Goal: Task Accomplishment & Management: Manage account settings

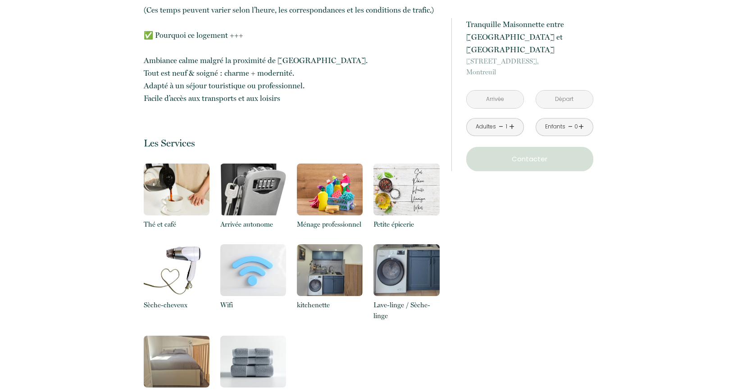
scroll to position [1084, 0]
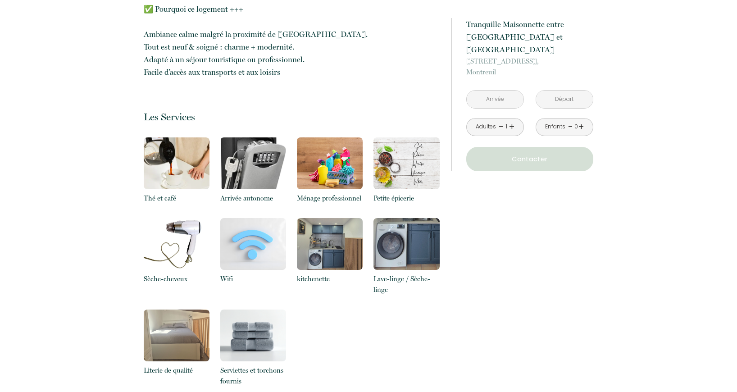
click at [495, 91] on input "text" at bounding box center [495, 100] width 57 height 18
click at [410, 298] on div "Thé et café Arrivée autonome Ménage professionnel Petite épicerie Sèche-cheveux…" at bounding box center [292, 269] width 296 height 264
click at [504, 91] on input "text" at bounding box center [495, 100] width 57 height 18
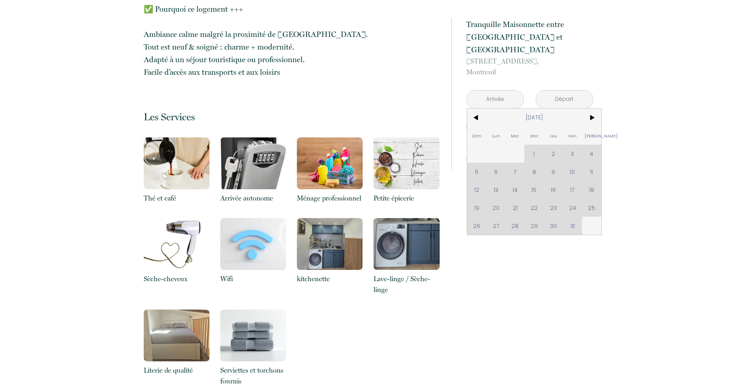
click at [592, 158] on div "Dim Lun Mar Mer Jeu Ven Sam 1 2 3 4 5 6 7 8 9 10 11 12 13 14 15 16 17 18 19 20 …" at bounding box center [534, 172] width 134 height 126
click at [592, 156] on div "Dim Lun Mar Mer Jeu Ven Sam 1 2 3 4 5 6 7 8 9 10 11 12 13 14 15 16 17 18 19 20 …" at bounding box center [534, 172] width 134 height 126
click at [647, 151] on div "Retourner vers Tranquille Maisonnette entre Vincennes et St Mandé 116 Rue de La…" at bounding box center [368, 159] width 737 height 2133
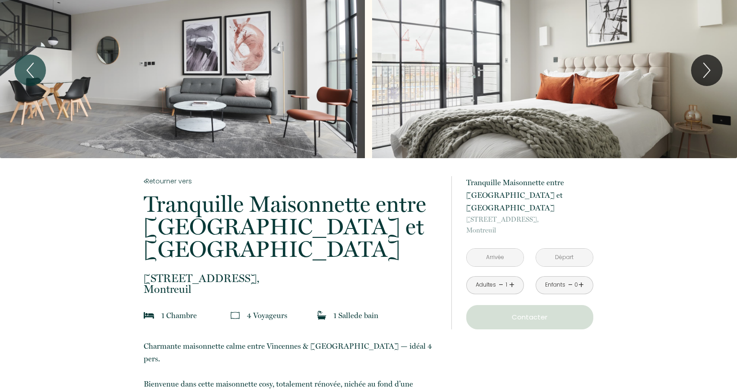
scroll to position [0, 0]
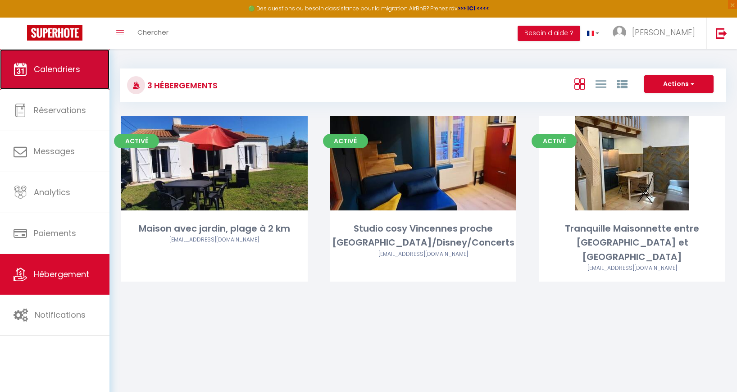
click at [41, 71] on span "Calendriers" at bounding box center [57, 69] width 46 height 11
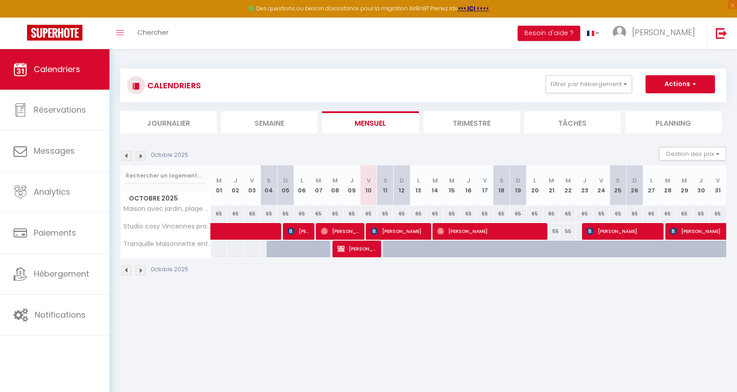
click at [404, 252] on div at bounding box center [408, 254] width 17 height 17
type input "85"
type input "Dim 12 Octobre 2025"
type input "Lun 13 Octobre 2025"
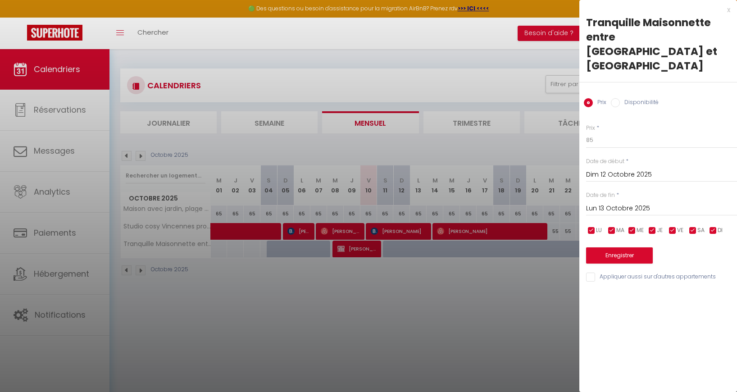
click at [482, 317] on div at bounding box center [368, 196] width 737 height 392
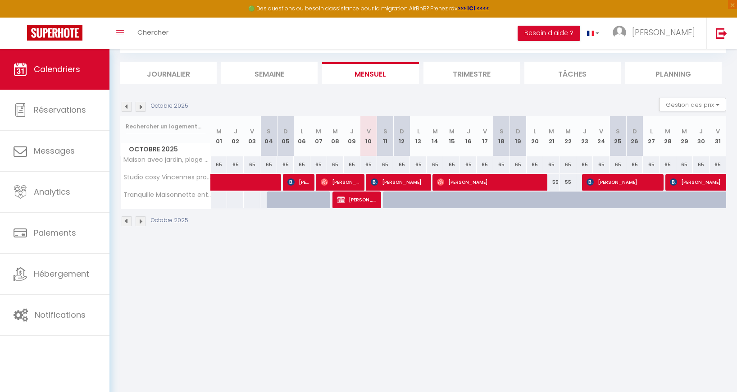
scroll to position [44, 0]
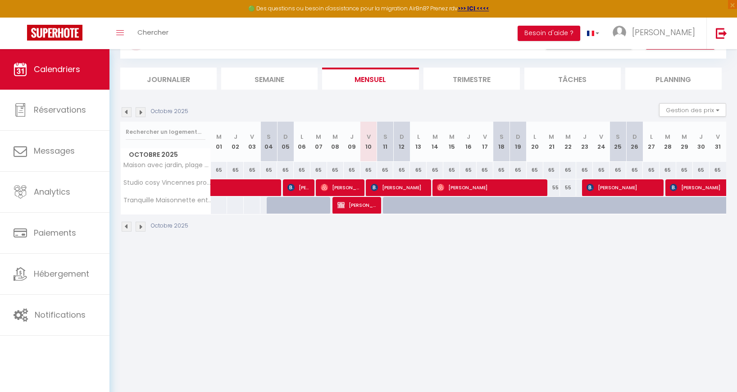
click at [390, 207] on div at bounding box center [391, 205] width 17 height 17
type input "88"
type input "Sam 11 Octobre 2025"
type input "Dim 12 Octobre 2025"
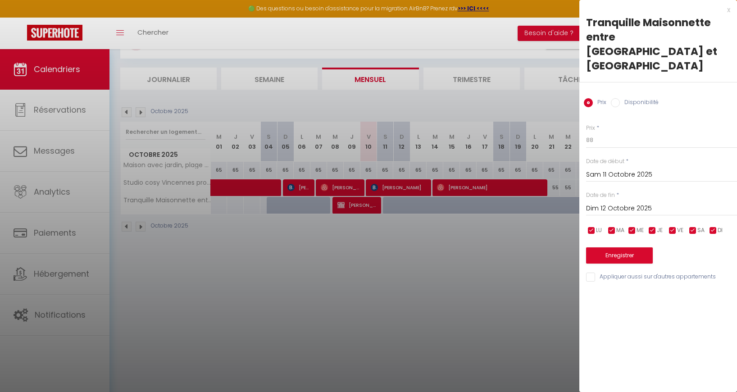
click at [728, 9] on div "x" at bounding box center [655, 10] width 151 height 11
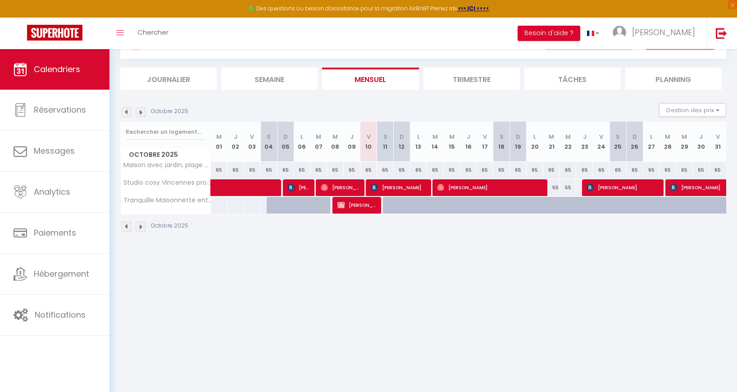
click at [391, 207] on div at bounding box center [391, 205] width 17 height 17
type input "88"
type input "Sam 11 Octobre 2025"
type input "Dim 12 Octobre 2025"
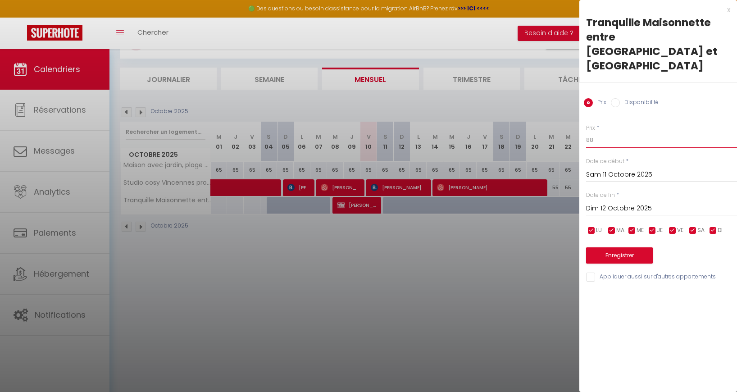
drag, startPoint x: 597, startPoint y: 123, endPoint x: 576, endPoint y: 123, distance: 21.2
click at [576, 123] on body "🟢 Des questions ou besoin d'assistance pour la migration AirBnB? Prenez rdv >>>…" at bounding box center [368, 201] width 737 height 392
click at [637, 132] on input "2" at bounding box center [661, 140] width 151 height 16
drag, startPoint x: 599, startPoint y: 124, endPoint x: 576, endPoint y: 123, distance: 22.6
click at [576, 123] on body "🟢 Des questions ou besoin d'assistance pour la migration AirBnB? Prenez rdv >>>…" at bounding box center [368, 201] width 737 height 392
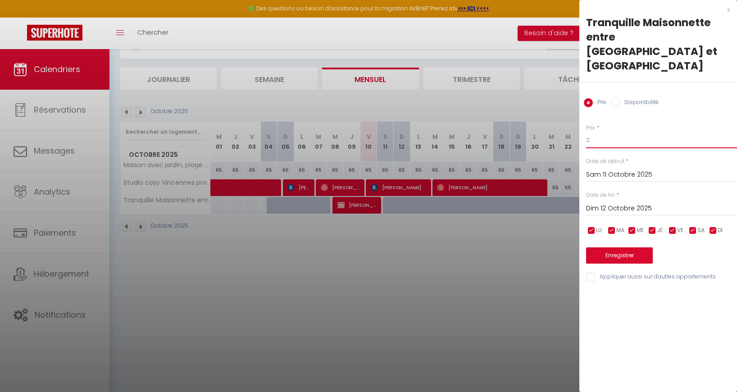
type input "2"
click at [727, 10] on div "x" at bounding box center [655, 10] width 151 height 11
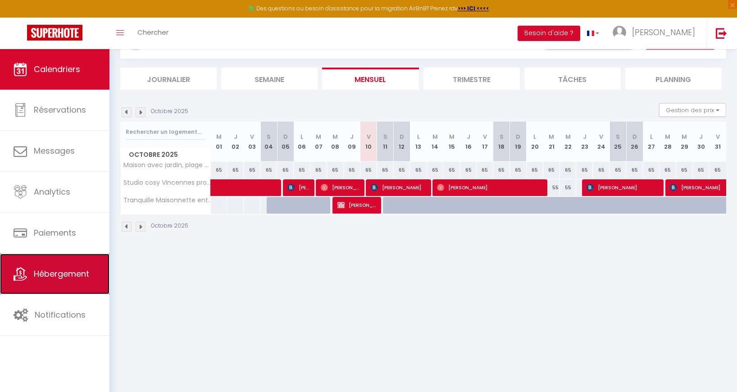
click at [23, 270] on icon at bounding box center [21, 274] width 14 height 14
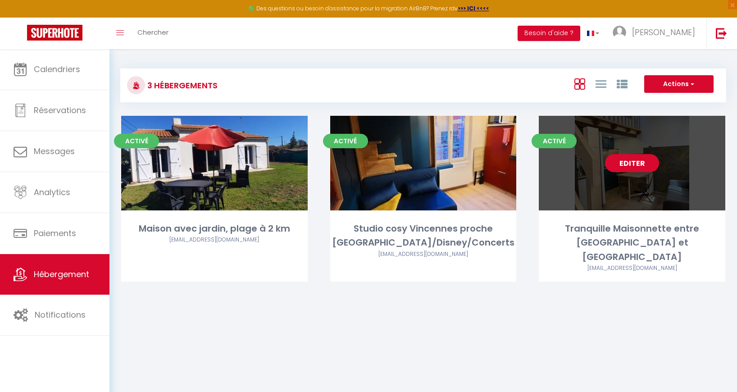
click at [622, 170] on link "Editer" at bounding box center [632, 163] width 54 height 18
select select "3"
select select "2"
select select "1"
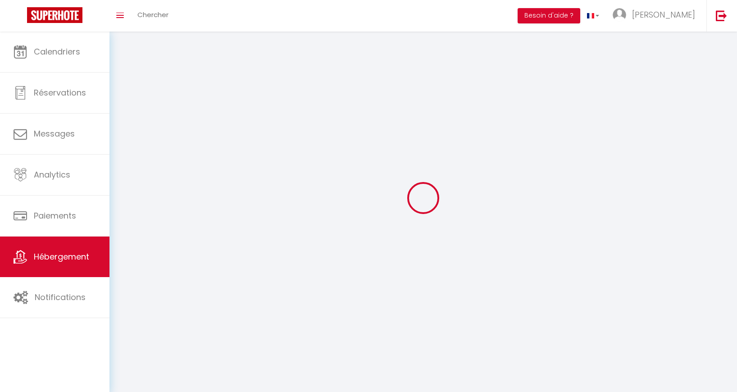
select select
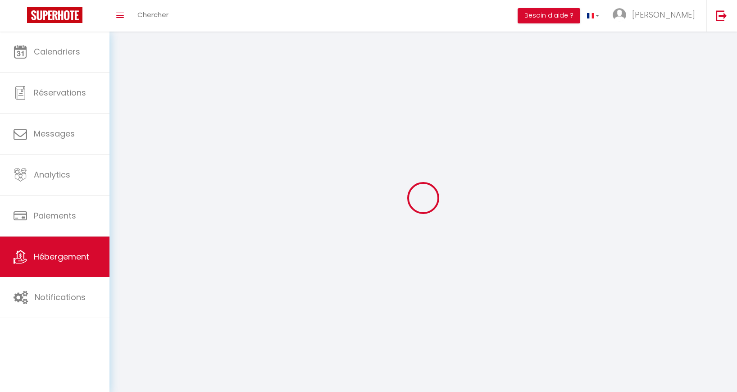
checkbox input "false"
select select
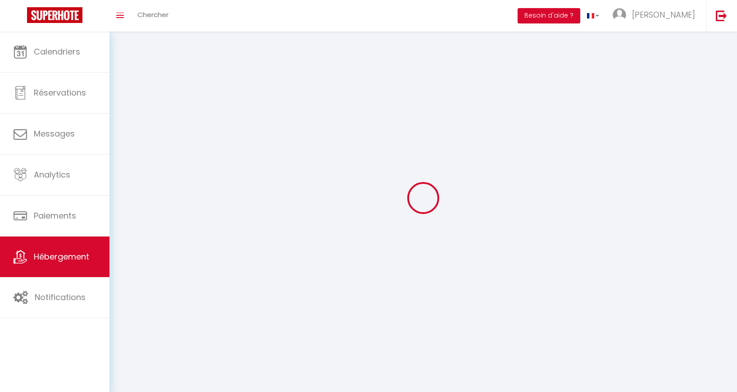
select select
select select "1"
select select
select select "28"
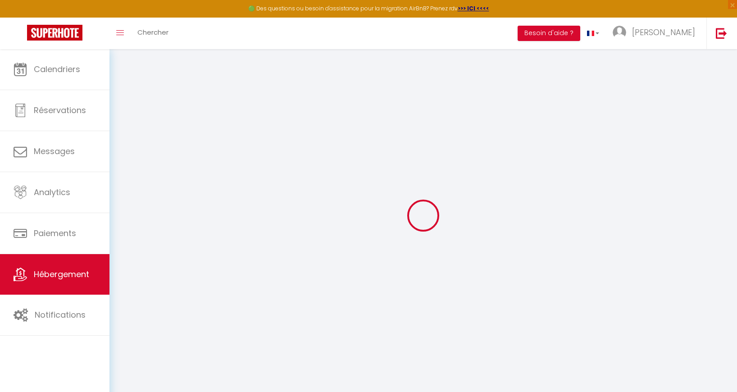
select select
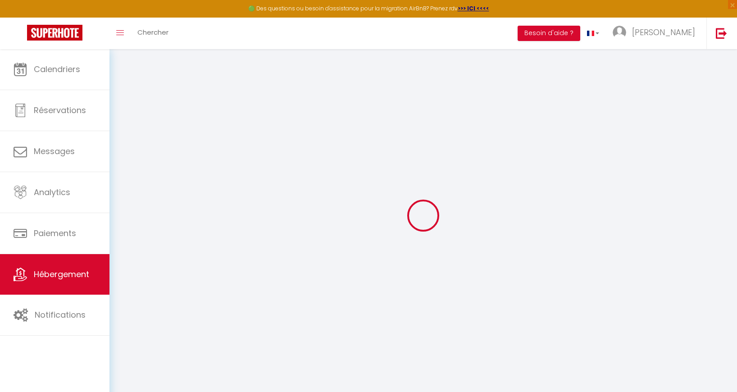
select select
checkbox input "false"
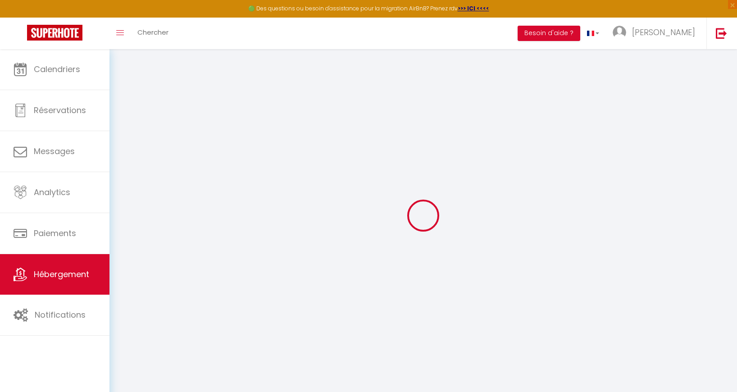
select select
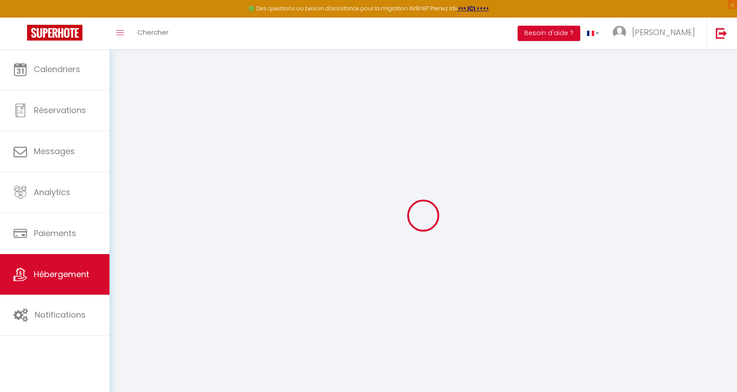
select select
checkbox input "false"
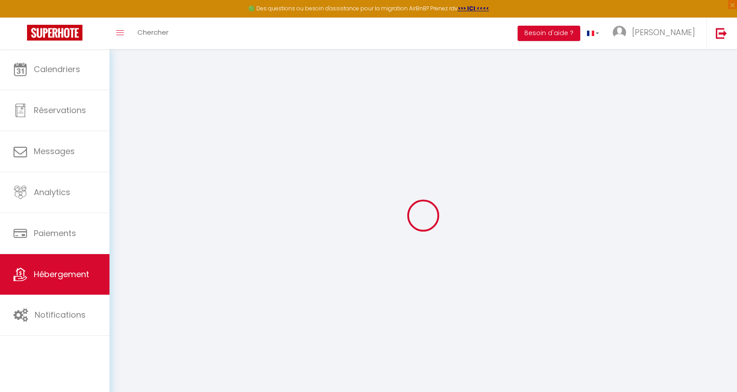
checkbox input "false"
select select
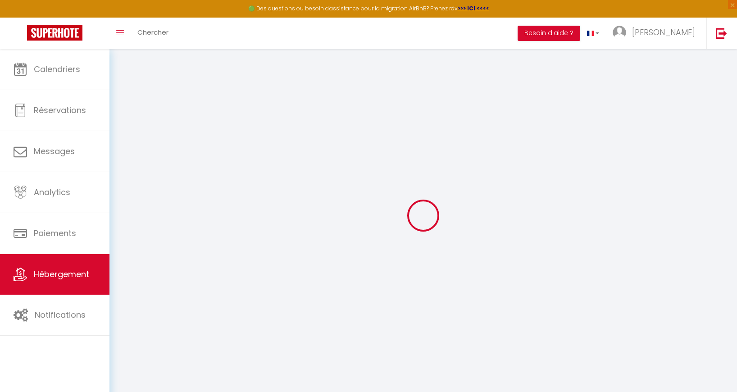
select select
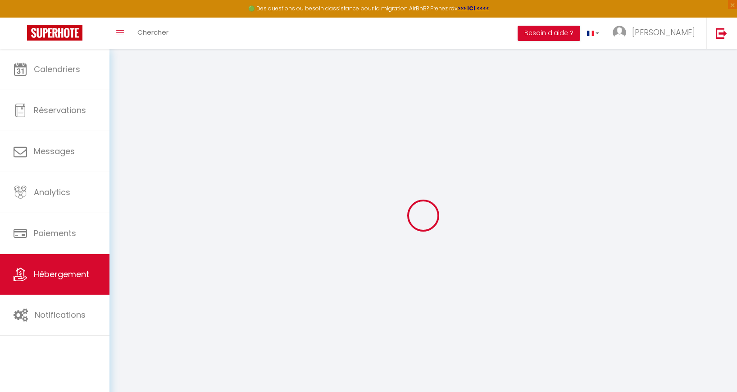
checkbox input "false"
select select
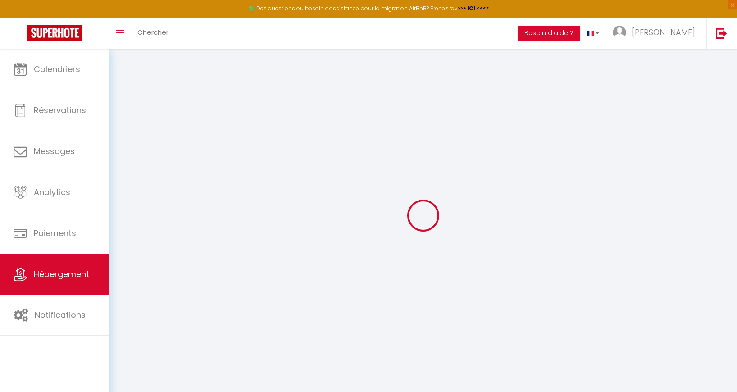
select select
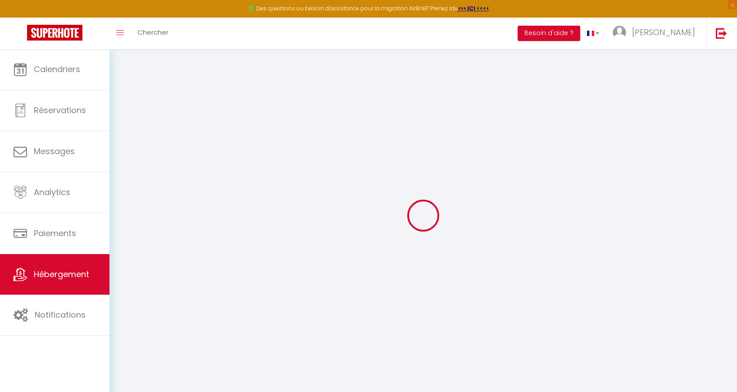
select select
checkbox input "false"
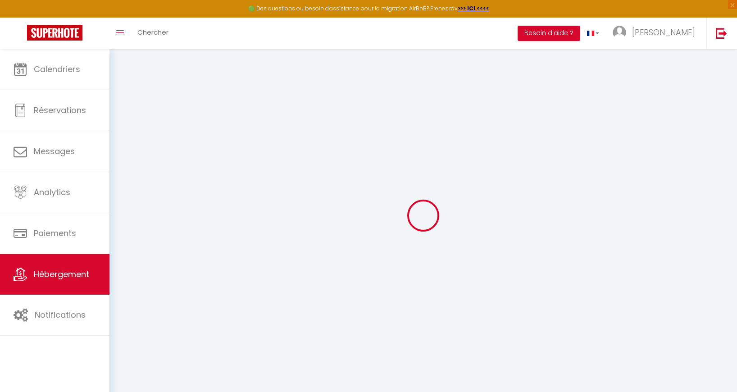
checkbox input "false"
select select
type input "Tranquille Maisonnette entre [GEOGRAPHIC_DATA] et [GEOGRAPHIC_DATA]"
select select "houses"
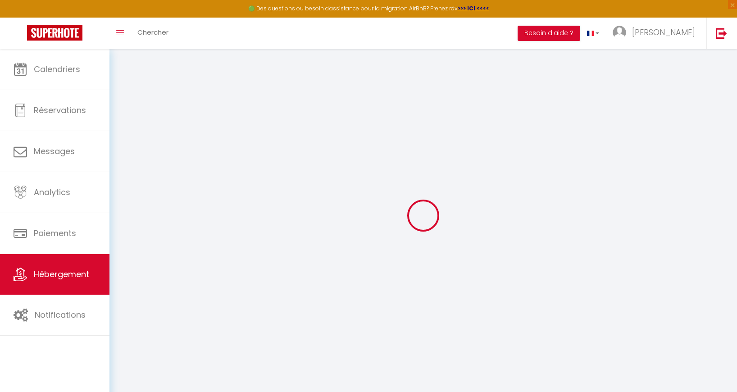
type input "85"
type input "0.80"
select select
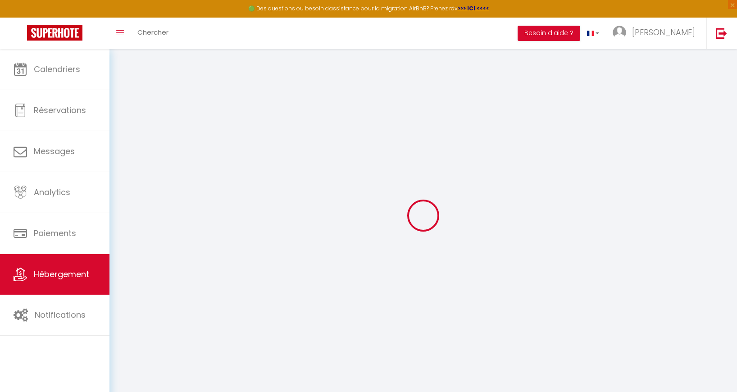
select select
type input "116 Rue de Lagny"
type input "93100"
type input "Montreuil"
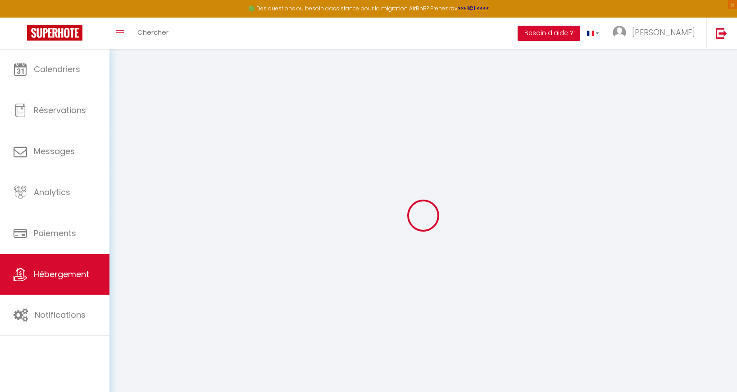
type input "marie@foxiecom.fr"
select select
checkbox input "false"
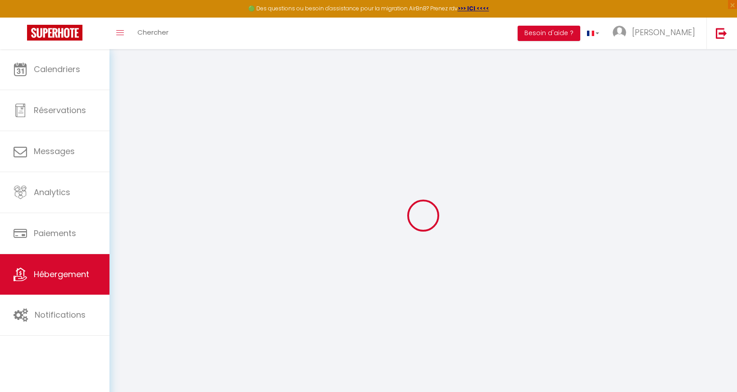
checkbox input "false"
type input "0"
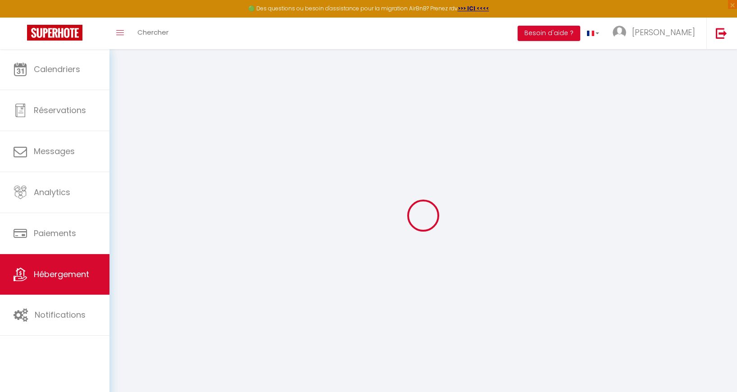
select select
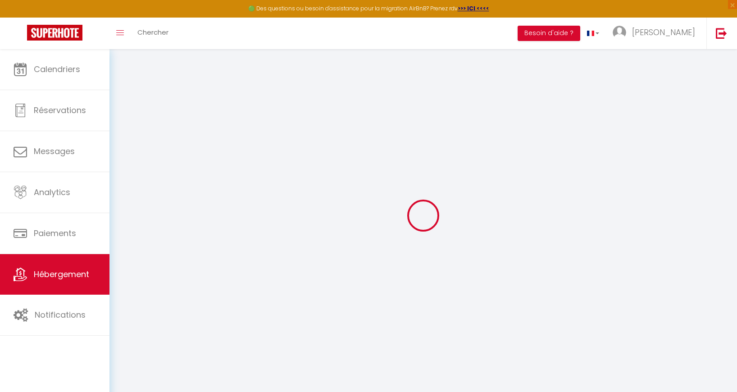
select select
checkbox input "false"
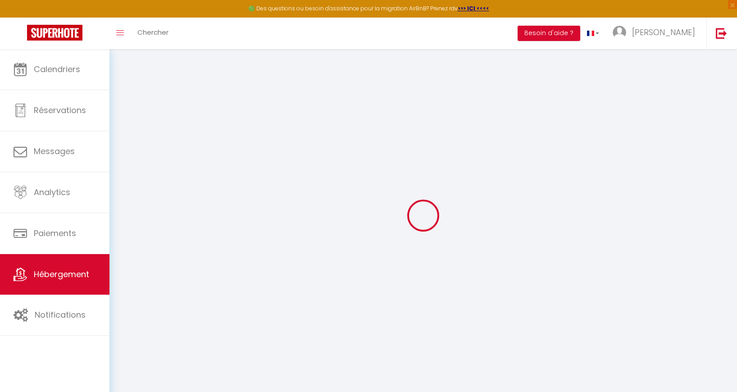
select select
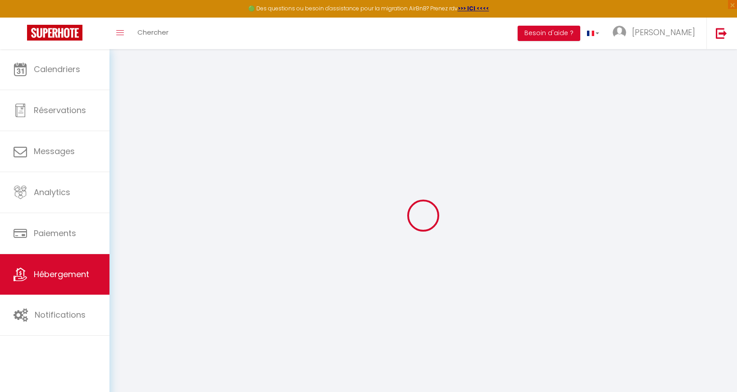
select select
checkbox input "false"
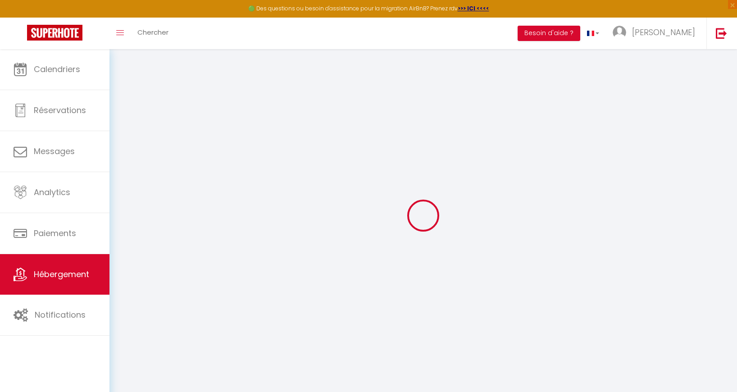
select select
checkbox input "false"
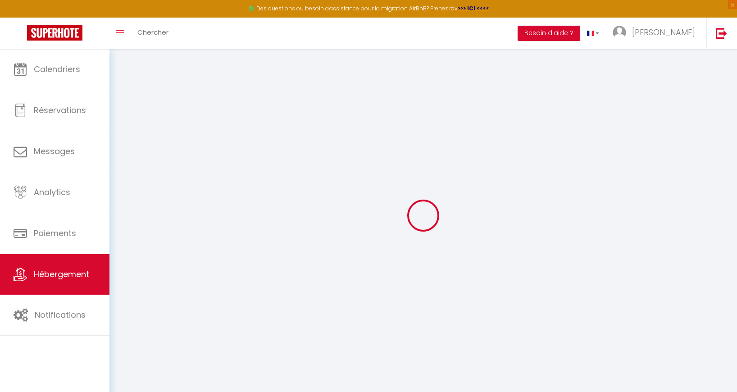
select select "16:00"
select select "23:45"
select select "11:00"
select select "30"
select select "120"
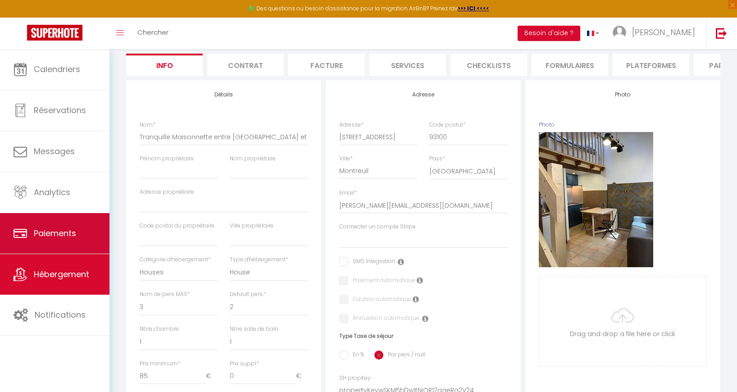
scroll to position [57, 0]
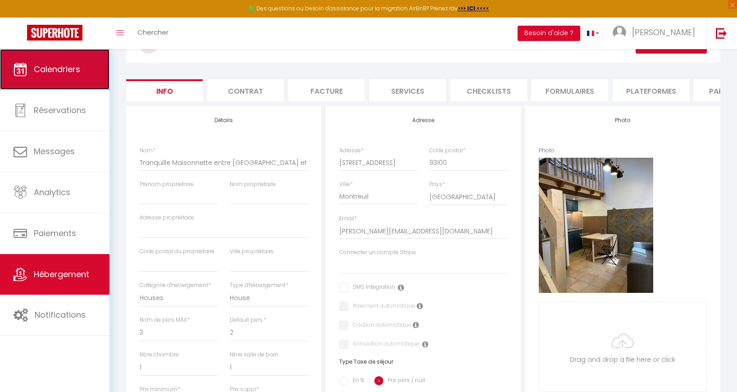
click at [91, 66] on link "Calendriers" at bounding box center [55, 69] width 110 height 41
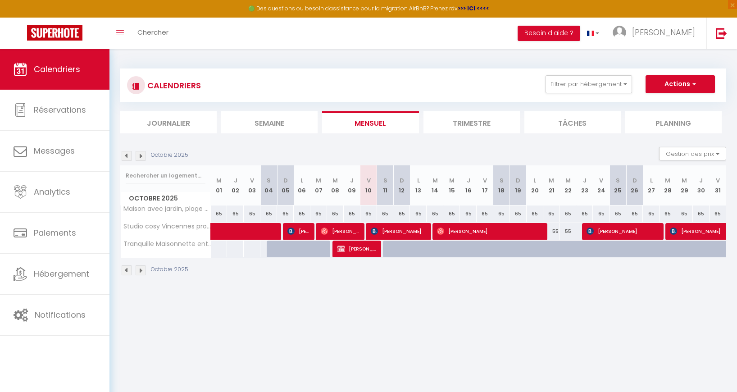
click at [391, 252] on div at bounding box center [391, 249] width 17 height 17
type input "88"
type input "Sam 11 Octobre 2025"
type input "Dim 12 Octobre 2025"
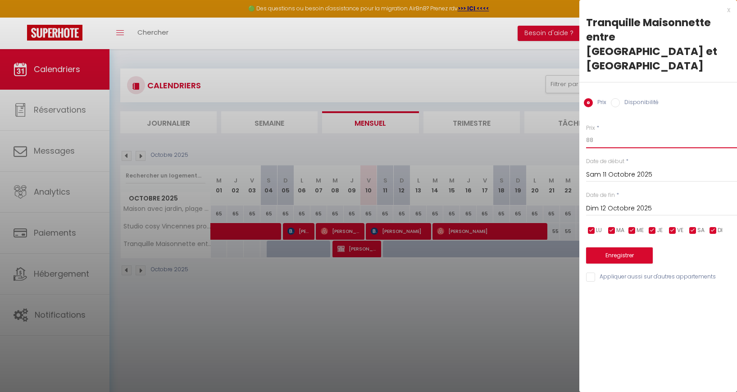
drag, startPoint x: 599, startPoint y: 126, endPoint x: 580, endPoint y: 125, distance: 18.5
click at [580, 125] on div "Prix * 88 Statut * Disponible Indisponible Date de début * Sam 11 Octobre 2025 …" at bounding box center [659, 198] width 158 height 170
type input "2"
click at [628, 247] on button "Enregistrer" at bounding box center [619, 255] width 67 height 16
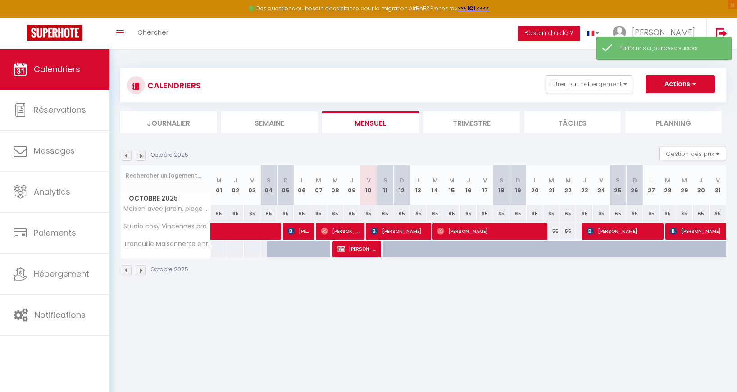
click at [390, 247] on div at bounding box center [391, 249] width 17 height 17
type input "2"
select select "1"
type input "Sam 11 Octobre 2025"
type input "Dim 12 Octobre 2025"
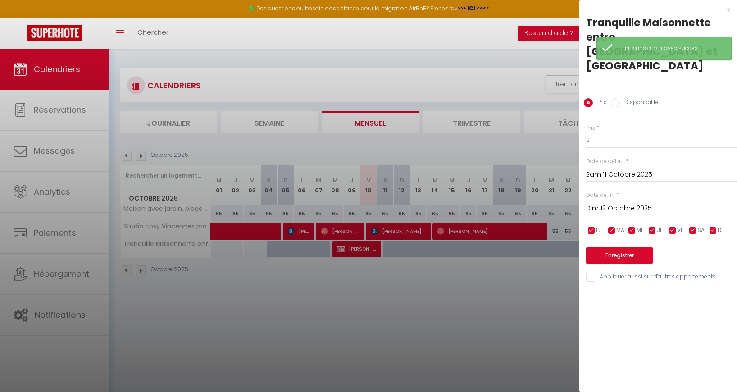
click at [617, 98] on input "Disponibilité" at bounding box center [615, 102] width 9 height 9
radio input "true"
radio input "false"
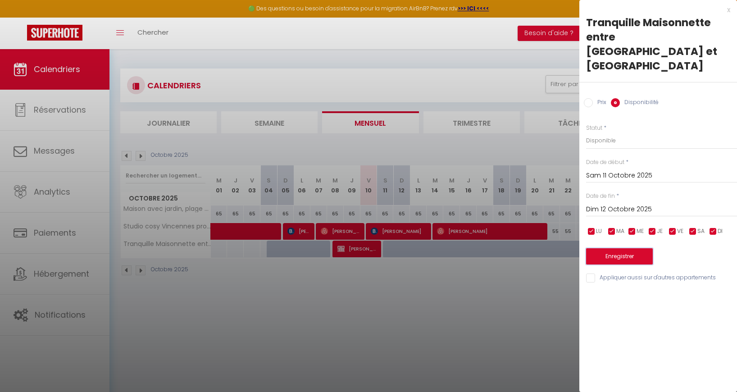
click at [618, 248] on button "Enregistrer" at bounding box center [619, 256] width 67 height 16
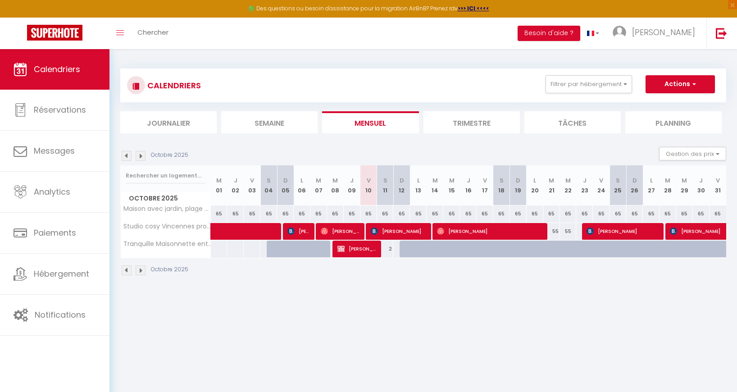
click at [406, 254] on div at bounding box center [408, 249] width 17 height 17
select select "1"
type input "Dim 12 Octobre 2025"
type input "Lun 13 Octobre 2025"
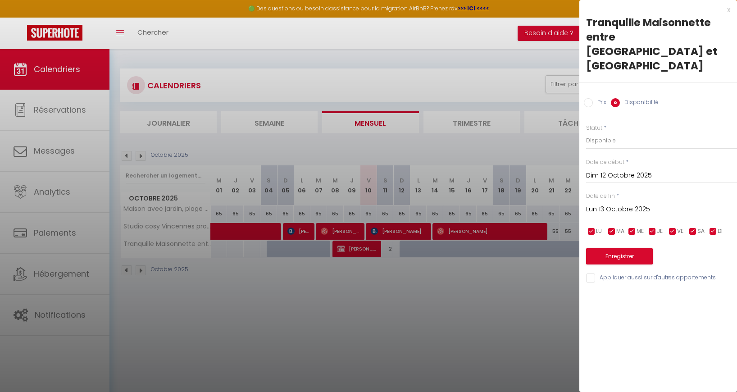
click at [593, 98] on input "Prix" at bounding box center [588, 102] width 9 height 9
radio input "true"
radio input "false"
drag, startPoint x: 594, startPoint y: 128, endPoint x: 579, endPoint y: 126, distance: 15.4
click at [579, 126] on body "🟢 Des questions ou besoin d'assistance pour la migration AirBnB? Prenez rdv >>>…" at bounding box center [368, 245] width 737 height 392
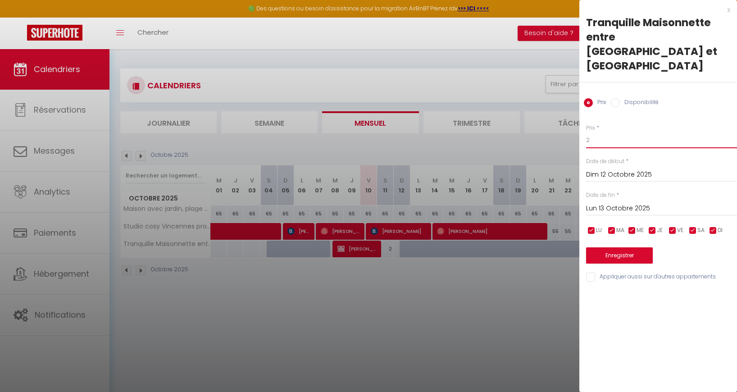
type input "2"
click at [617, 98] on input "Disponibilité" at bounding box center [615, 102] width 9 height 9
radio input "true"
radio input "false"
click at [620, 248] on button "Enregistrer" at bounding box center [619, 256] width 67 height 16
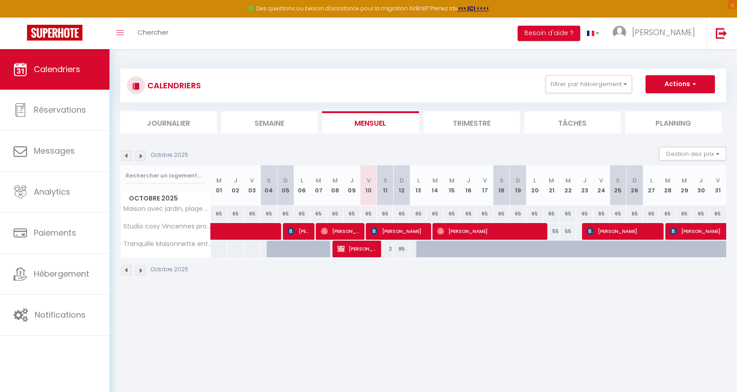
click at [390, 249] on div "2" at bounding box center [385, 249] width 17 height 17
select select "1"
type input "Sam 11 Octobre 2025"
type input "Dim 12 Octobre 2025"
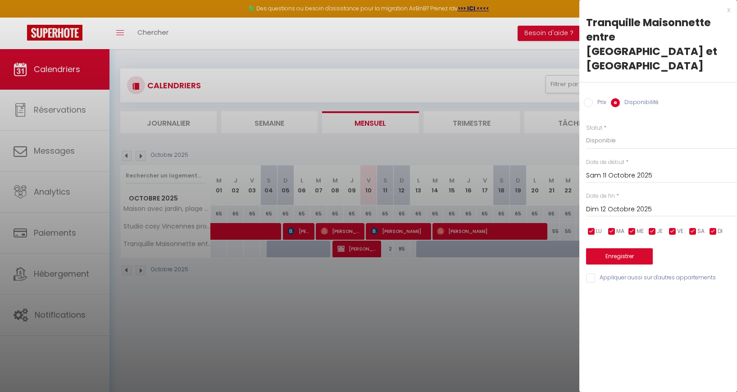
click at [402, 249] on div at bounding box center [368, 196] width 737 height 392
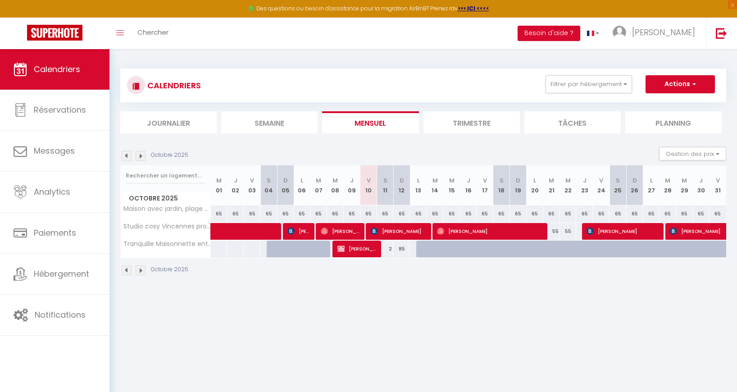
click at [401, 249] on div "85" at bounding box center [402, 249] width 17 height 17
type input "85"
select select "1"
type input "Dim 12 Octobre 2025"
type input "Lun 13 Octobre 2025"
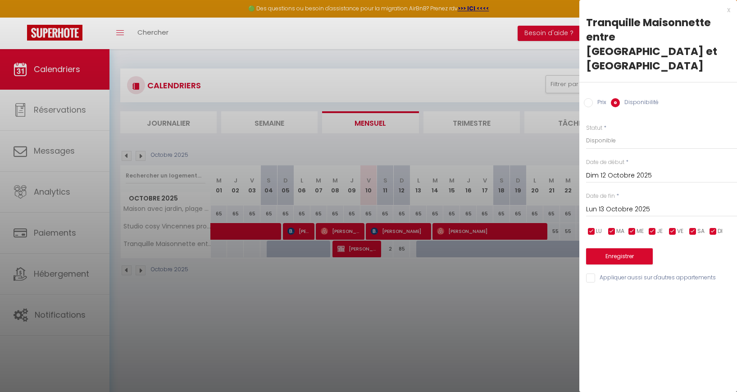
click at [589, 98] on input "Prix" at bounding box center [588, 102] width 9 height 9
radio input "true"
radio input "false"
drag, startPoint x: 598, startPoint y: 128, endPoint x: 581, endPoint y: 128, distance: 17.1
click at [581, 128] on div "Prix * 85 Statut * Disponible Indisponible Date de début * Dim 12 Octobre 2025 …" at bounding box center [659, 198] width 158 height 170
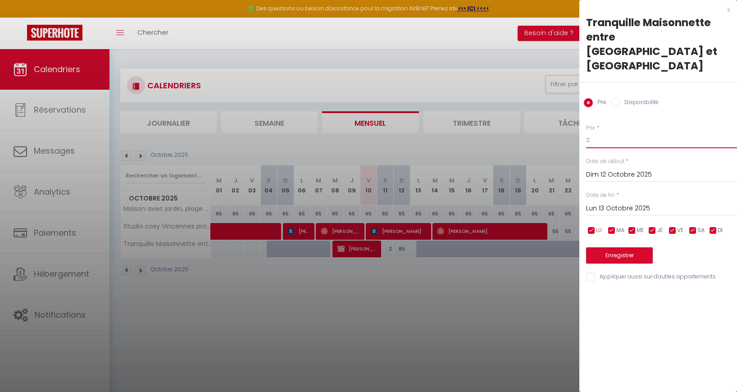
type input "2"
click at [613, 247] on button "Enregistrer" at bounding box center [619, 255] width 67 height 16
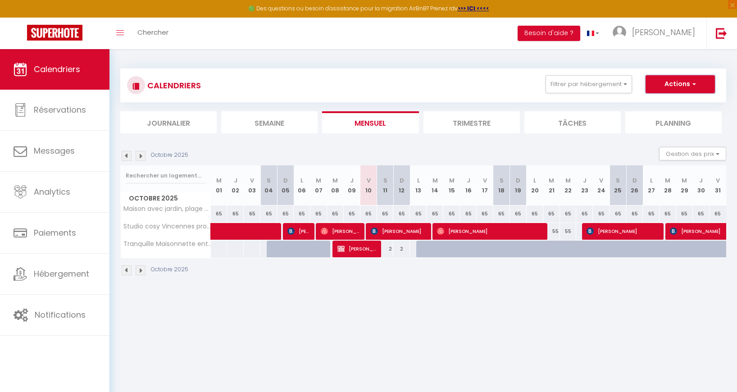
click at [696, 84] on span "button" at bounding box center [693, 83] width 5 height 9
click at [443, 89] on div "CALENDRIERS Filtrer par hébergement Tous Maison avec jardin, plage à 2 km Studi…" at bounding box center [423, 85] width 593 height 20
click at [390, 252] on div "2" at bounding box center [385, 249] width 17 height 17
type input "2"
type input "Sam 11 Octobre 2025"
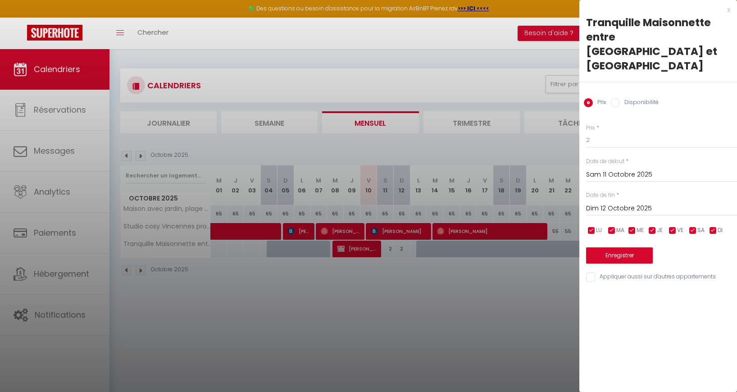
click at [616, 203] on input "Dim 12 Octobre 2025" at bounding box center [661, 209] width 151 height 12
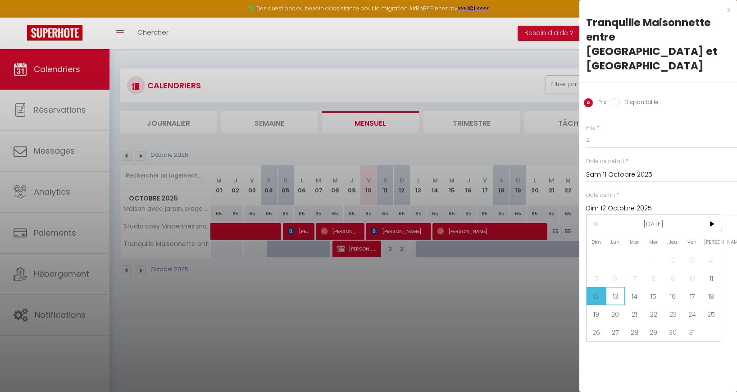
click at [614, 287] on span "13" at bounding box center [615, 296] width 19 height 18
type input "Lun 13 Octobre 2025"
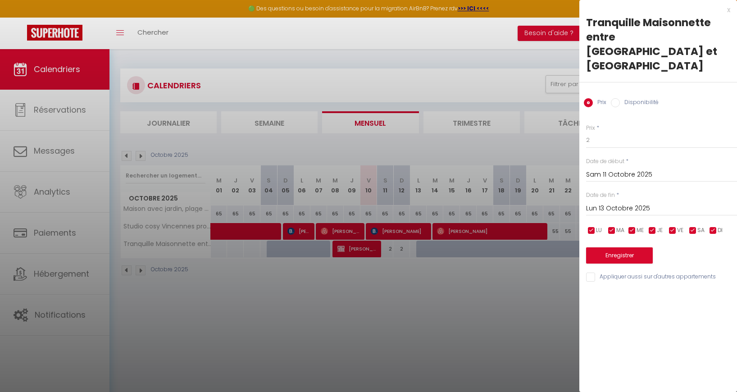
click at [617, 98] on input "Disponibilité" at bounding box center [615, 102] width 9 height 9
radio input "true"
radio input "false"
click at [607, 132] on select "Disponible Indisponible" at bounding box center [661, 140] width 151 height 17
select select "0"
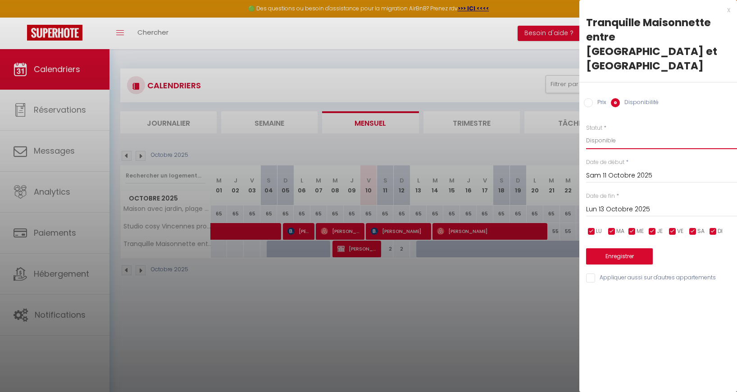
click at [586, 132] on select "Disponible Indisponible" at bounding box center [661, 140] width 151 height 17
click at [611, 248] on button "Enregistrer" at bounding box center [619, 256] width 67 height 16
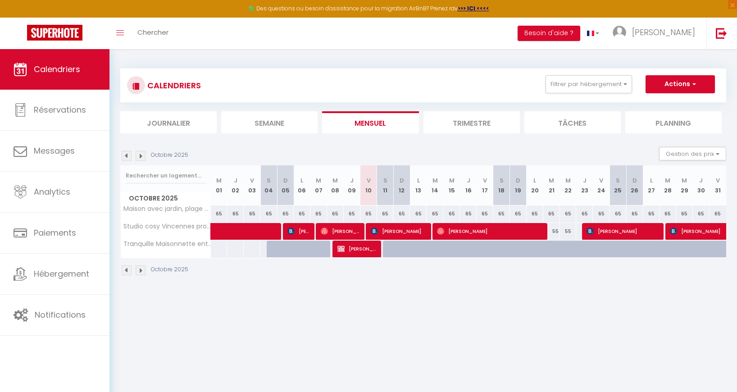
click at [401, 214] on div "65" at bounding box center [402, 214] width 17 height 17
select select "1"
type input "Dim 12 Octobre 2025"
type input "Lun 13 Octobre 2025"
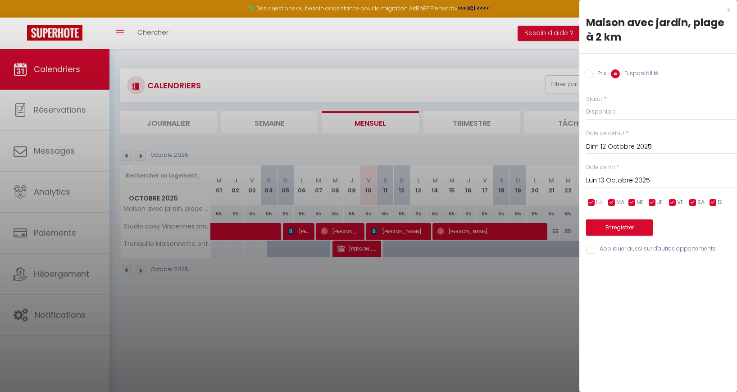
click at [590, 73] on input "Prix" at bounding box center [588, 73] width 9 height 9
radio input "true"
radio input "false"
drag, startPoint x: 599, startPoint y: 112, endPoint x: 575, endPoint y: 111, distance: 24.4
click at [574, 111] on body "🟢 Des questions ou besoin d'assistance pour la migration AirBnB? Prenez rdv >>>…" at bounding box center [368, 245] width 737 height 392
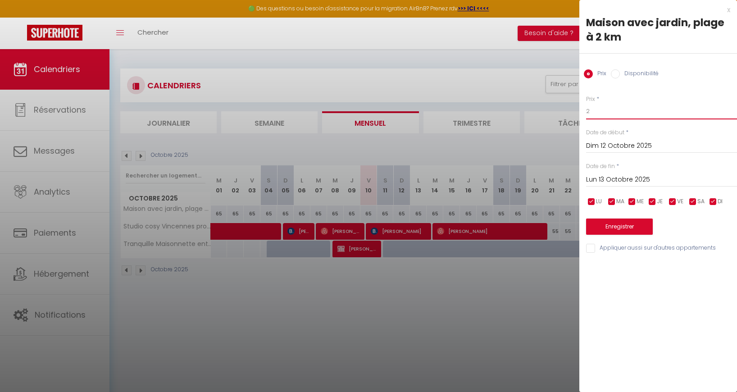
type input "2"
click at [621, 181] on input "Lun 13 Octobre 2025" at bounding box center [661, 180] width 151 height 12
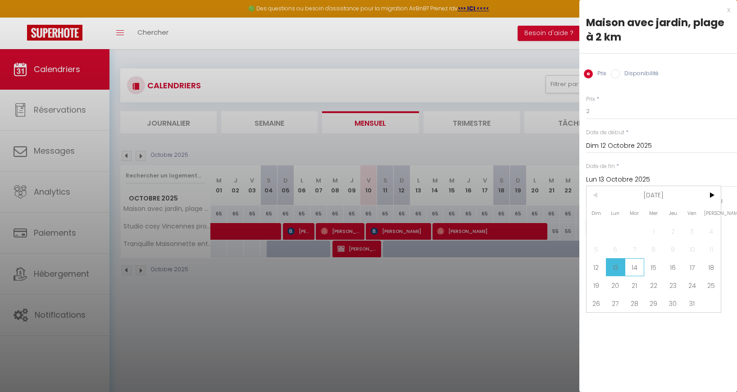
click at [633, 267] on span "14" at bounding box center [634, 267] width 19 height 18
type input "Mar 14 Octobre 2025"
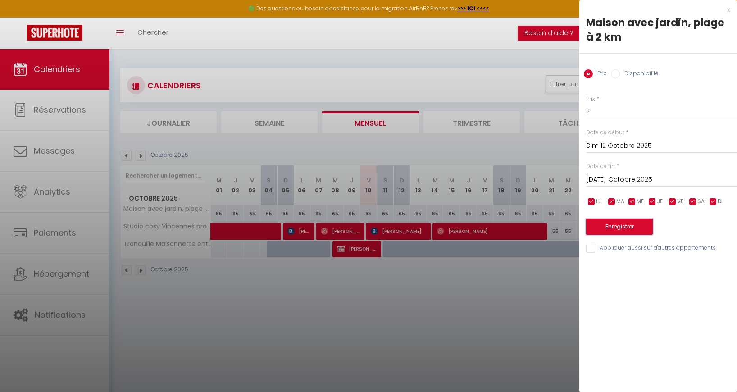
click at [610, 224] on button "Enregistrer" at bounding box center [619, 227] width 67 height 16
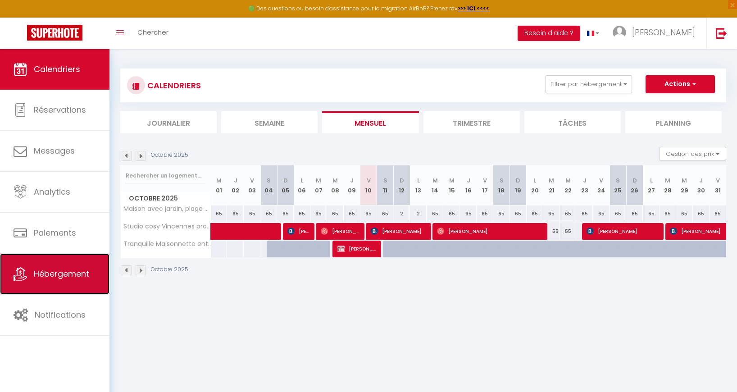
click at [58, 273] on span "Hébergement" at bounding box center [61, 273] width 55 height 11
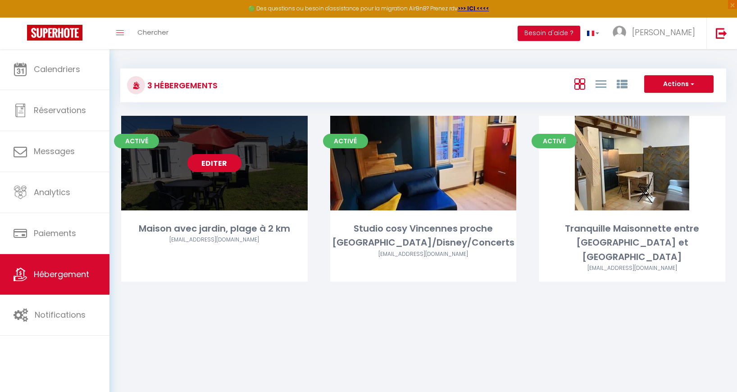
click at [213, 165] on link "Editer" at bounding box center [215, 163] width 54 height 18
select select "3"
select select "2"
select select "1"
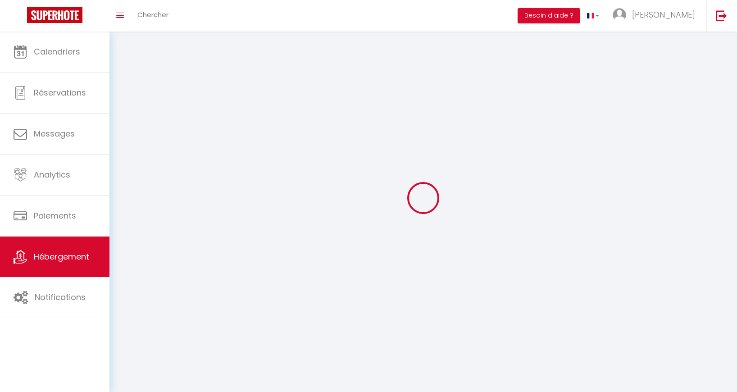
select select
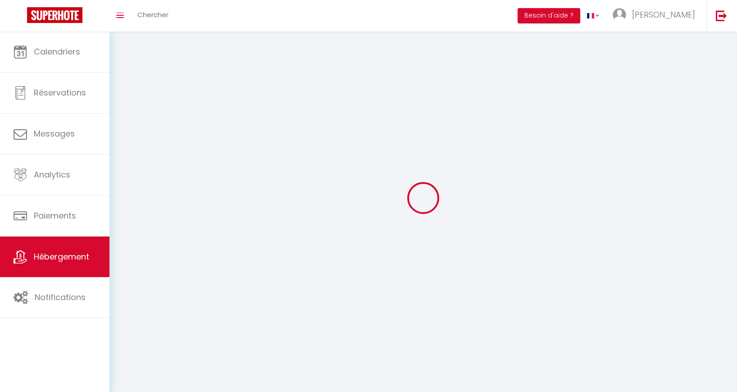
checkbox input "false"
select select
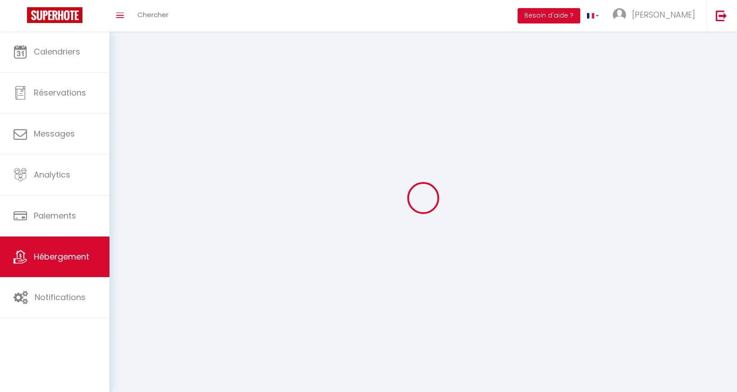
select select
select select "1"
select select
select select "28"
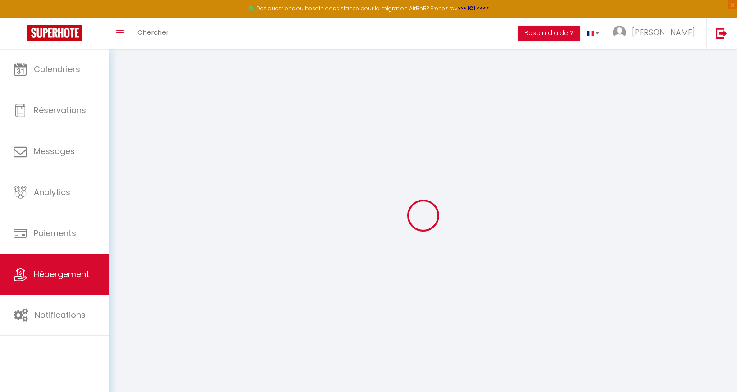
select select
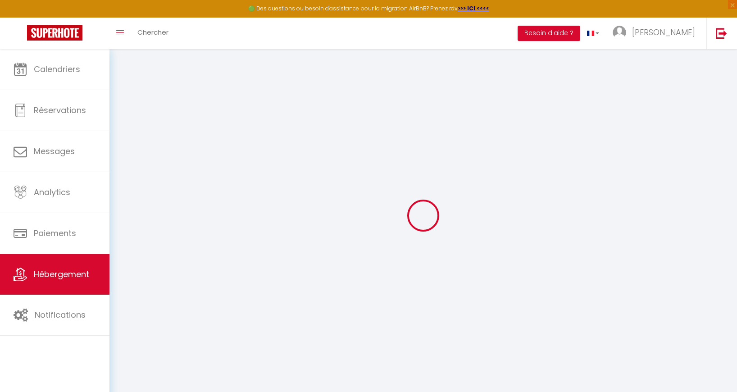
select select
checkbox input "false"
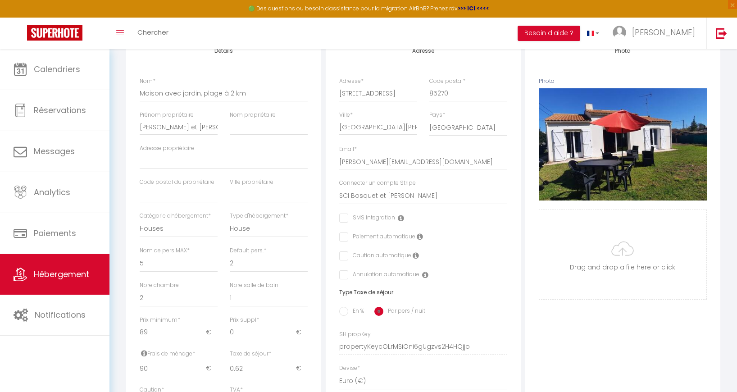
scroll to position [139, 0]
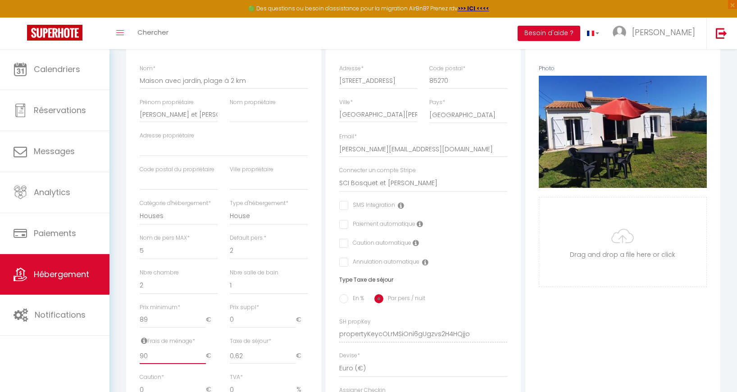
drag, startPoint x: 147, startPoint y: 358, endPoint x: 138, endPoint y: 357, distance: 9.1
click at [137, 358] on div "Frais de ménage * 90 €" at bounding box center [179, 355] width 90 height 37
click at [607, 302] on div "Photo Photo Supprimer Drag and drop a file here or click Ooops, something wrong…" at bounding box center [623, 328] width 195 height 608
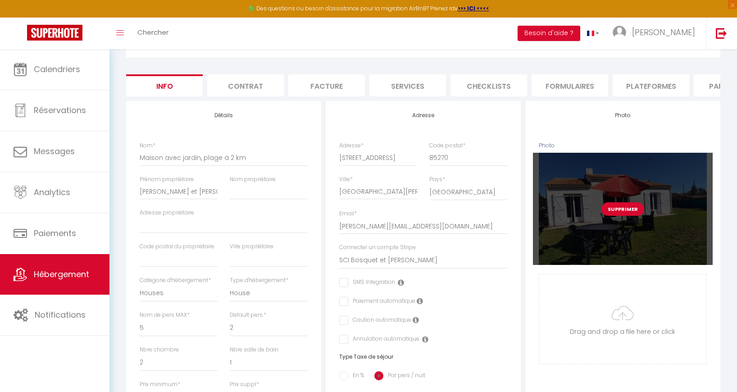
scroll to position [0, 0]
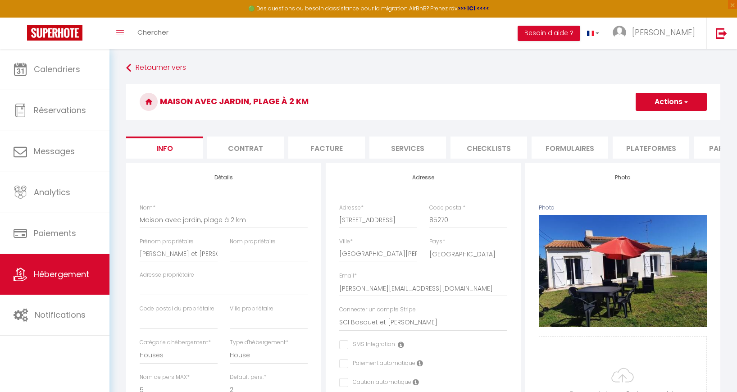
click at [688, 103] on button "Actions" at bounding box center [671, 102] width 71 height 18
click at [639, 119] on input "Enregistrer" at bounding box center [635, 121] width 33 height 9
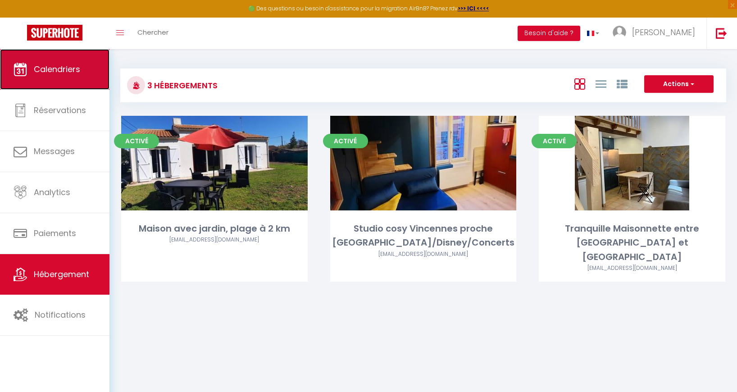
click at [43, 68] on span "Calendriers" at bounding box center [57, 69] width 46 height 11
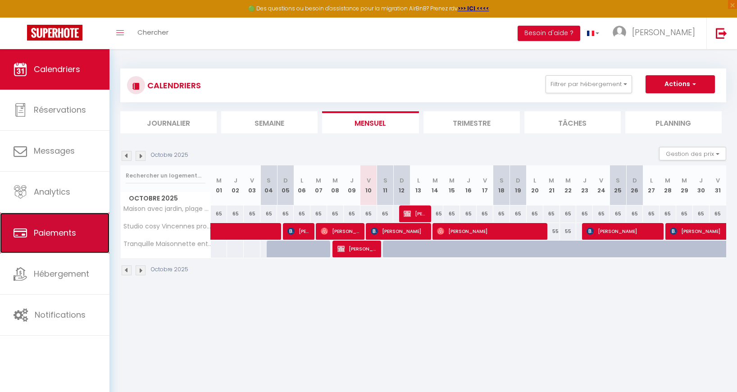
click at [61, 235] on span "Paiements" at bounding box center [55, 232] width 42 height 11
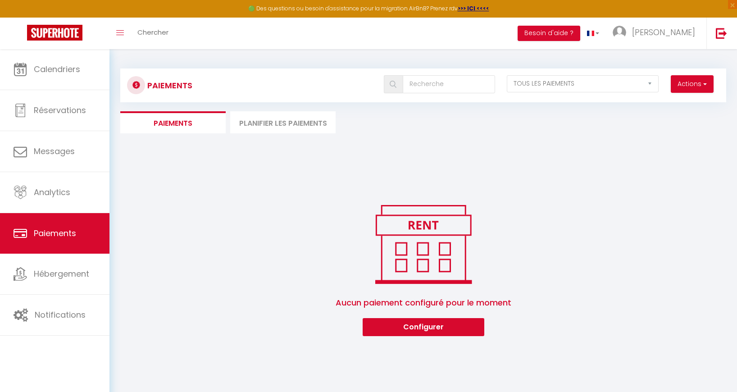
click at [280, 124] on li "Planifier les paiements" at bounding box center [282, 122] width 105 height 22
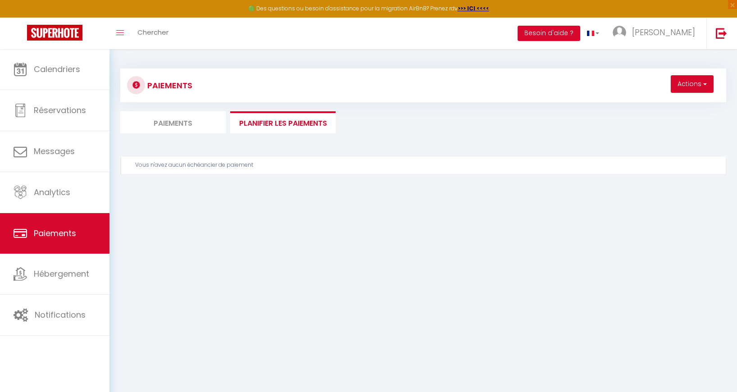
click at [200, 125] on li "Paiements" at bounding box center [172, 122] width 105 height 22
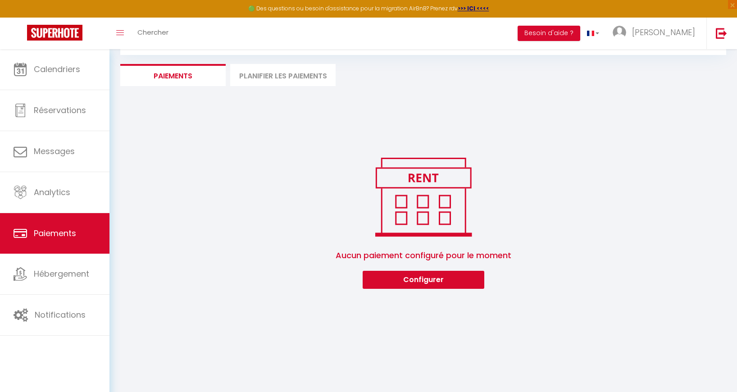
scroll to position [49, 0]
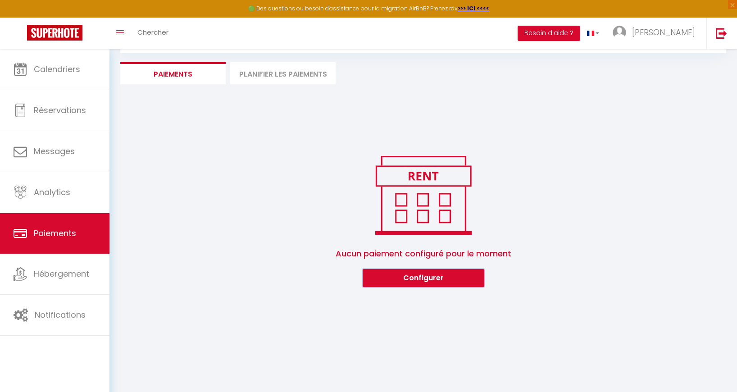
click at [398, 279] on button "Configurer" at bounding box center [424, 278] width 122 height 18
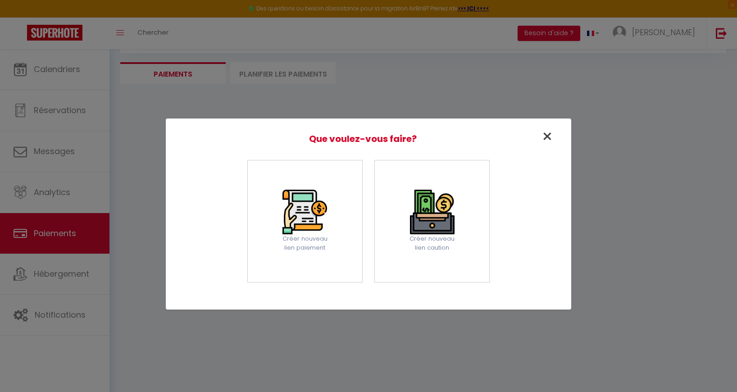
click at [548, 137] on span "×" at bounding box center [548, 136] width 12 height 25
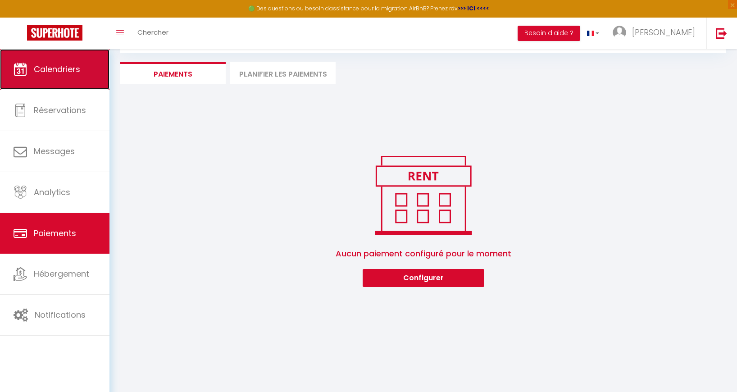
click at [90, 70] on link "Calendriers" at bounding box center [55, 69] width 110 height 41
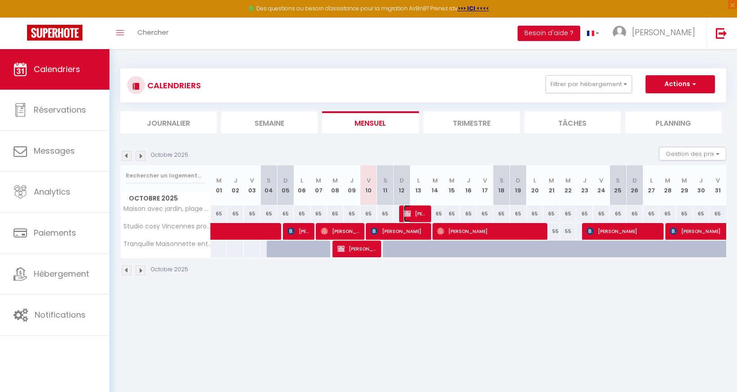
click at [410, 213] on img at bounding box center [407, 213] width 7 height 7
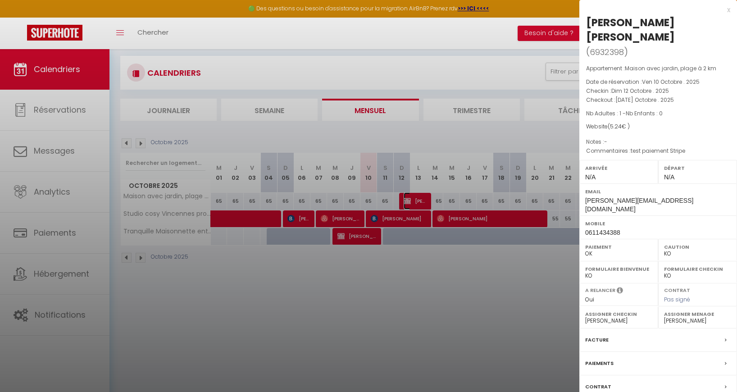
scroll to position [14, 0]
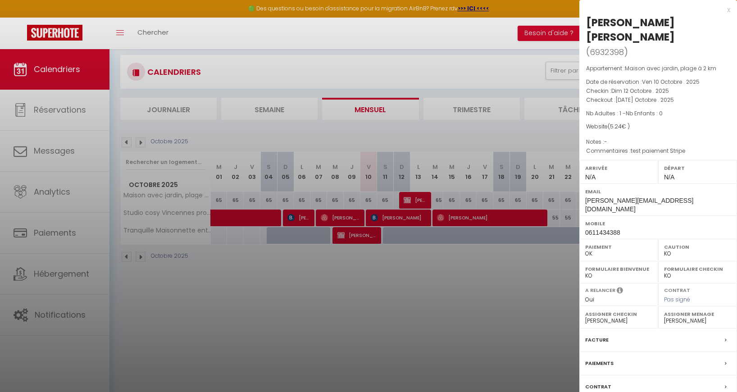
click at [726, 361] on icon at bounding box center [726, 363] width 2 height 5
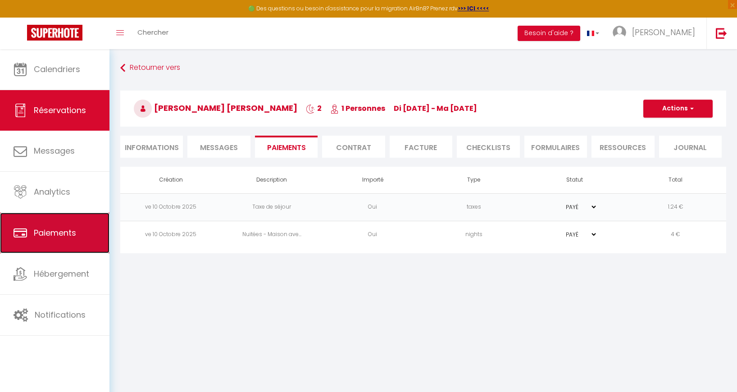
click at [56, 234] on span "Paiements" at bounding box center [55, 232] width 42 height 11
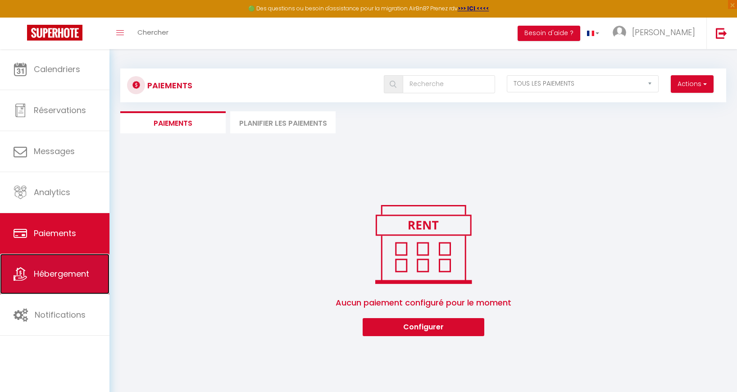
click at [45, 267] on link "Hébergement" at bounding box center [55, 274] width 110 height 41
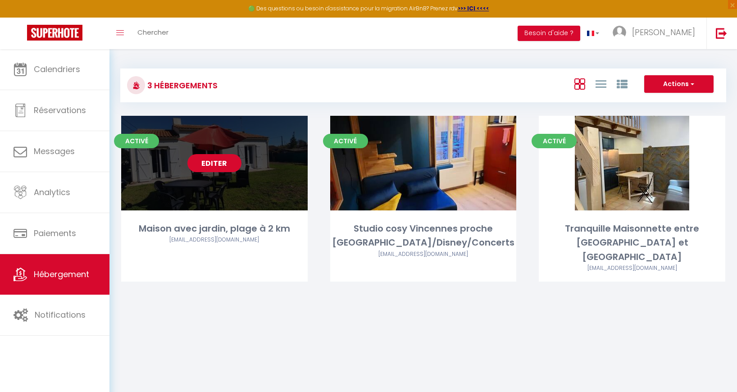
click at [216, 164] on link "Editer" at bounding box center [215, 163] width 54 height 18
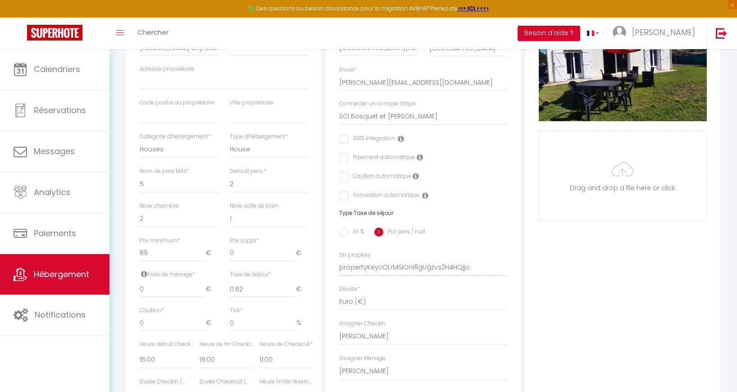
scroll to position [207, 0]
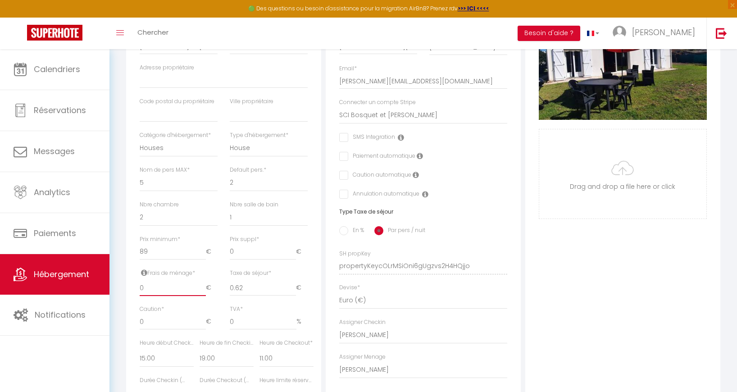
click at [151, 290] on input "0" at bounding box center [173, 288] width 66 height 16
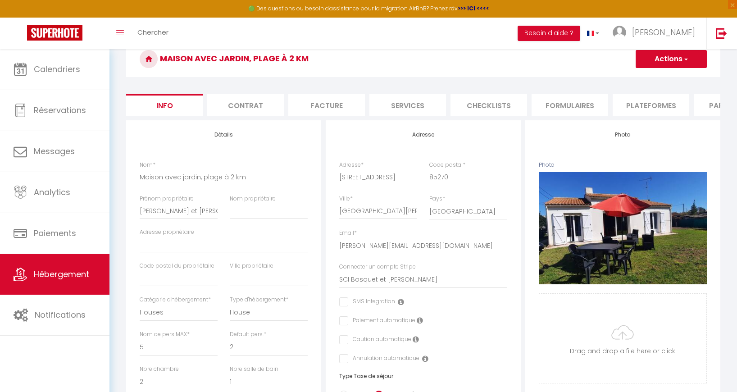
scroll to position [0, 0]
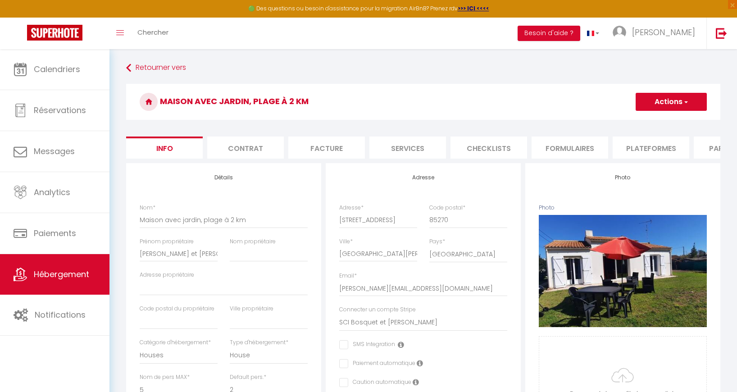
click at [688, 101] on span "button" at bounding box center [686, 101] width 6 height 9
click at [646, 121] on input "Enregistrer" at bounding box center [635, 121] width 33 height 9
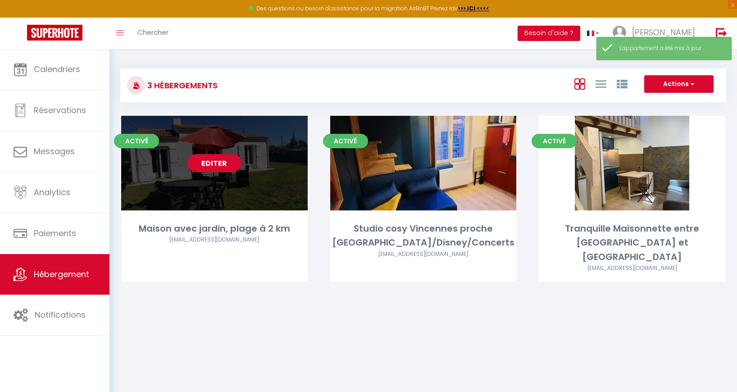
click at [212, 166] on link "Editer" at bounding box center [215, 163] width 54 height 18
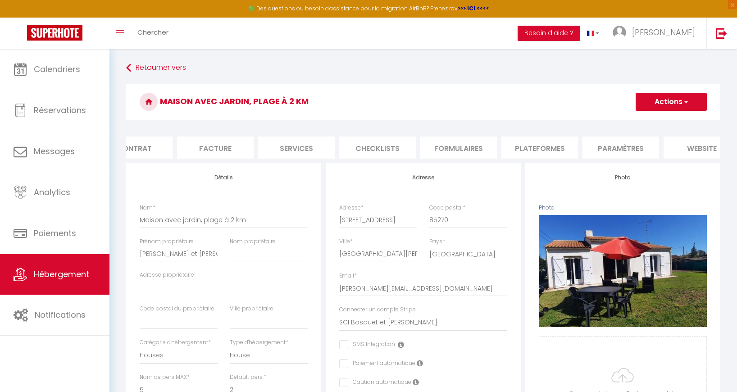
scroll to position [0, 217]
click at [528, 147] on li "Paramètres" at bounding box center [515, 148] width 77 height 22
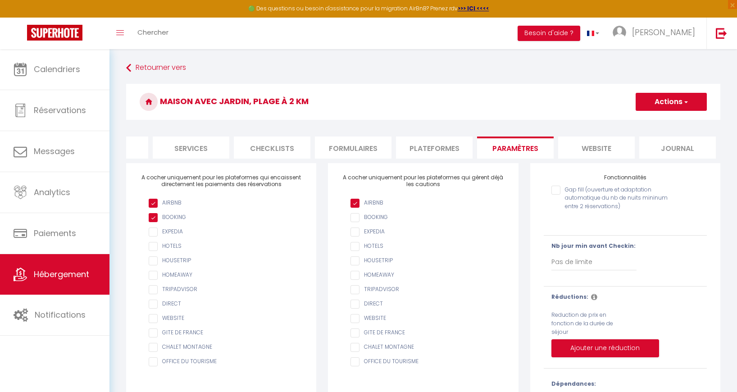
click at [427, 149] on li "Plateformes" at bounding box center [434, 148] width 77 height 22
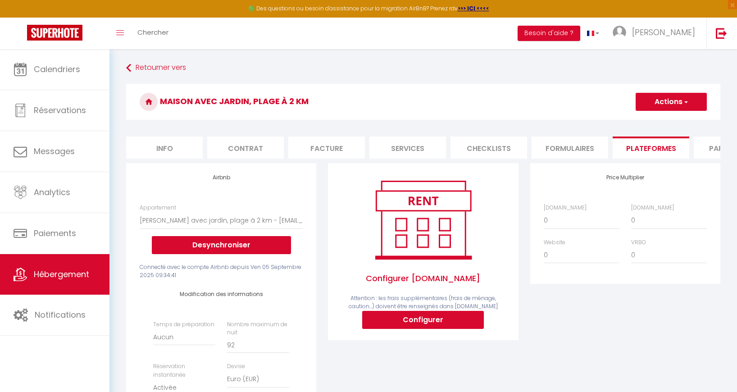
click at [184, 147] on li "Info" at bounding box center [164, 148] width 77 height 22
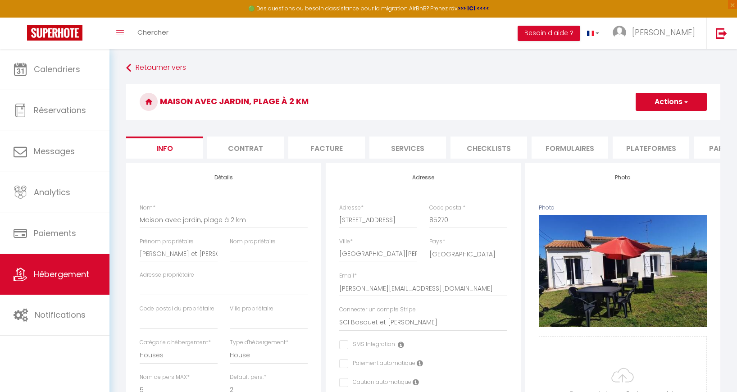
click at [237, 144] on li "Contrat" at bounding box center [245, 148] width 77 height 22
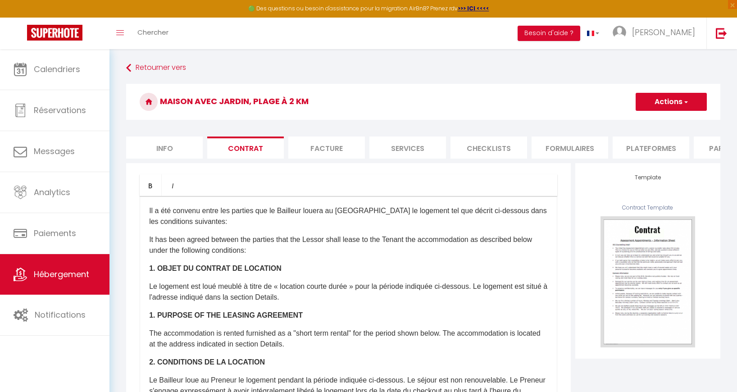
click at [303, 147] on li "Facture" at bounding box center [327, 148] width 77 height 22
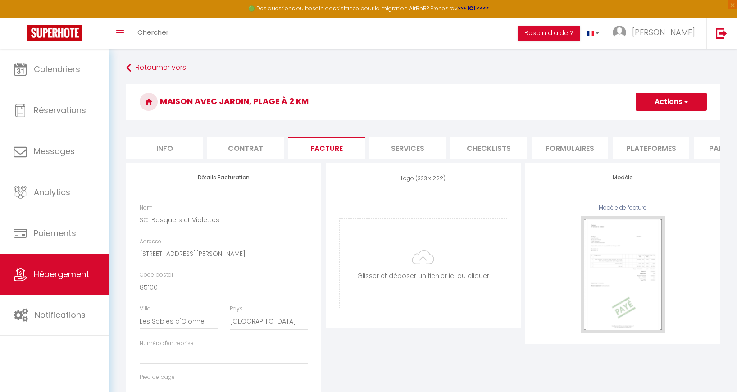
click at [391, 142] on li "Services" at bounding box center [408, 148] width 77 height 22
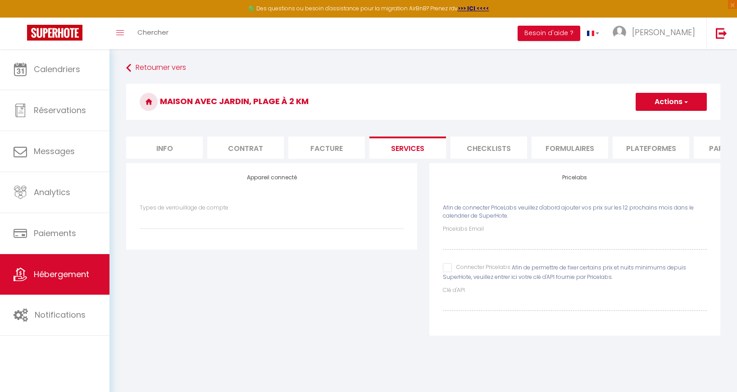
click at [470, 145] on li "Checklists" at bounding box center [489, 148] width 77 height 22
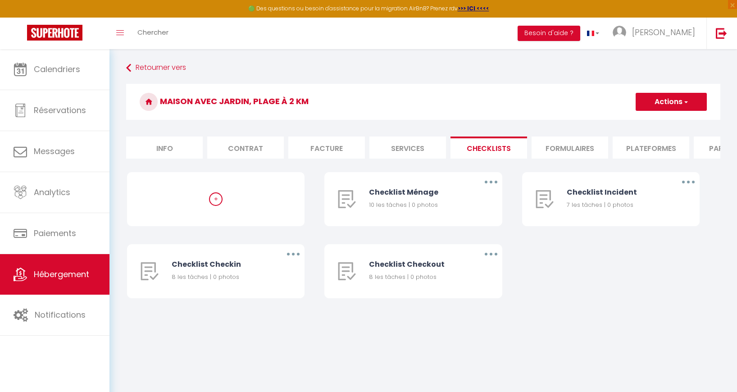
click at [550, 141] on li "Formulaires" at bounding box center [570, 148] width 77 height 22
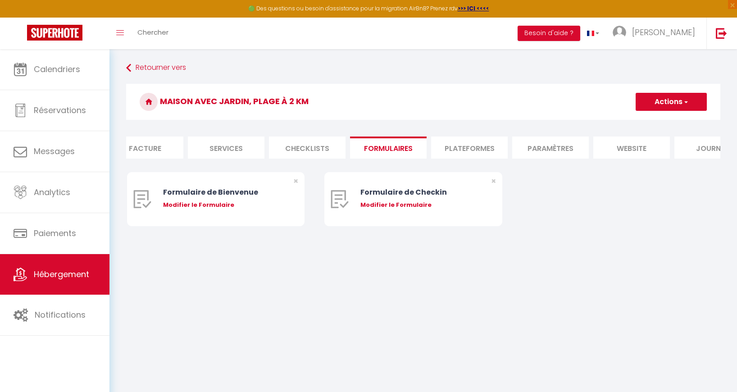
scroll to position [0, 183]
click at [487, 146] on li "Plateformes" at bounding box center [468, 148] width 77 height 22
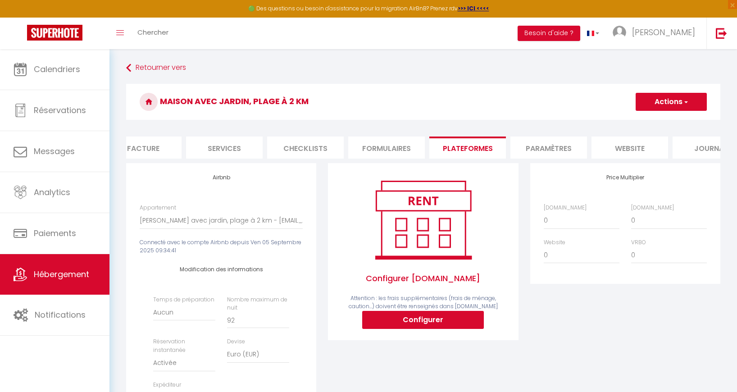
click at [539, 148] on li "Paramètres" at bounding box center [549, 148] width 77 height 22
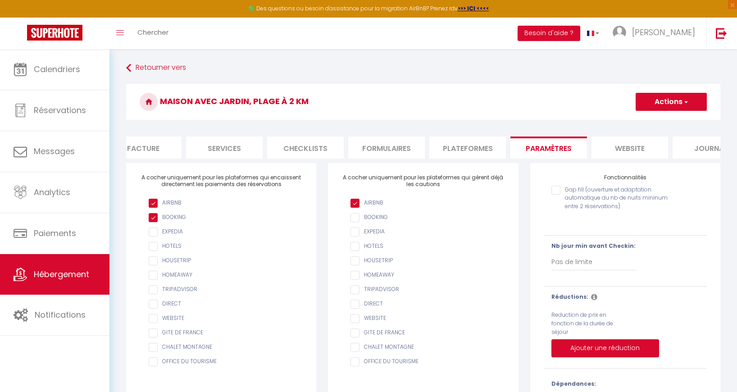
click at [627, 147] on li "website" at bounding box center [630, 148] width 77 height 22
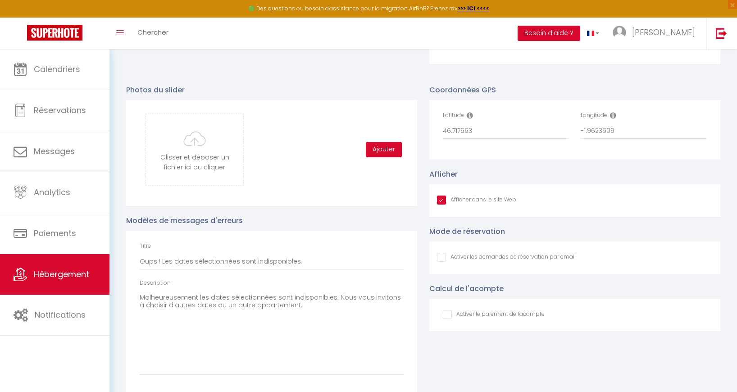
scroll to position [747, 0]
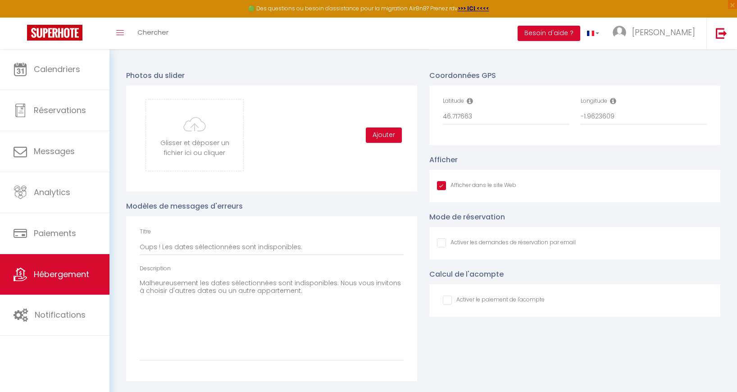
click at [442, 242] on input "Afficher dans le site Web" at bounding box center [506, 242] width 139 height 9
click at [448, 300] on input "checkbox" at bounding box center [494, 300] width 102 height 9
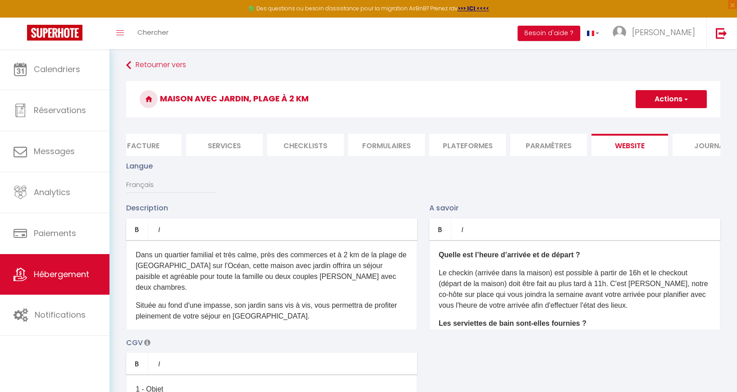
scroll to position [0, 0]
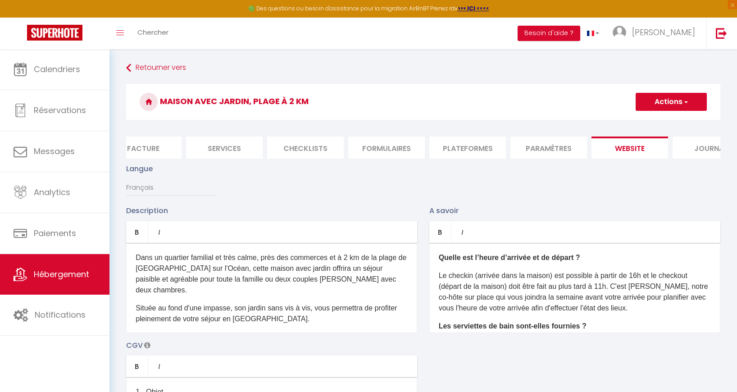
click at [685, 98] on span "button" at bounding box center [686, 101] width 6 height 9
click at [668, 123] on input "Enregistrer" at bounding box center [661, 121] width 33 height 9
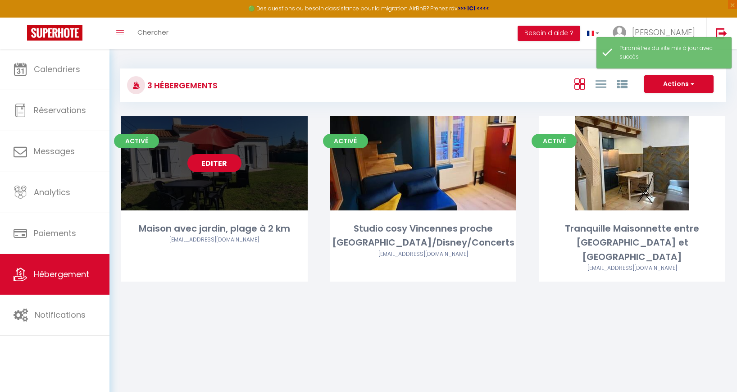
click at [219, 162] on link "Editer" at bounding box center [215, 163] width 54 height 18
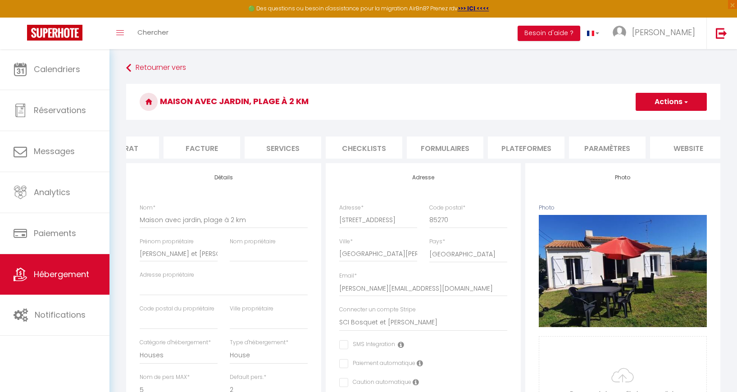
scroll to position [0, 217]
click at [674, 146] on li "Journal" at bounding box center [678, 148] width 77 height 22
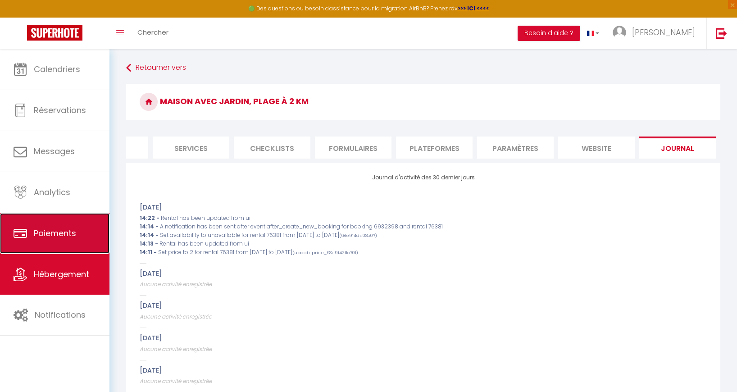
click at [60, 236] on span "Paiements" at bounding box center [55, 233] width 42 height 11
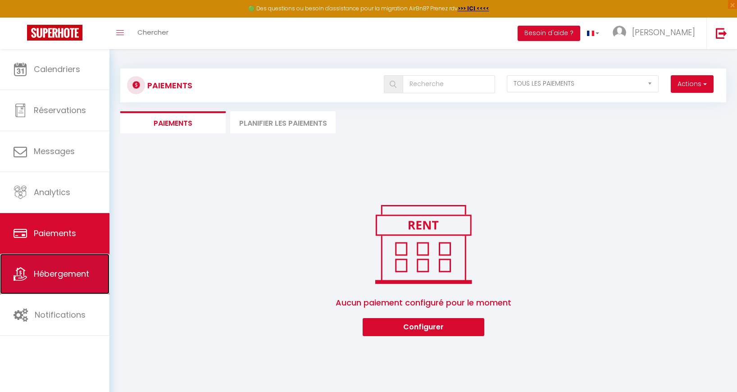
click at [43, 278] on span "Hébergement" at bounding box center [61, 273] width 55 height 11
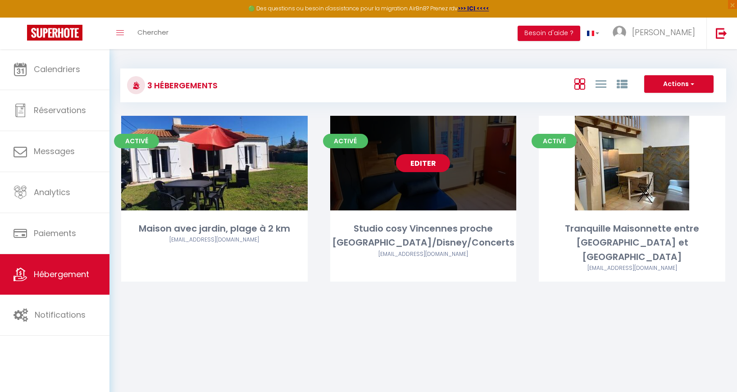
click at [419, 163] on link "Editer" at bounding box center [423, 163] width 54 height 18
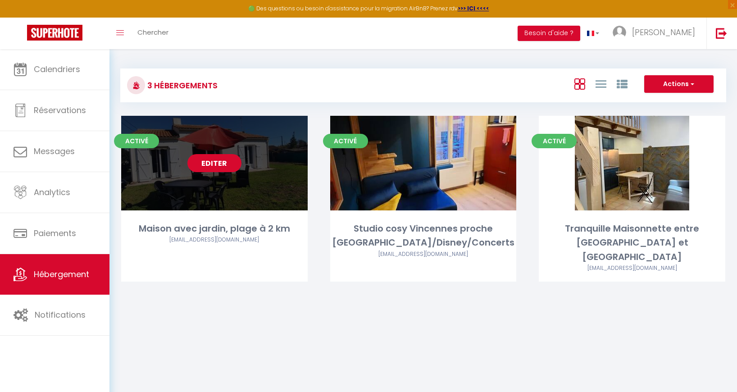
click at [208, 164] on link "Editer" at bounding box center [215, 163] width 54 height 18
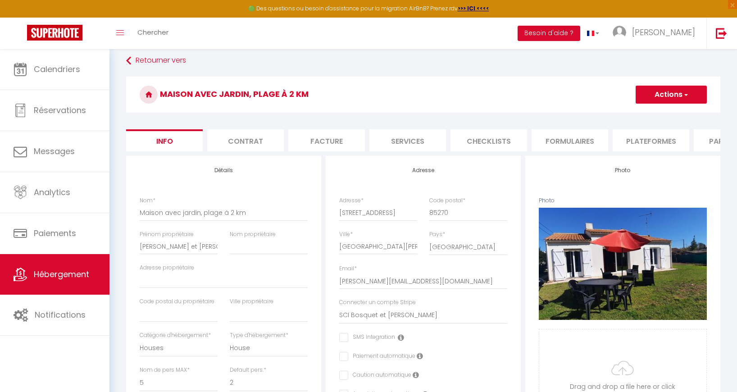
scroll to position [8, 0]
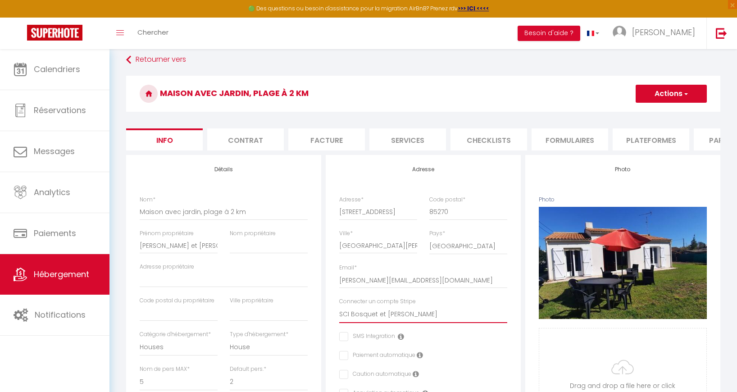
click at [414, 316] on select "SCI Bosquet et Violette" at bounding box center [423, 314] width 168 height 17
click at [339, 306] on select "SCI Bosquet et Violette" at bounding box center [423, 314] width 168 height 17
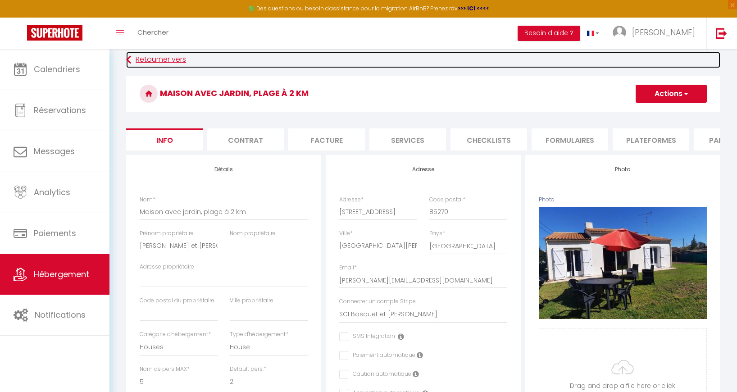
click at [130, 64] on icon at bounding box center [128, 60] width 5 height 16
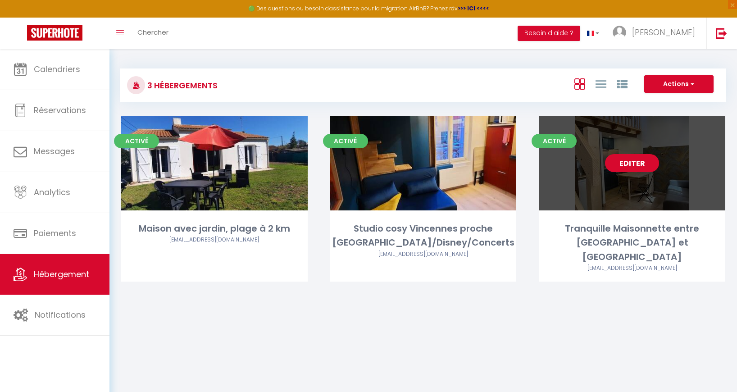
click at [641, 165] on link "Editer" at bounding box center [632, 163] width 54 height 18
click at [624, 162] on link "Editer" at bounding box center [632, 163] width 54 height 18
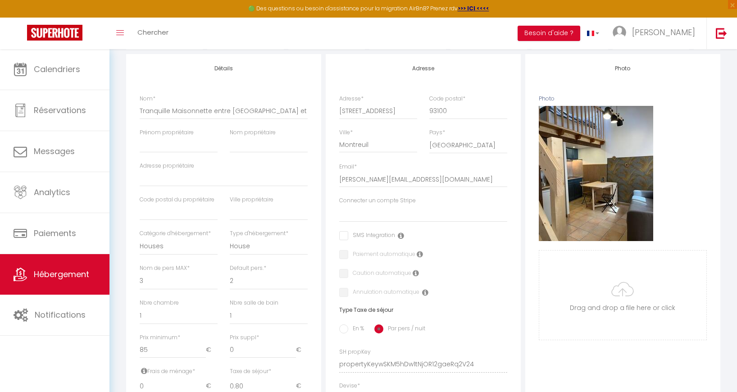
scroll to position [114, 0]
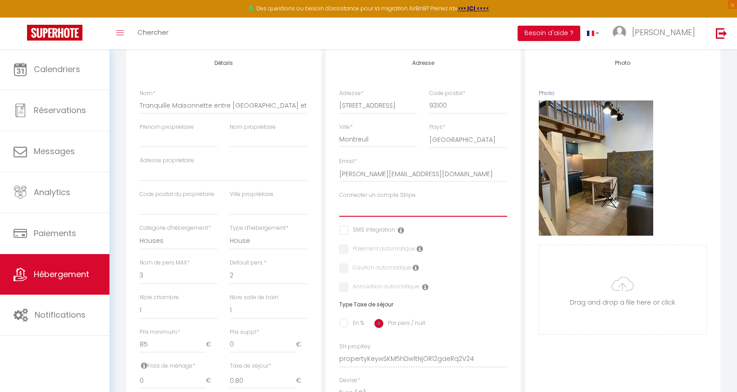
click at [362, 209] on select "SCI Bosquet et Violette" at bounding box center [423, 208] width 168 height 17
click at [339, 200] on select "SCI Bosquet et Violette" at bounding box center [423, 208] width 168 height 17
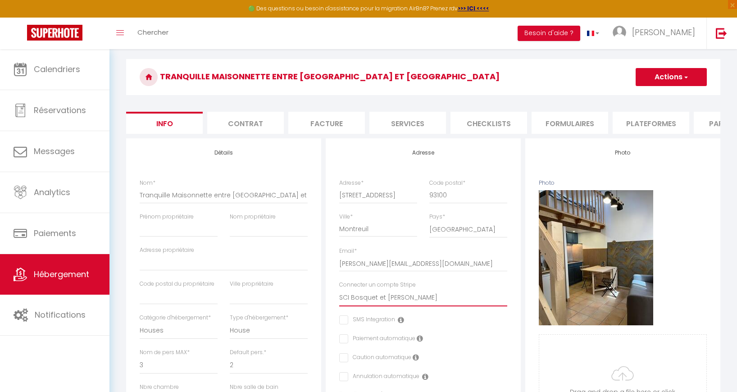
scroll to position [0, 0]
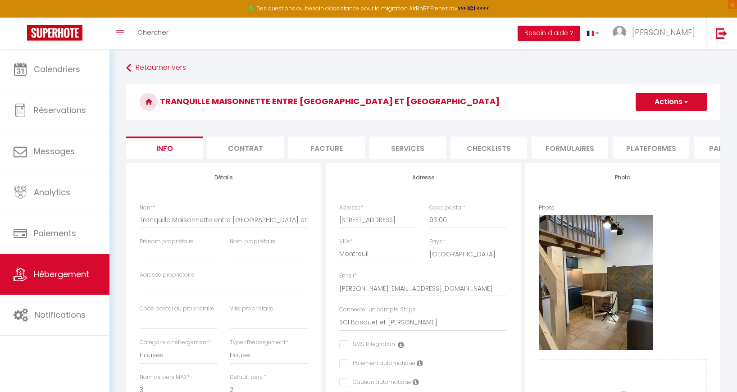
click at [686, 101] on span "button" at bounding box center [686, 101] width 6 height 9
click at [642, 122] on input "Enregistrer" at bounding box center [635, 121] width 33 height 9
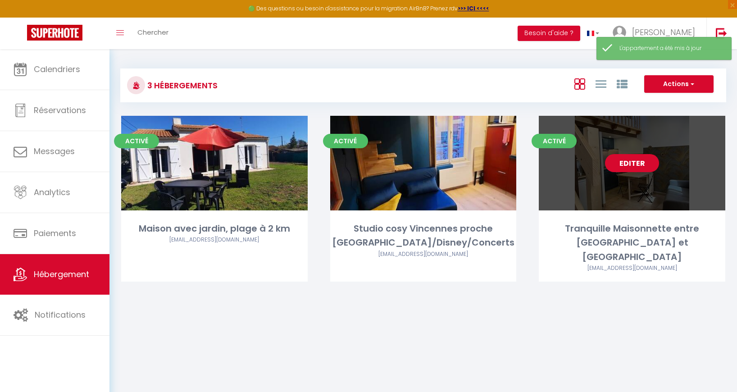
click at [637, 163] on link "Editer" at bounding box center [632, 163] width 54 height 18
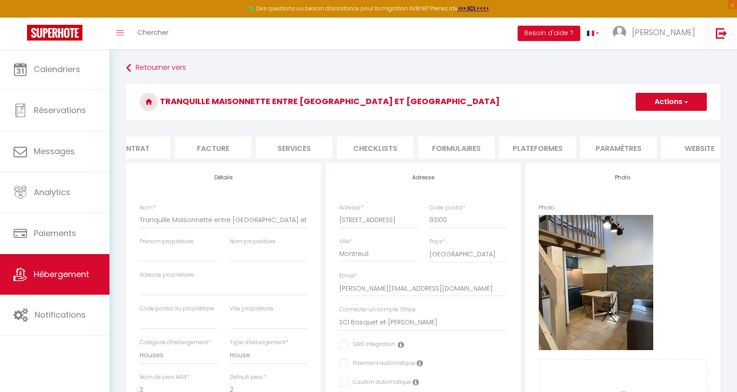
scroll to position [0, 173]
click at [631, 147] on li "website" at bounding box center [640, 148] width 77 height 22
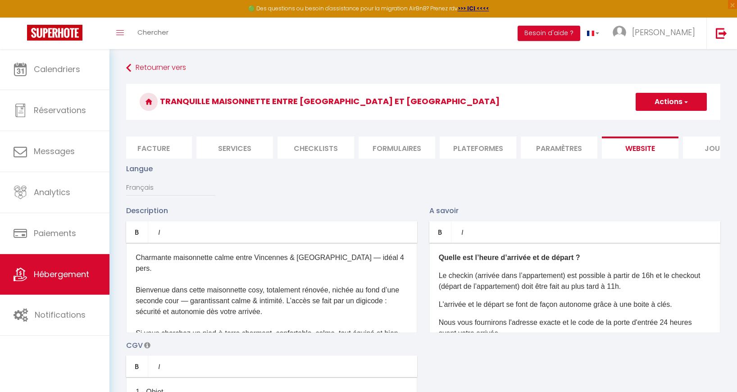
click at [683, 99] on span "button" at bounding box center [686, 101] width 6 height 9
click at [655, 119] on input "Enregistrer" at bounding box center [661, 121] width 33 height 9
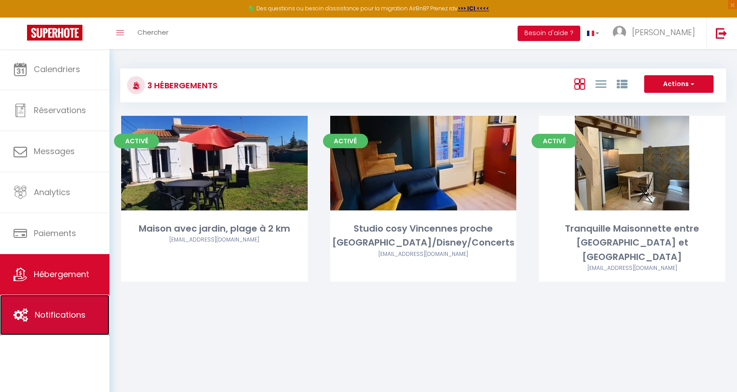
click at [36, 315] on span "Notifications" at bounding box center [60, 314] width 51 height 11
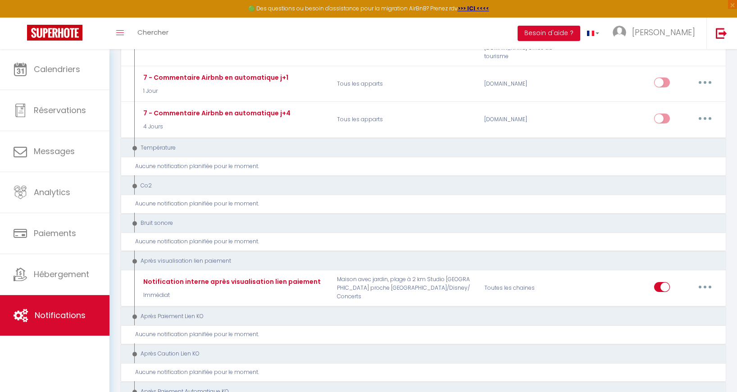
scroll to position [766, 0]
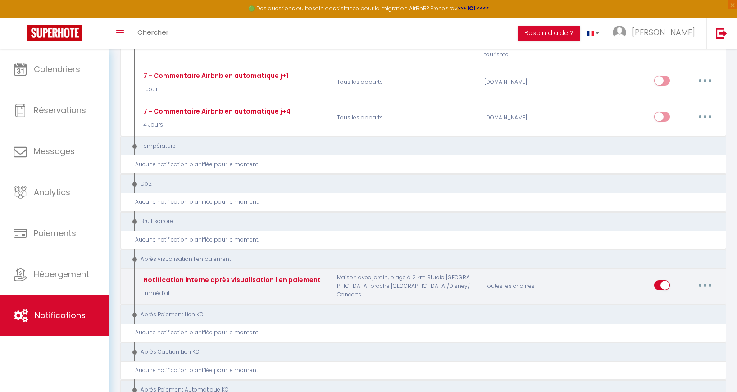
click at [708, 278] on button "button" at bounding box center [705, 285] width 25 height 14
click at [693, 298] on link "Editer" at bounding box center [682, 305] width 67 height 15
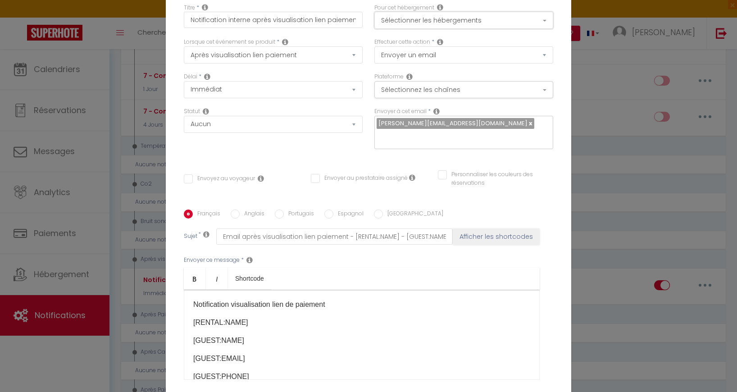
click at [478, 26] on button "Sélectionner les hébergements" at bounding box center [464, 20] width 179 height 17
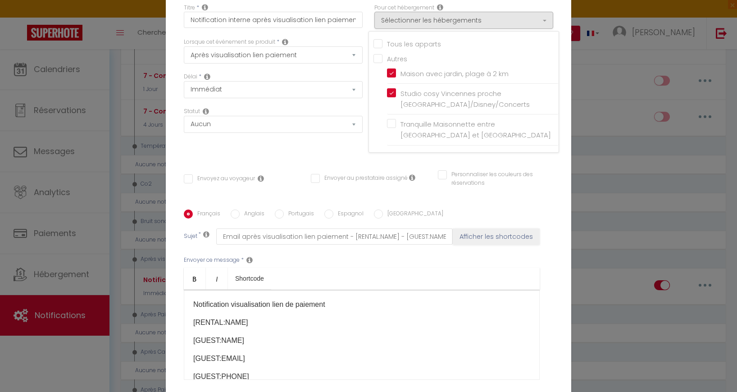
click at [380, 44] on input "Tous les apparts" at bounding box center [466, 42] width 185 height 9
click at [310, 147] on div "Statut Aucun Si la réservation est payée Si réservation non payée Si la caution…" at bounding box center [273, 132] width 191 height 51
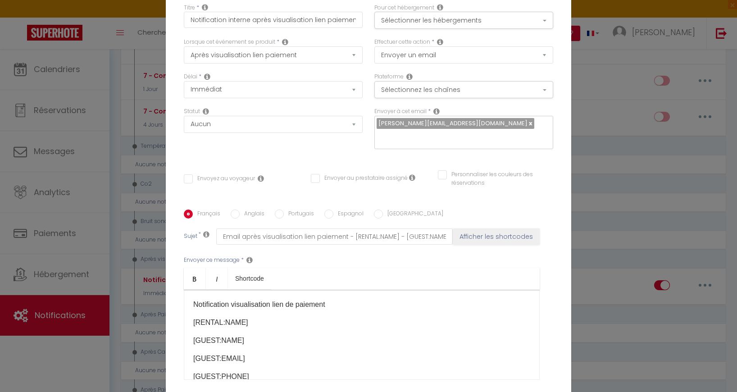
scroll to position [77, 0]
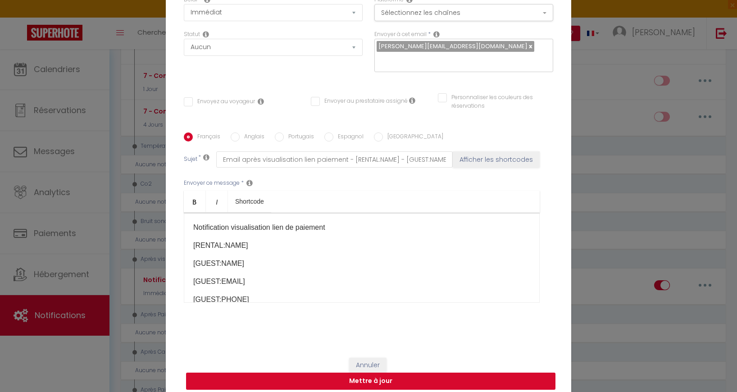
click at [362, 376] on button "Mettre à jour" at bounding box center [371, 381] width 370 height 17
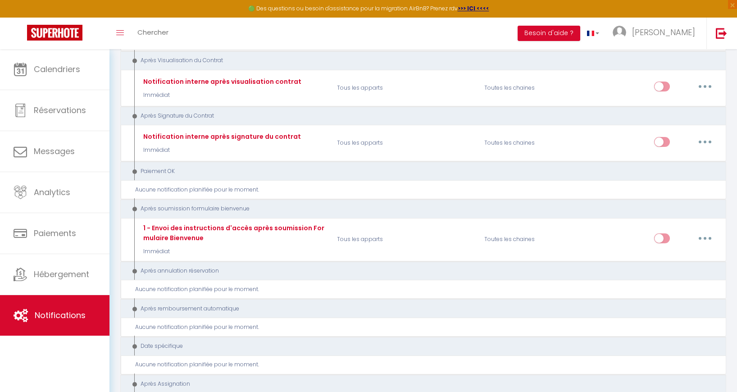
scroll to position [1197, 0]
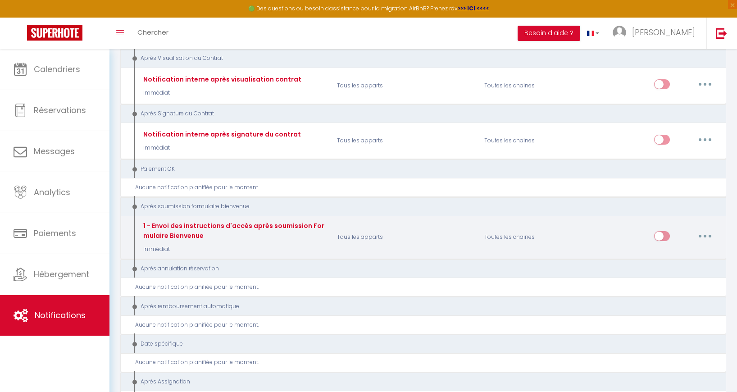
click at [705, 229] on button "button" at bounding box center [705, 236] width 25 height 14
click at [667, 249] on link "Editer" at bounding box center [682, 256] width 67 height 15
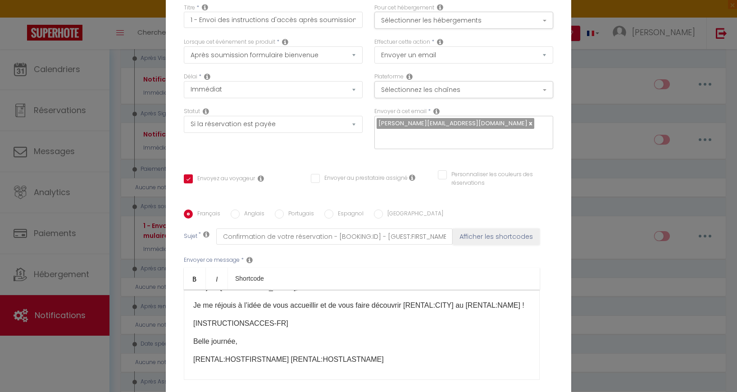
scroll to position [77, 0]
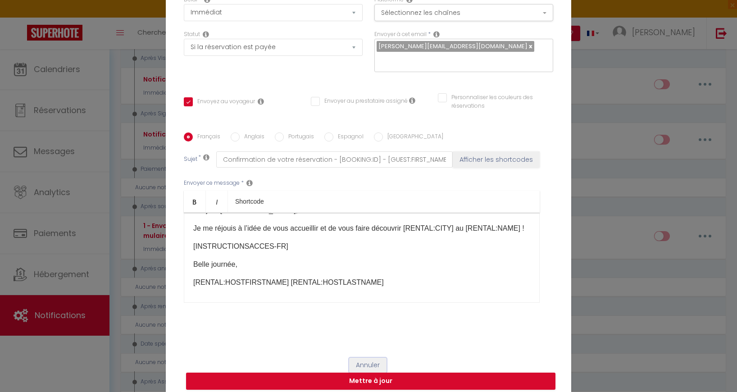
click at [372, 359] on button "Annuler" at bounding box center [367, 365] width 37 height 15
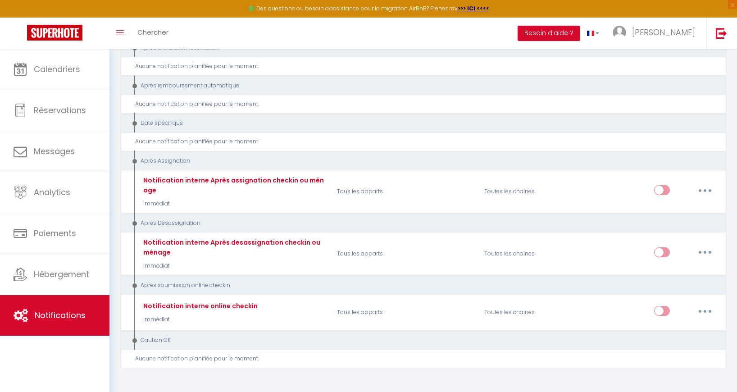
scroll to position [1420, 0]
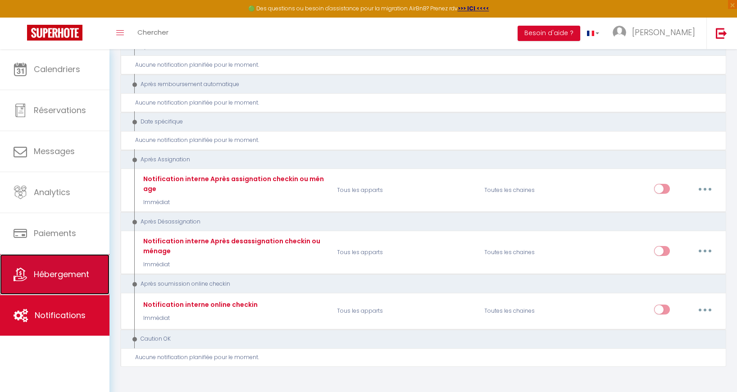
click at [43, 273] on span "Hébergement" at bounding box center [61, 274] width 55 height 11
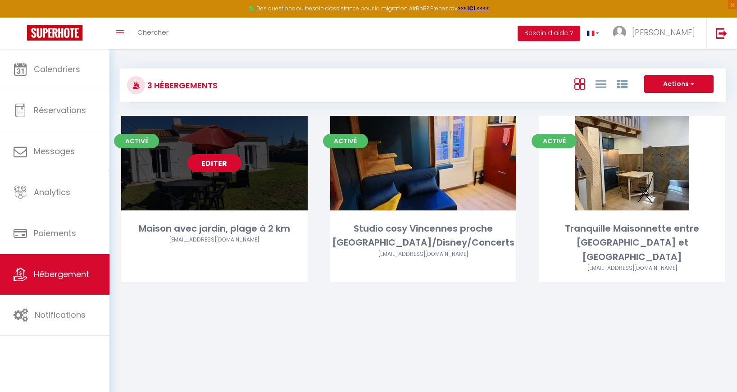
click at [220, 168] on link "Editer" at bounding box center [215, 163] width 54 height 18
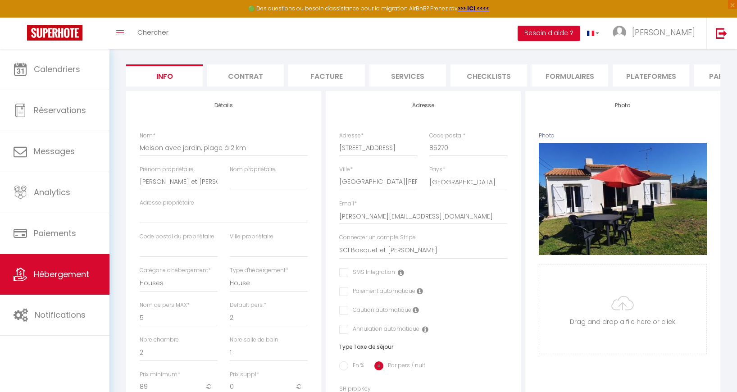
scroll to position [77, 0]
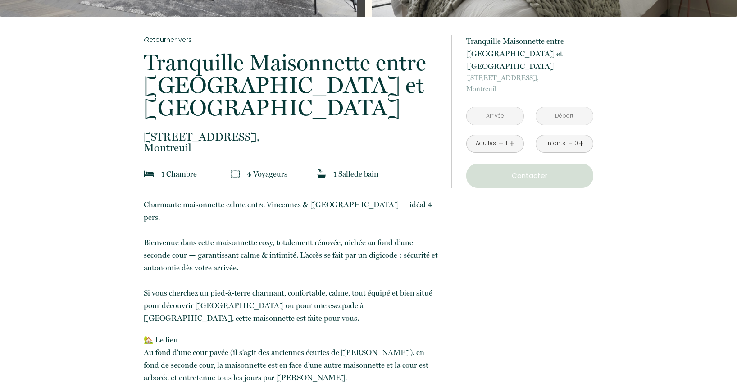
scroll to position [184, 0]
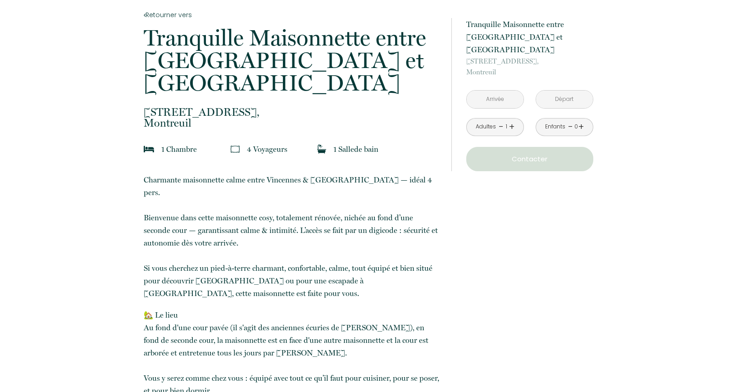
click at [492, 91] on input "text" at bounding box center [495, 100] width 57 height 18
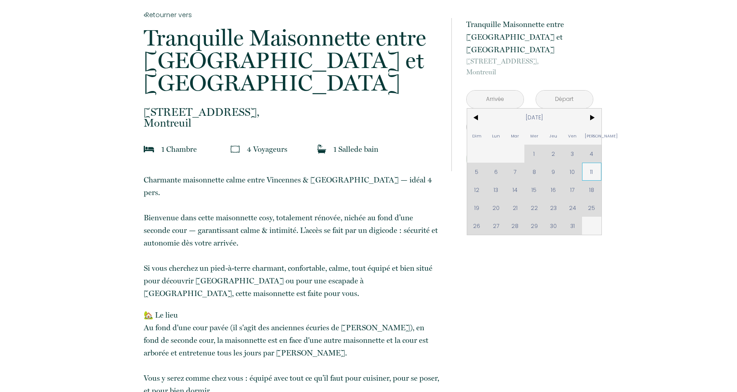
click at [593, 163] on span "11" at bounding box center [591, 172] width 19 height 18
type input "Sam 11 Oct 2025"
type input "Dim 12 Oct 2025"
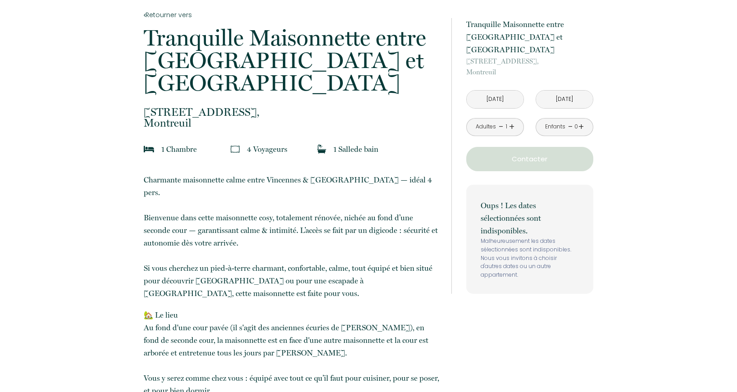
click at [574, 91] on input "Dim 12 Oct 2025" at bounding box center [564, 100] width 57 height 18
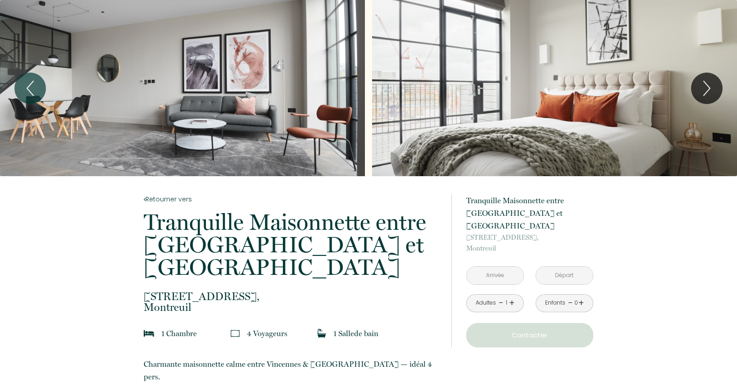
click at [476, 267] on input "text" at bounding box center [495, 276] width 57 height 18
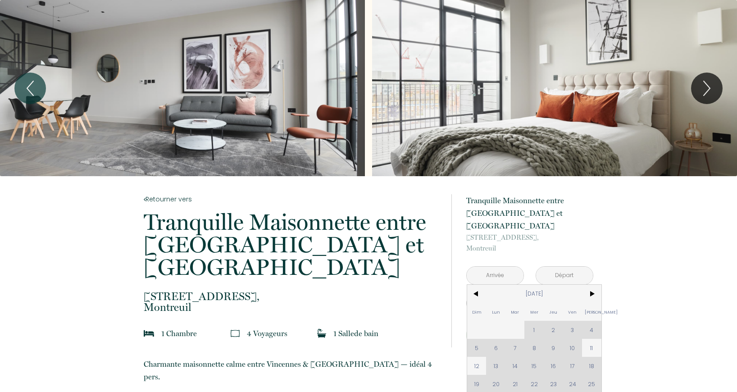
click at [590, 339] on span "11" at bounding box center [591, 348] width 19 height 18
type input "Sam 11 Oct 2025"
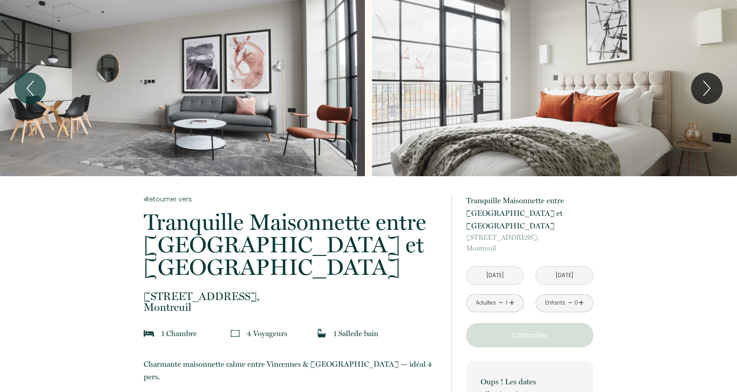
click at [567, 267] on input "Dim 12 Oct 2025" at bounding box center [564, 276] width 57 height 18
click at [556, 267] on input "Dim 12 Oct 2025" at bounding box center [564, 276] width 57 height 18
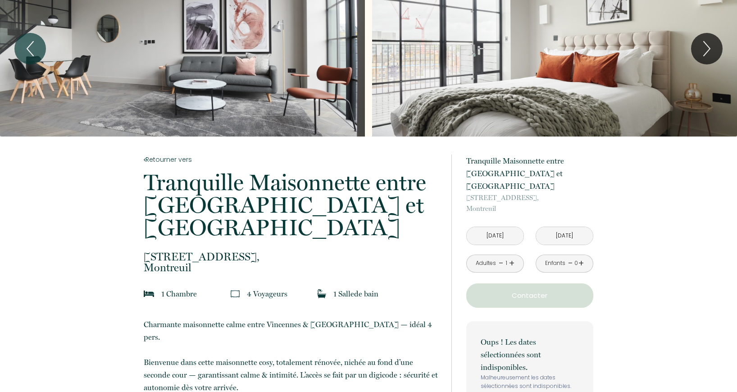
scroll to position [64, 0]
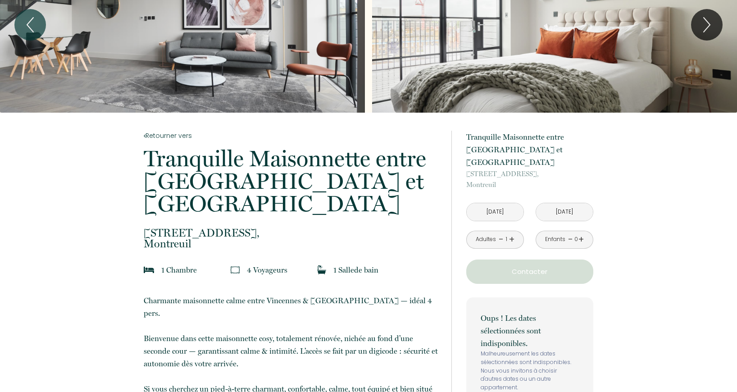
click at [563, 203] on input "Dim 12 Oct 2025" at bounding box center [564, 212] width 57 height 18
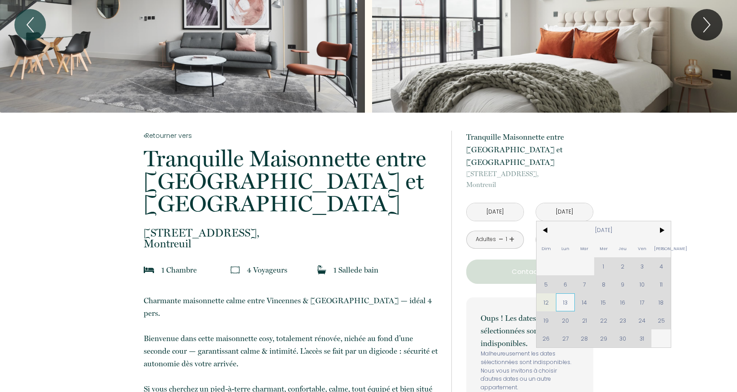
click at [564, 293] on span "13" at bounding box center [565, 302] width 19 height 18
type input "[DATE]"
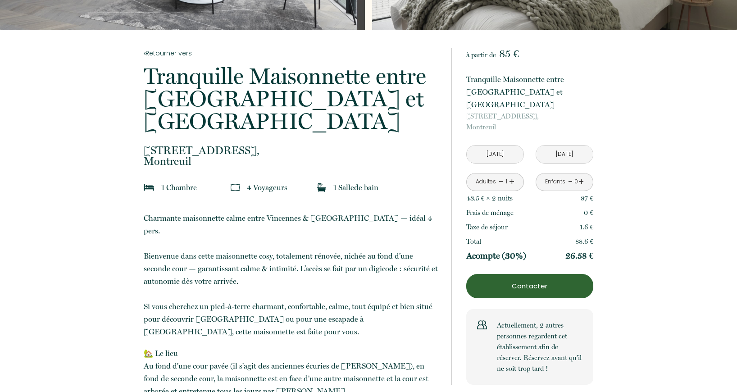
scroll to position [147, 0]
click at [552, 280] on p "Contacter" at bounding box center [530, 285] width 121 height 11
click at [519, 280] on p "Contacter" at bounding box center [530, 285] width 121 height 11
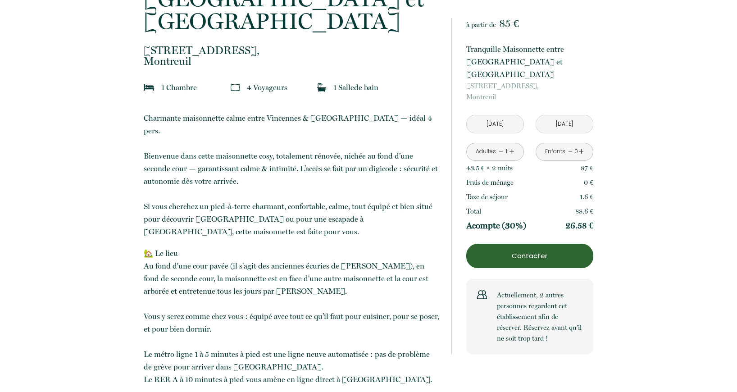
scroll to position [263, 0]
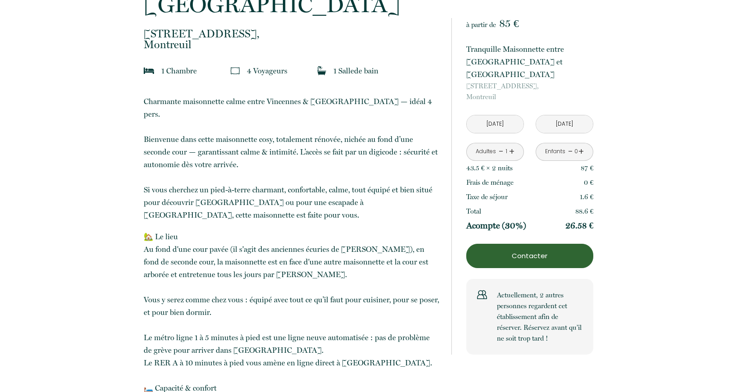
click at [529, 251] on p "Contacter" at bounding box center [530, 256] width 121 height 11
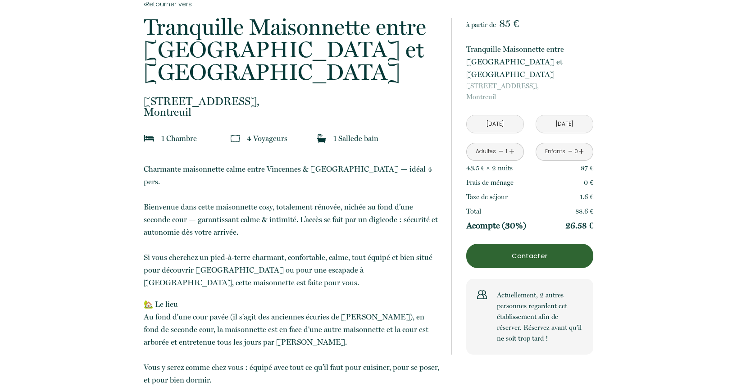
scroll to position [188, 0]
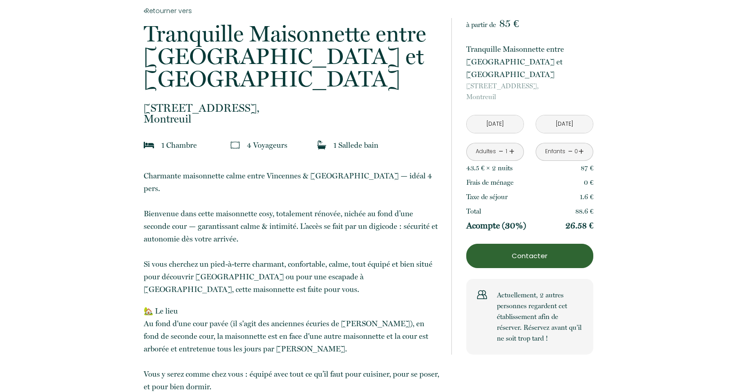
click at [528, 251] on p "Contacter" at bounding box center [530, 256] width 121 height 11
click at [513, 251] on p "Contacter" at bounding box center [530, 256] width 121 height 11
click at [509, 145] on link "+" at bounding box center [511, 152] width 5 height 14
click at [502, 145] on link "-" at bounding box center [501, 152] width 5 height 14
click at [516, 251] on p "Contacter" at bounding box center [530, 256] width 121 height 11
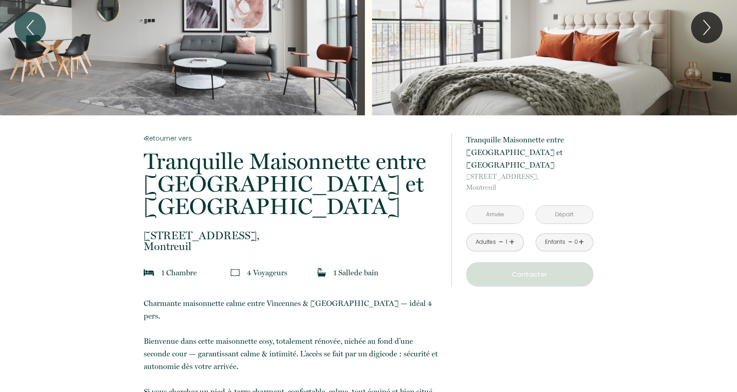
scroll to position [92, 0]
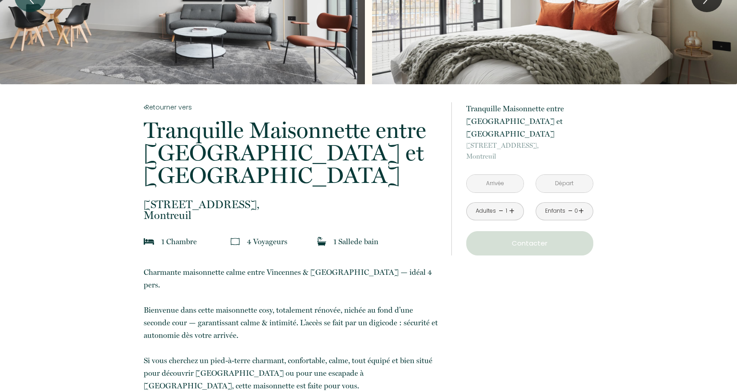
click at [483, 175] on input "text" at bounding box center [495, 184] width 57 height 18
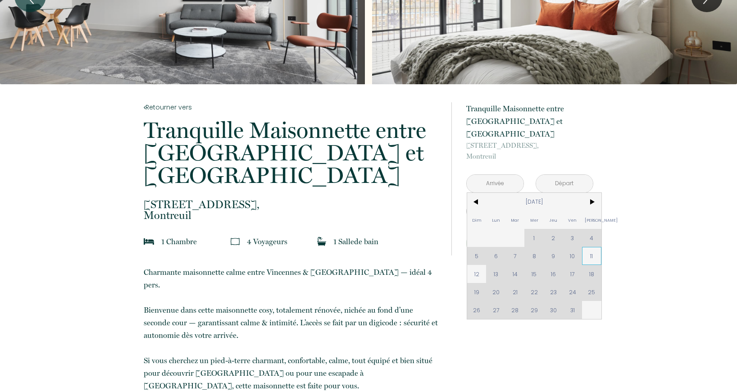
click at [589, 247] on span "11" at bounding box center [591, 256] width 19 height 18
type input "Sam 11 Oct 2025"
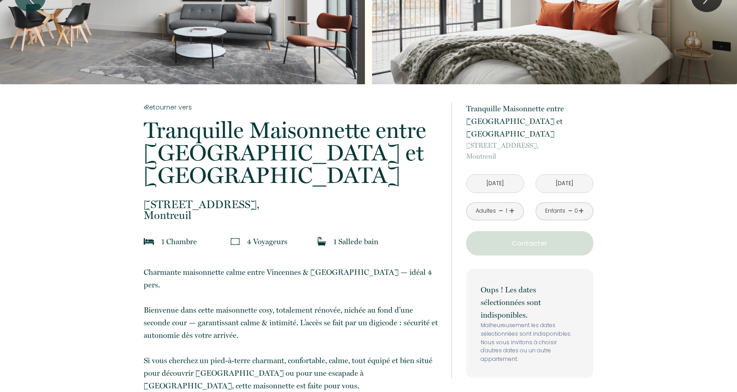
click at [558, 175] on input "[DATE]" at bounding box center [564, 184] width 57 height 18
click at [565, 175] on input "[DATE]" at bounding box center [564, 184] width 57 height 18
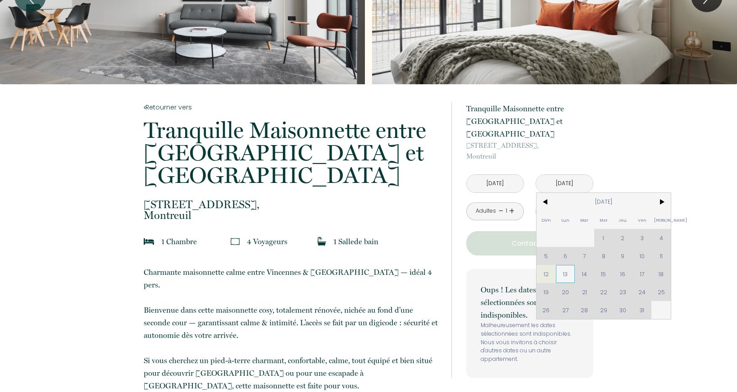
click at [563, 265] on span "13" at bounding box center [565, 274] width 19 height 18
type input "[DATE]"
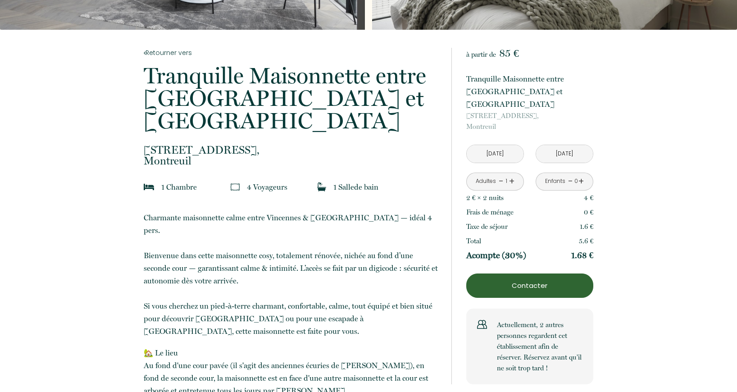
scroll to position [152, 0]
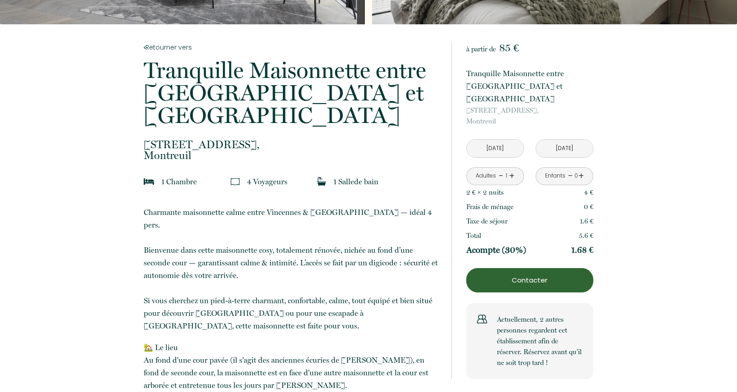
click at [537, 275] on p "Contacter" at bounding box center [530, 280] width 121 height 11
click at [522, 275] on p "Contacter" at bounding box center [530, 280] width 121 height 11
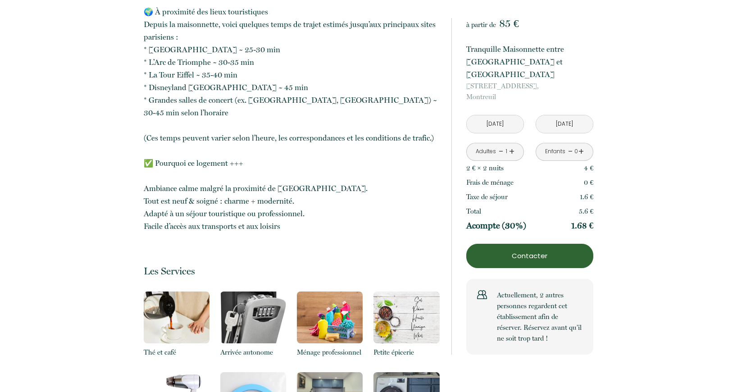
scroll to position [937, 0]
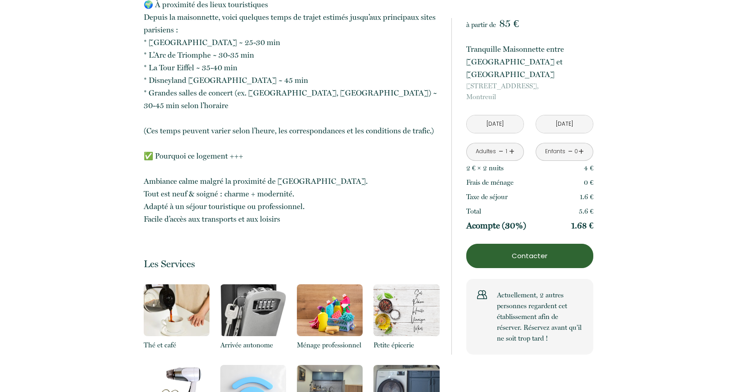
click at [524, 244] on button "Contacter" at bounding box center [530, 256] width 127 height 24
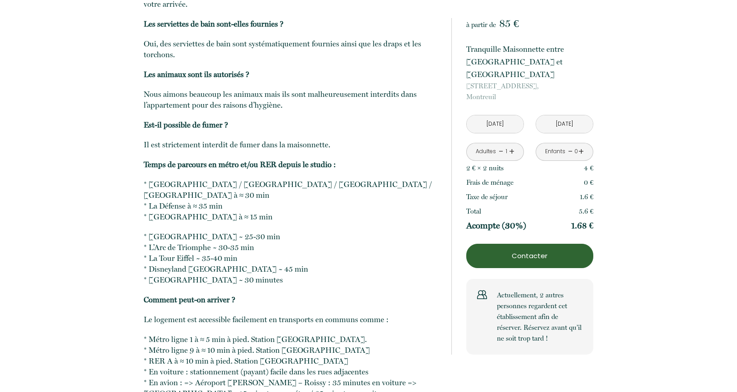
scroll to position [1859, 0]
click at [526, 251] on p "Contacter" at bounding box center [530, 256] width 121 height 11
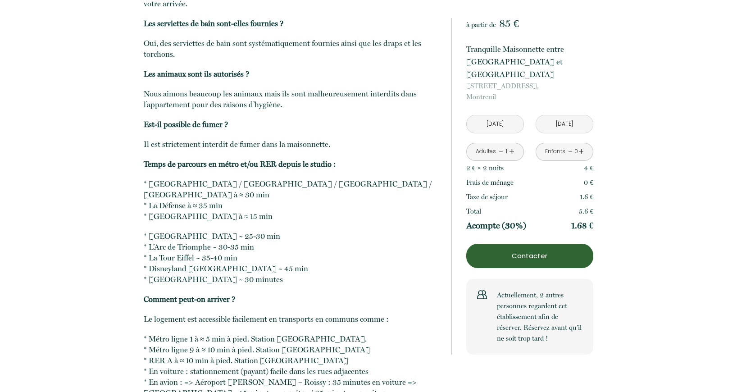
click at [526, 251] on p "Contacter" at bounding box center [530, 256] width 121 height 11
click at [518, 244] on button "Contacter" at bounding box center [530, 256] width 127 height 24
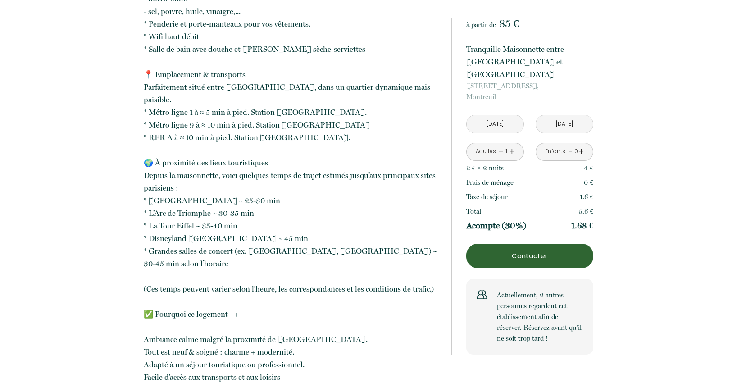
scroll to position [768, 0]
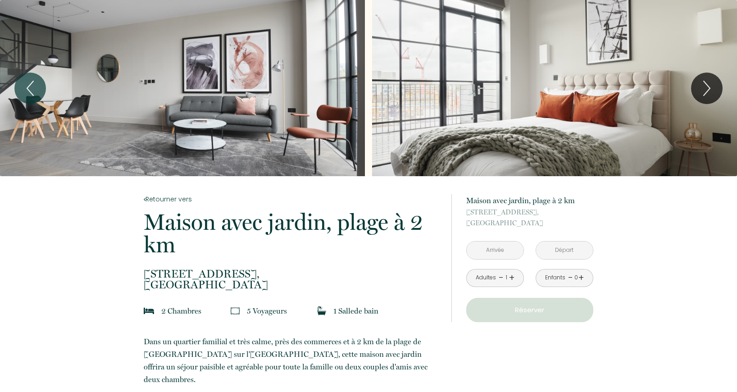
click at [488, 256] on input "text" at bounding box center [495, 251] width 57 height 18
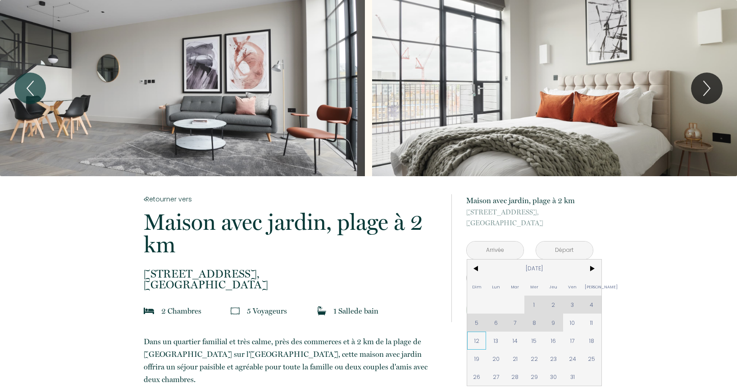
click at [481, 344] on span "12" at bounding box center [476, 341] width 19 height 18
type input "[DATE]"
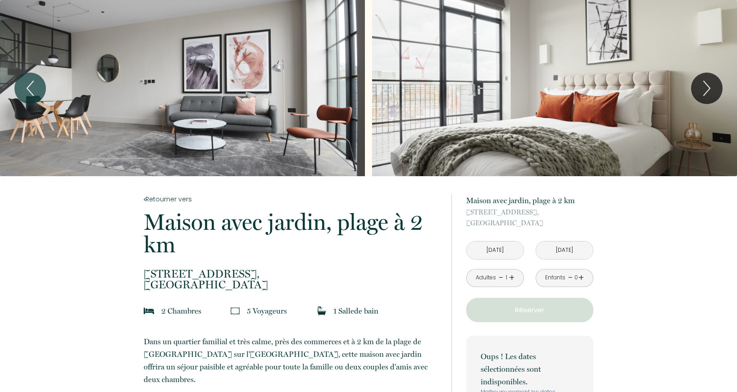
click at [569, 250] on input "[DATE]" at bounding box center [564, 251] width 57 height 18
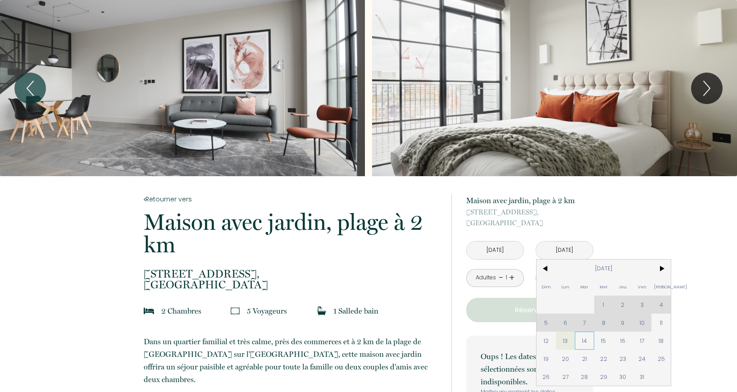
click at [585, 339] on span "14" at bounding box center [584, 341] width 19 height 18
type input "[DATE]"
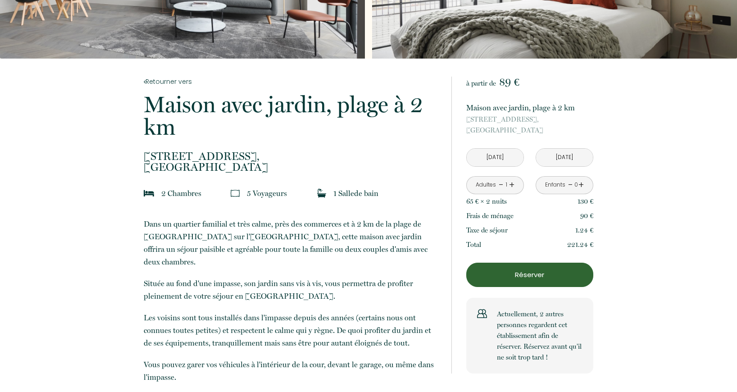
scroll to position [140, 0]
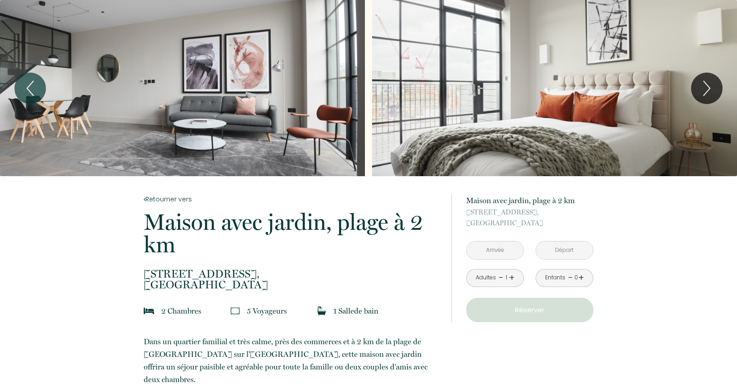
scroll to position [140, 0]
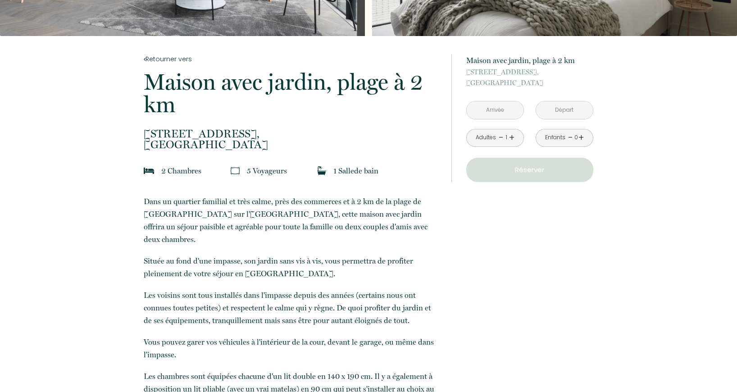
click at [497, 105] on input "text" at bounding box center [495, 110] width 57 height 18
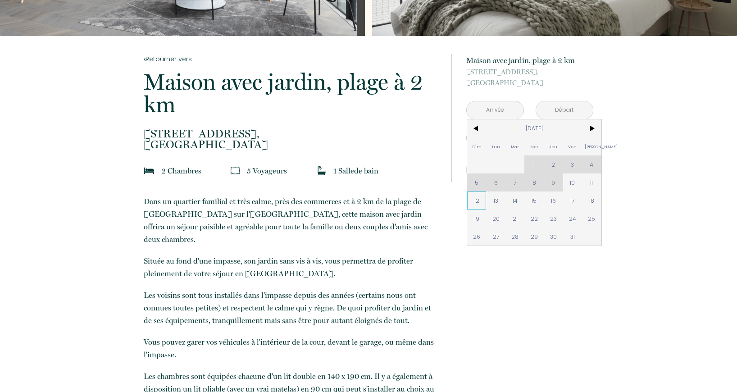
click at [473, 200] on span "12" at bounding box center [476, 201] width 19 height 18
type input "[DATE]"
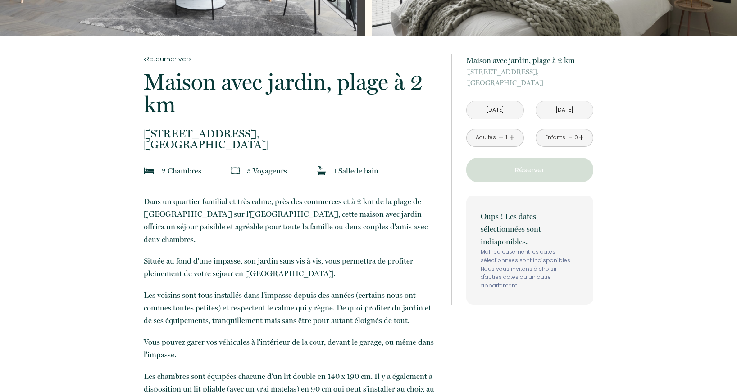
click at [492, 110] on input "[DATE]" at bounding box center [495, 110] width 57 height 18
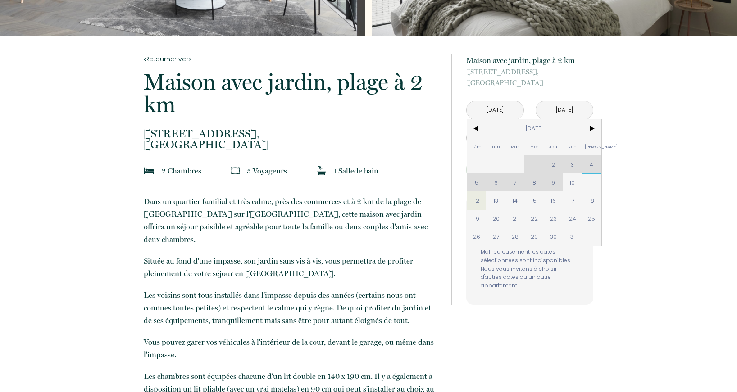
click at [592, 183] on span "11" at bounding box center [591, 183] width 19 height 18
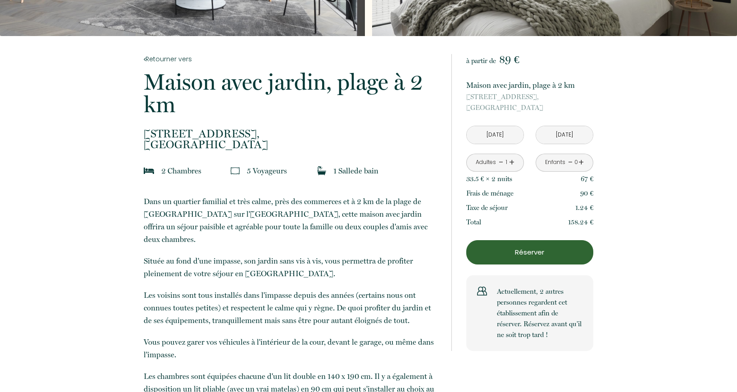
click at [565, 135] on input "[DATE]" at bounding box center [564, 135] width 57 height 18
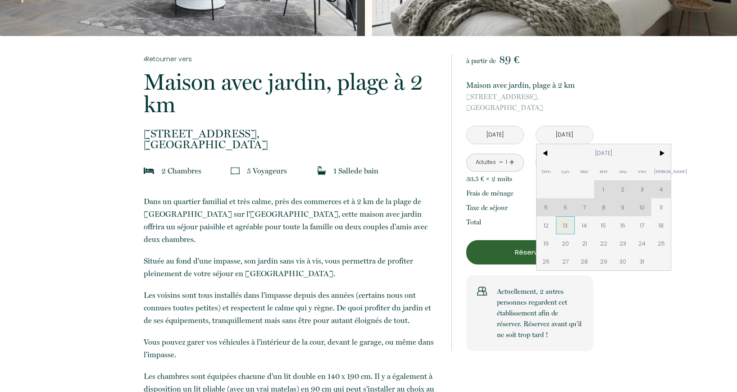
click at [567, 227] on span "13" at bounding box center [565, 225] width 19 height 18
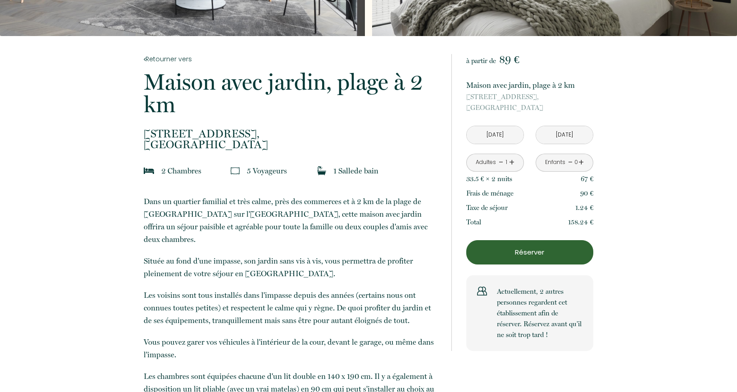
click at [512, 132] on input "Sam 11 Oct 2025" at bounding box center [495, 135] width 57 height 18
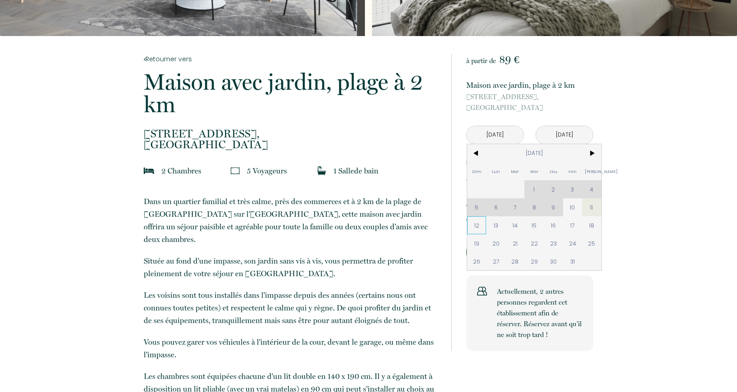
click at [471, 227] on span "12" at bounding box center [476, 225] width 19 height 18
type input "Dim [DATE]"
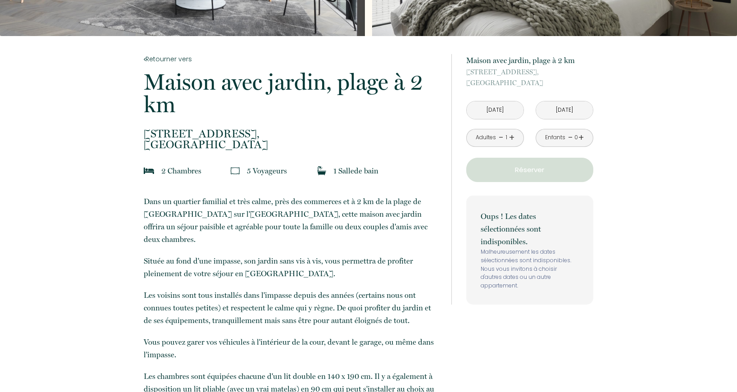
click at [551, 111] on input "Lun [DATE]" at bounding box center [564, 110] width 57 height 18
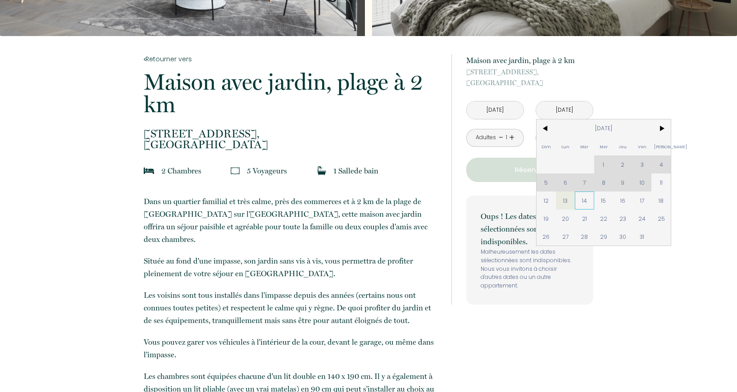
click at [582, 200] on span "14" at bounding box center [584, 201] width 19 height 18
type input "Mar 14 Oct 2025"
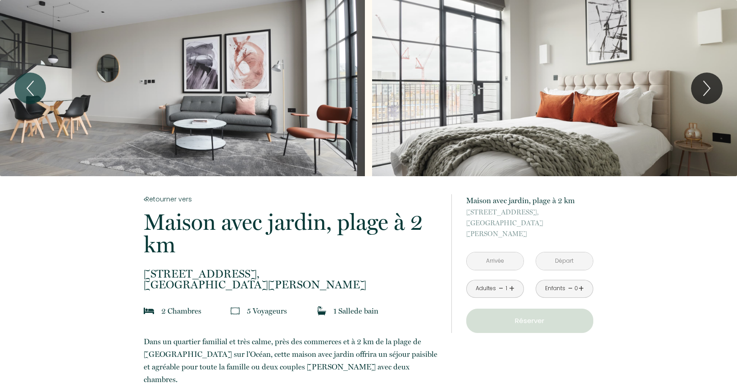
scroll to position [140, 0]
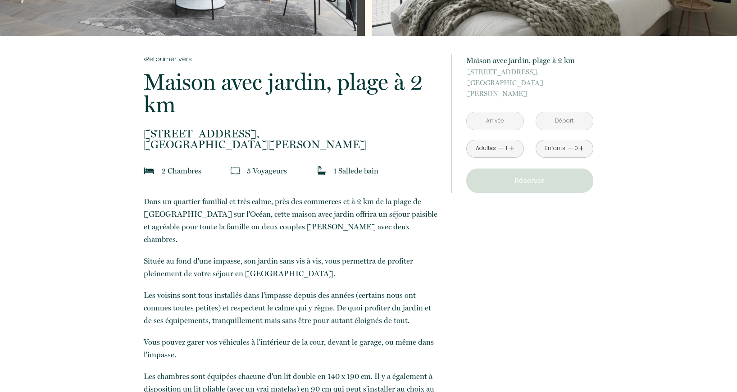
click at [506, 112] on input "text" at bounding box center [495, 121] width 57 height 18
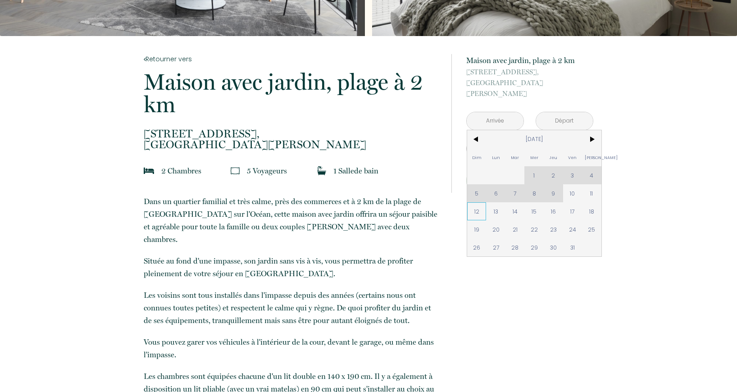
click at [477, 202] on span "12" at bounding box center [476, 211] width 19 height 18
type input "Dim [DATE]"
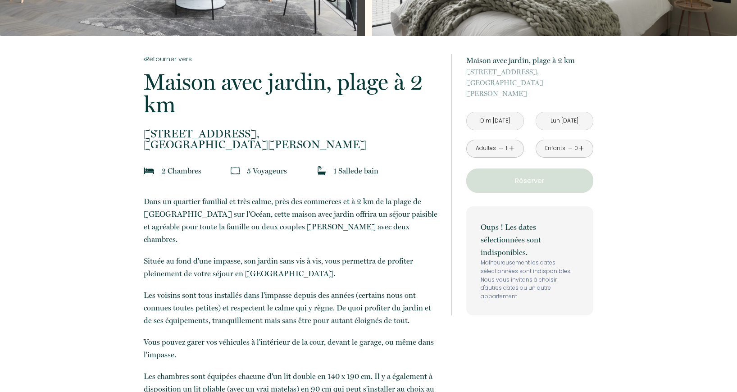
click at [562, 112] on input "Lun 13 Oct 2025" at bounding box center [564, 121] width 57 height 18
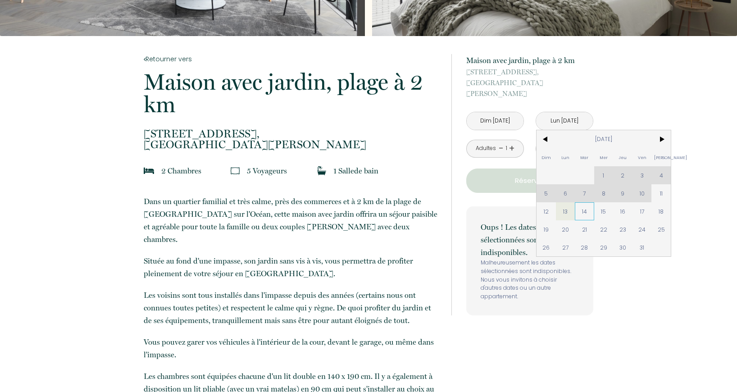
click at [586, 202] on span "14" at bounding box center [584, 211] width 19 height 18
type input "Mar 14 Oct 2025"
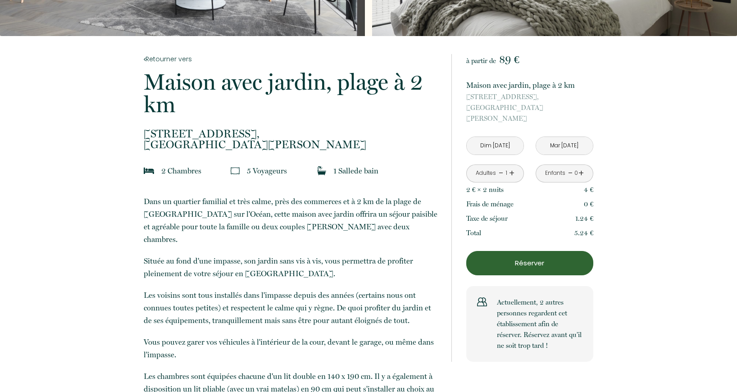
click at [500, 258] on p "Réserver" at bounding box center [530, 263] width 121 height 11
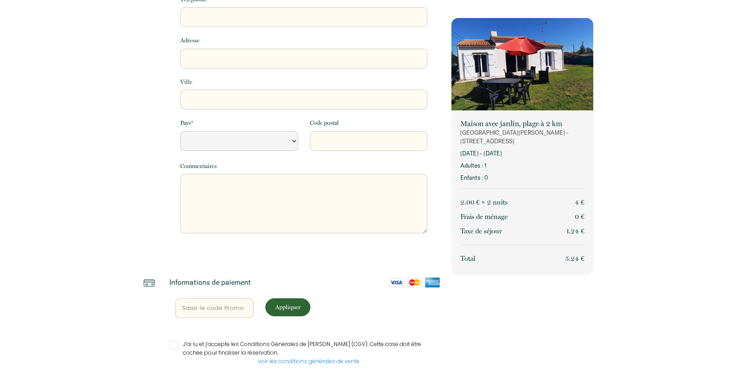
select select "Default select example"
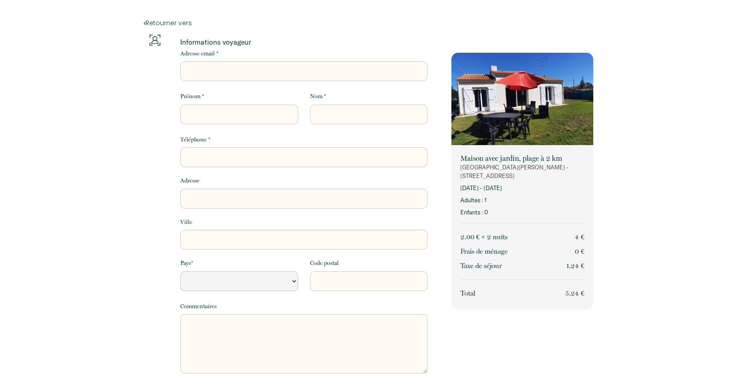
click at [213, 73] on input "Adresse email *" at bounding box center [303, 71] width 247 height 20
type input "m"
select select "Default select example"
type input "ma"
select select "Default select example"
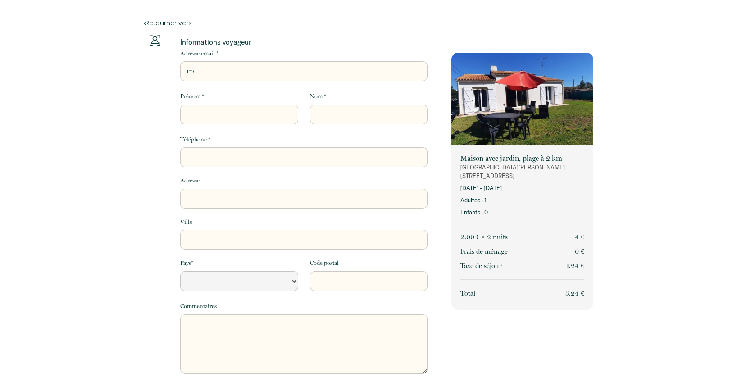
type input "mar"
select select "Default select example"
type input "mari"
select select "Default select example"
type input "marie"
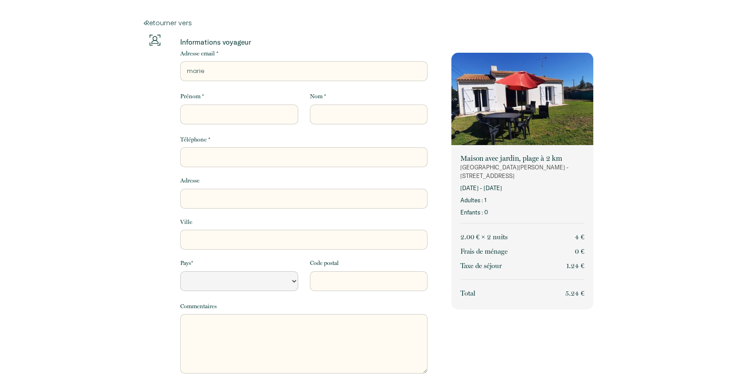
select select "Default select example"
type input "marie@"
select select "Default select example"
type input "marie@f"
select select "Default select example"
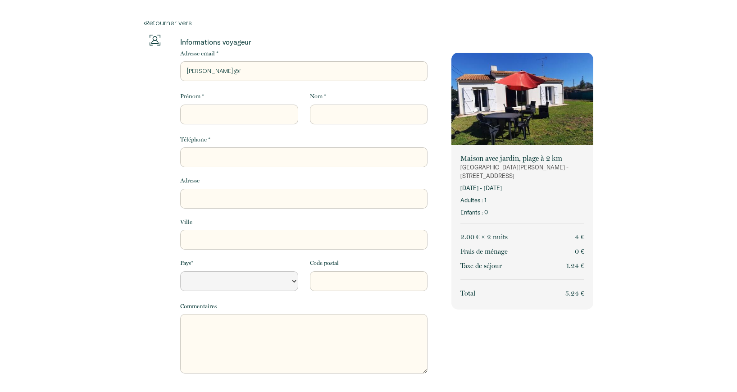
type input "marie@fo"
select select "Default select example"
type input "marie@fox"
select select "Default select example"
type input "marie@foxi"
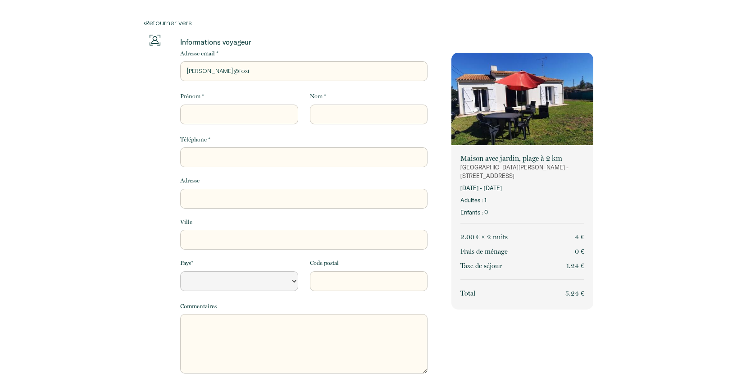
select select "Default select example"
type input "marie@foxie"
select select "Default select example"
type input "marie@foxiec"
select select "Default select example"
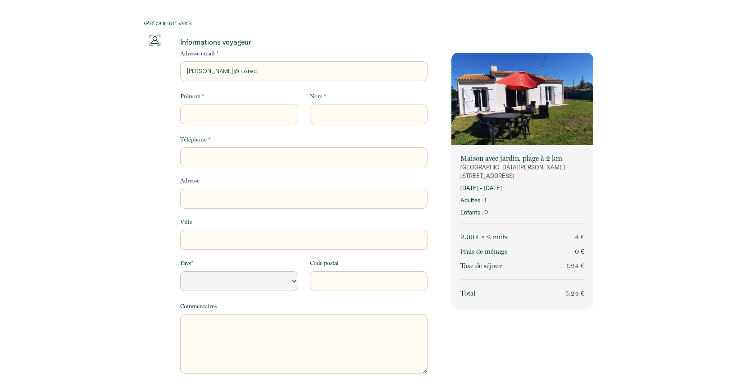
type input "marie@foxieco"
select select "Default select example"
type input "marie@foxiecom"
select select "Default select example"
type input "marie@foxiecom."
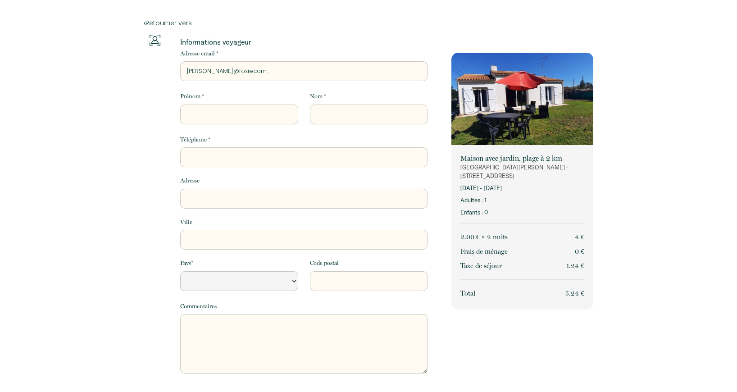
select select "Default select example"
type input "marie@foxiecom.f"
select select "Default select example"
type input "marie@foxiecom.fr"
select select "Default select example"
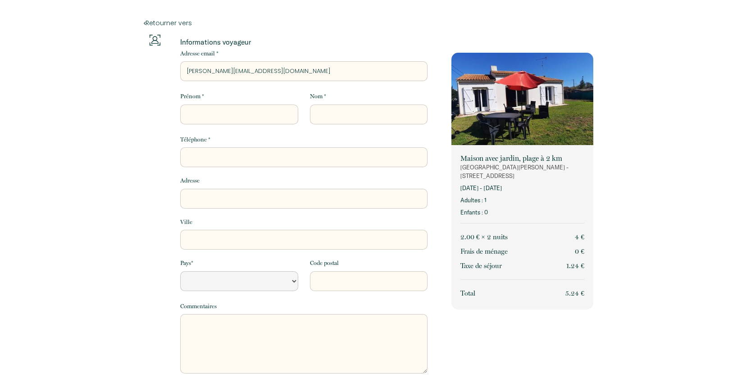
type input "marie@foxiecom.fr"
click at [209, 119] on input "Prénom *" at bounding box center [239, 115] width 118 height 20
type input "M"
select select "Default select example"
type input "Ma"
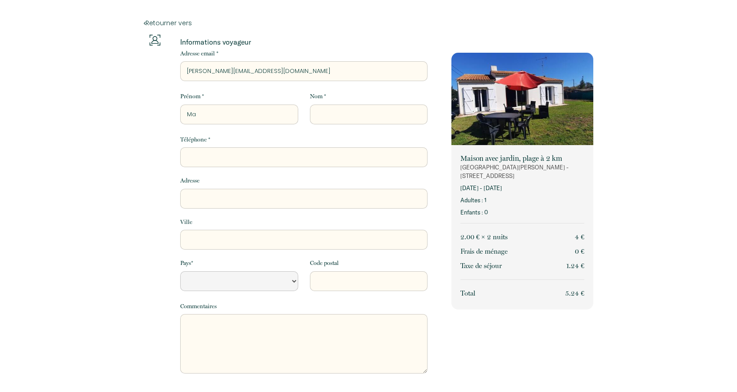
select select "Default select example"
type input "Mar"
select select "Default select example"
type input "Mari"
select select "Default select example"
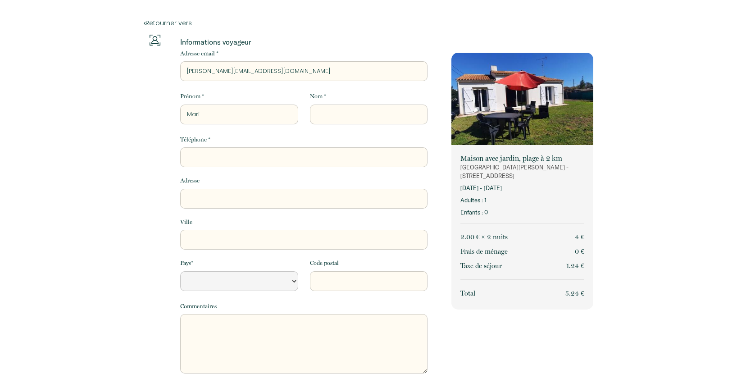
type input "Marie"
select select "Default select example"
type input "Marie"
click at [366, 116] on input "Nom *" at bounding box center [369, 115] width 118 height 20
type input "J"
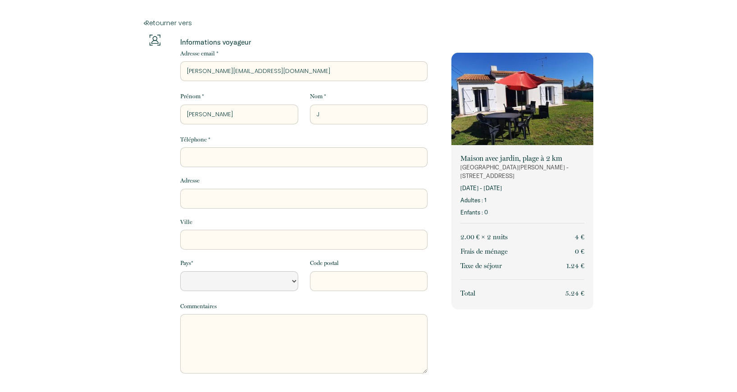
select select "Default select example"
type input "Ja"
select select "Default select example"
type input "Jas"
select select "Default select example"
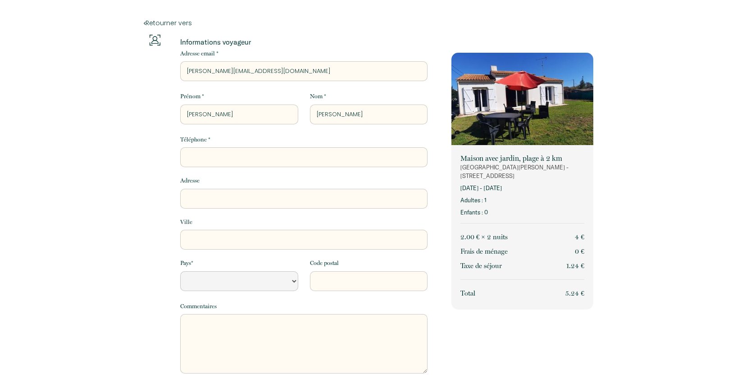
type input "Jaso"
select select "Default select example"
type input "Jason"
select select "Default select example"
type input "Jason"
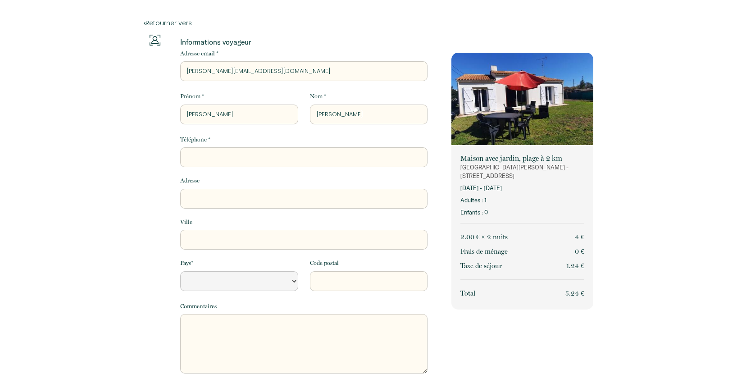
click at [316, 157] on input "Téléphone *" at bounding box center [303, 157] width 247 height 20
type input "0"
select select "Default select example"
type input "06"
select select "Default select example"
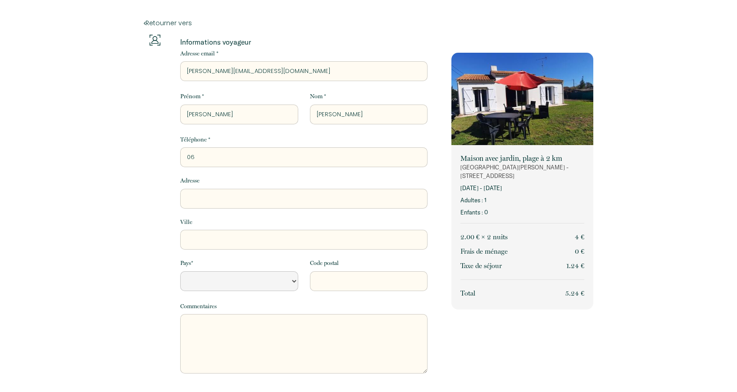
type input "061"
select select "Default select example"
type input "0611"
select select "Default select example"
type input "06114"
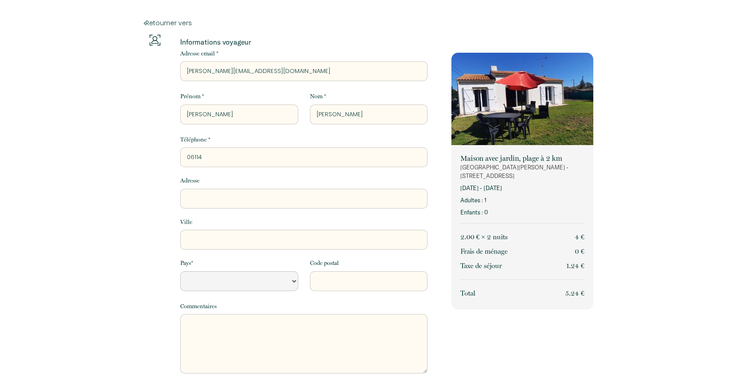
select select "Default select example"
type input "061143"
select select "Default select example"
type input "0611434"
select select "Default select example"
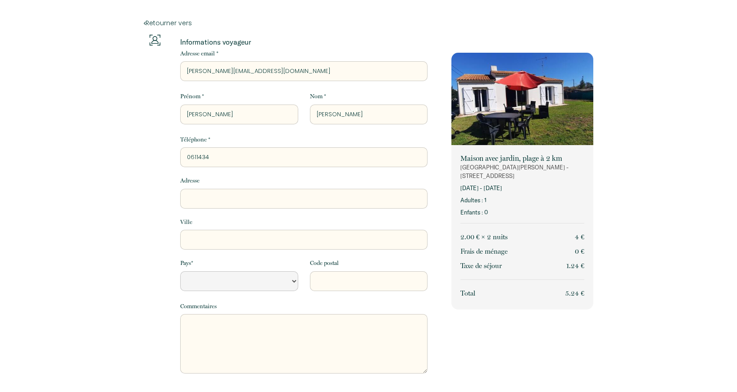
type input "06114343"
select select "Default select example"
type input "061143438"
select select "Default select example"
type input "0611434388"
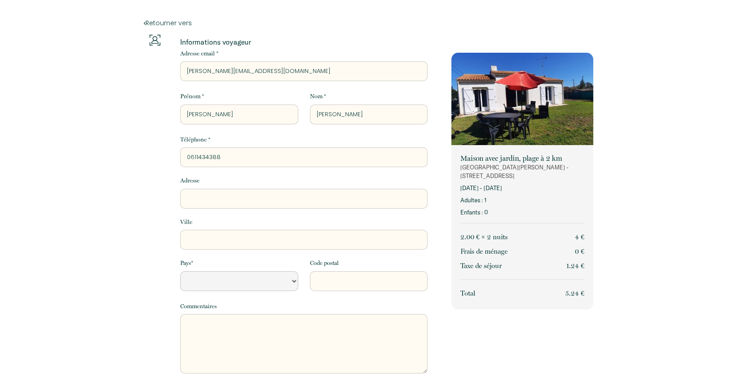
select select "Default select example"
type input "0611434388"
click at [300, 203] on input "Adresse" at bounding box center [303, 199] width 247 height 20
click at [251, 282] on select "France Portugal Afghanistan Albania Algeria American Samoa Andorra Angola Angui…" at bounding box center [239, 281] width 118 height 20
select select "FR"
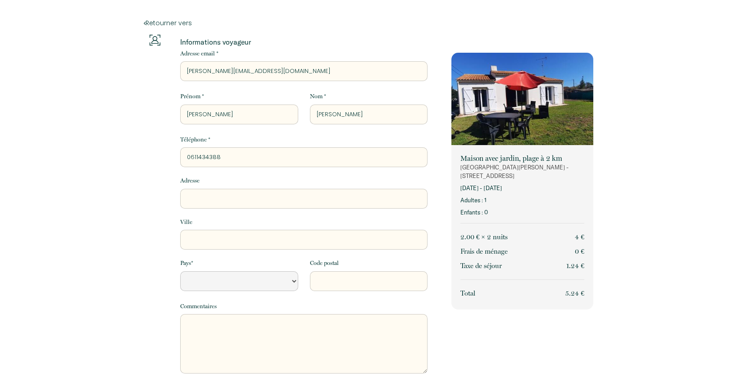
click at [180, 271] on select "France Portugal Afghanistan Albania Algeria American Samoa Andorra Angola Angui…" at bounding box center [239, 281] width 118 height 20
click at [238, 330] on textarea at bounding box center [303, 344] width 247 height 60
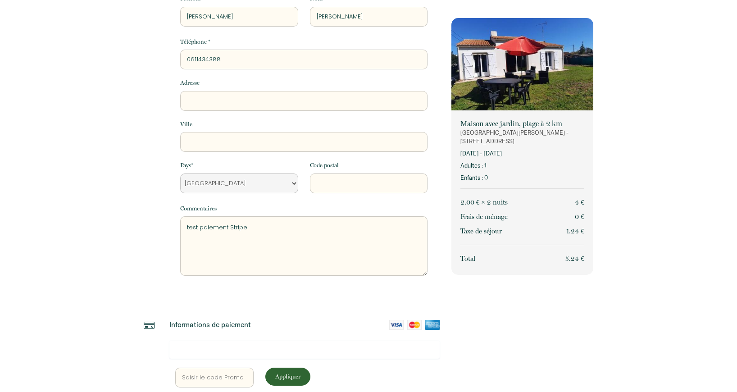
scroll to position [116, 0]
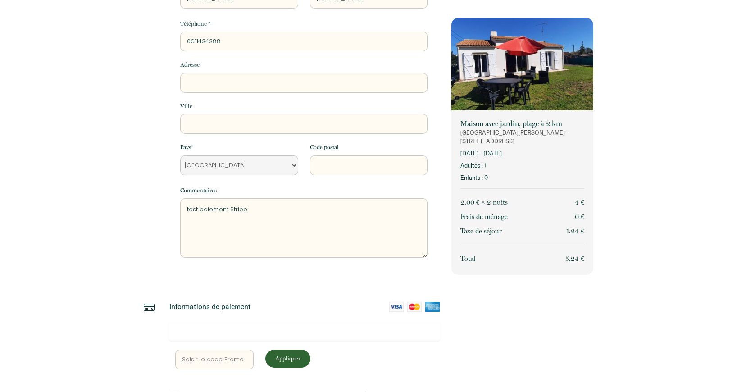
type textarea "test paiement Stripe"
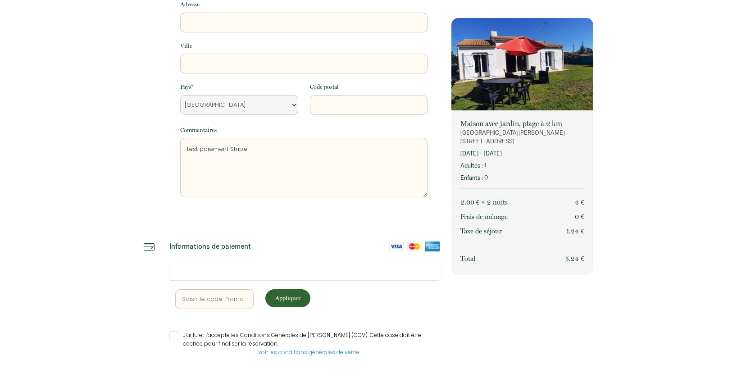
scroll to position [181, 0]
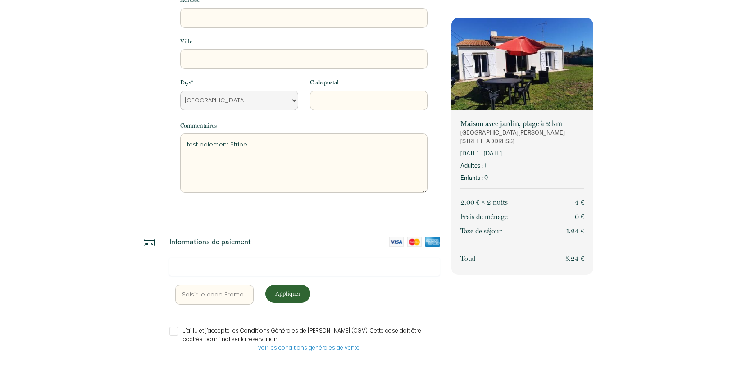
click at [174, 333] on input "J’ai lu et j’accepte les Conditions Générales de Vente (CGV). Cette case doit ê…" at bounding box center [304, 331] width 270 height 9
checkbox input "true"
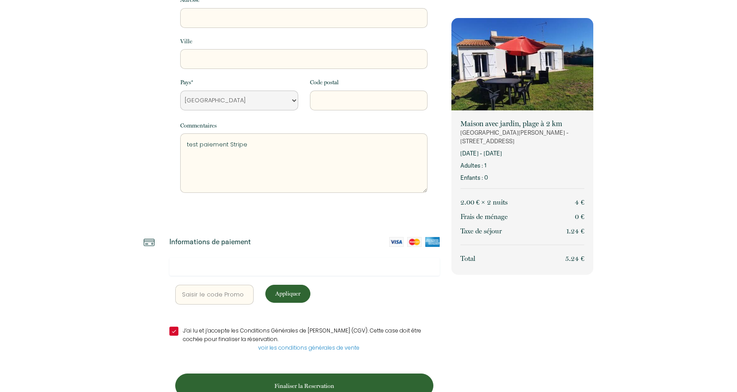
scroll to position [205, 0]
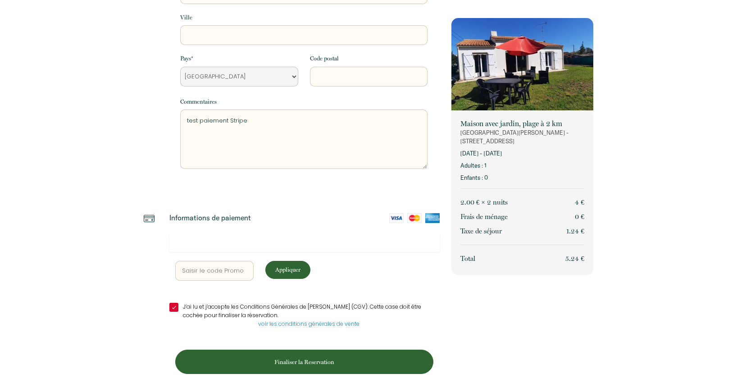
click at [295, 363] on p "Finaliser la Reservation" at bounding box center [305, 362] width 252 height 9
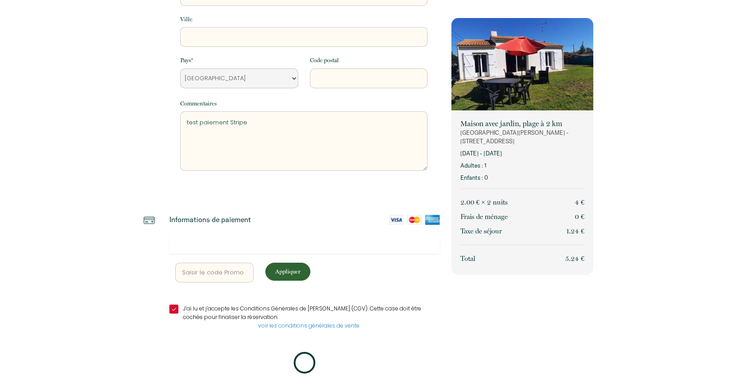
scroll to position [203, 0]
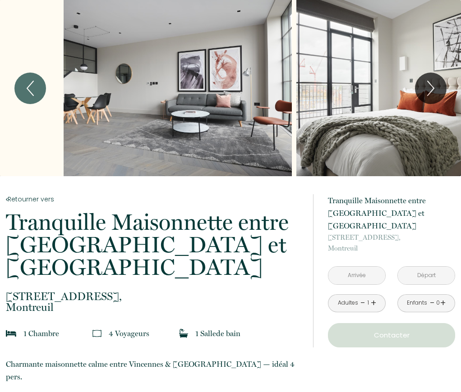
click at [266, 100] on div "Slideshow" at bounding box center [178, 88] width 228 height 176
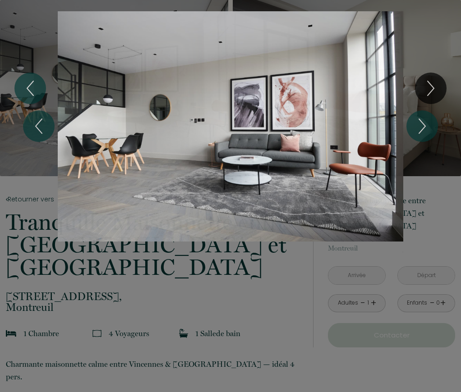
click at [154, 114] on div "Slideshow" at bounding box center [231, 126] width 346 height 252
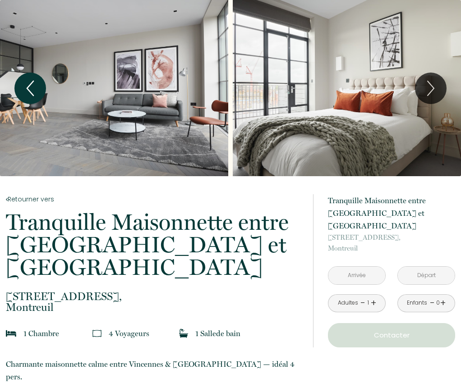
click at [32, 82] on icon "Previous" at bounding box center [30, 88] width 6 height 14
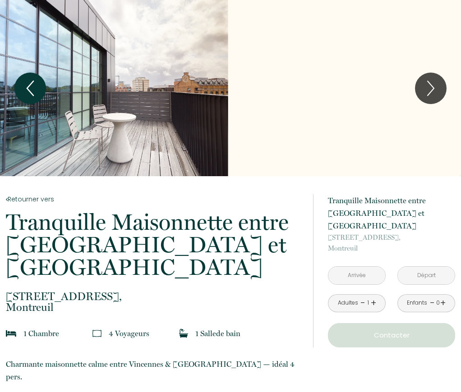
click at [29, 85] on icon "Previous" at bounding box center [30, 88] width 6 height 14
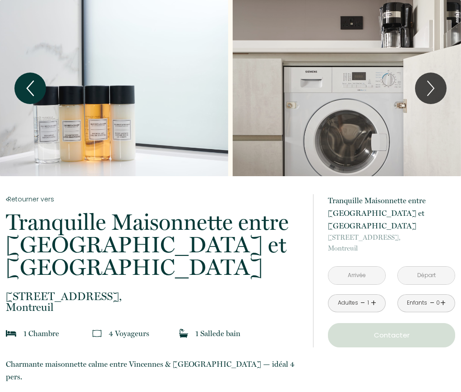
click at [29, 85] on icon "Previous" at bounding box center [30, 88] width 6 height 14
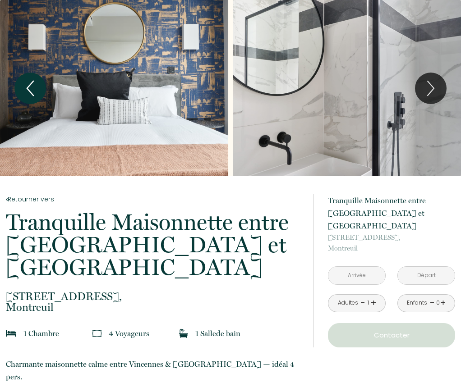
click at [29, 85] on icon "Previous" at bounding box center [30, 88] width 6 height 14
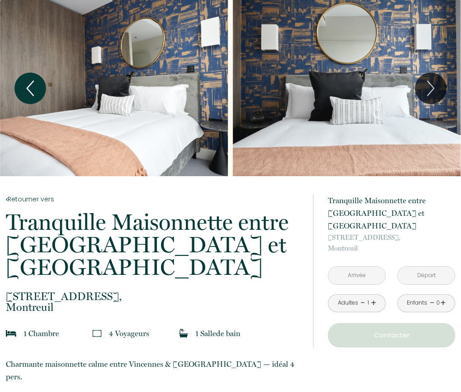
click at [29, 85] on icon "Previous" at bounding box center [30, 88] width 6 height 14
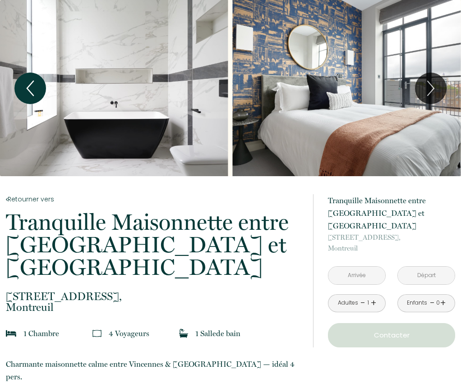
click at [29, 85] on icon "Previous" at bounding box center [30, 88] width 6 height 14
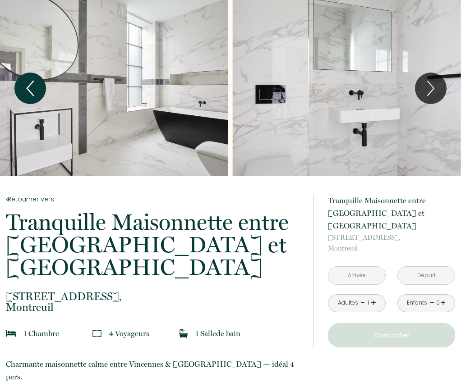
click at [29, 85] on icon "Previous" at bounding box center [30, 88] width 6 height 14
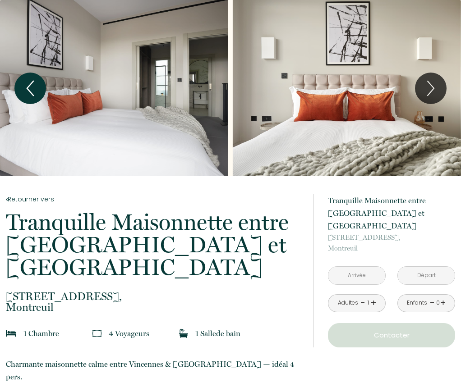
click at [29, 85] on icon "Previous" at bounding box center [30, 88] width 6 height 14
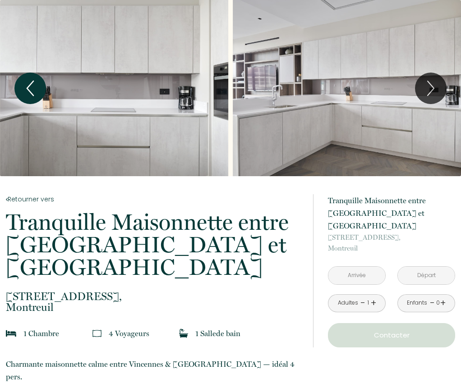
click at [29, 85] on icon "Previous" at bounding box center [30, 88] width 6 height 14
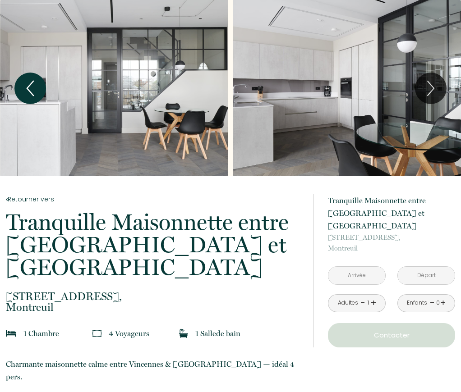
click at [29, 85] on icon "Previous" at bounding box center [30, 88] width 6 height 14
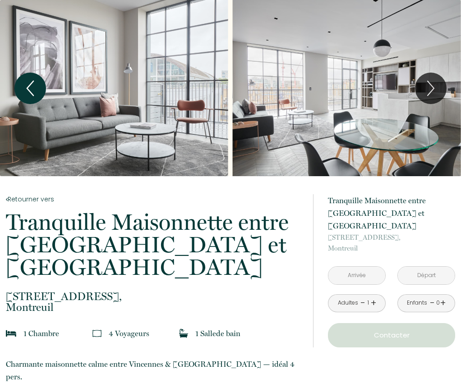
click at [29, 85] on icon "Previous" at bounding box center [30, 88] width 6 height 14
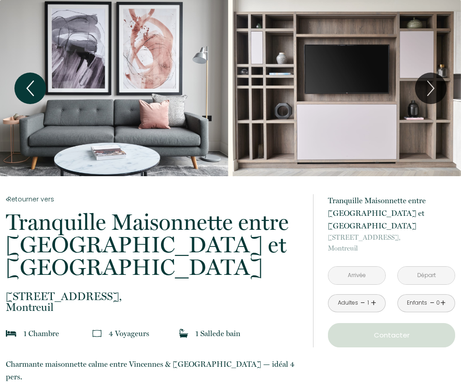
click at [29, 85] on icon "Previous" at bounding box center [30, 88] width 6 height 14
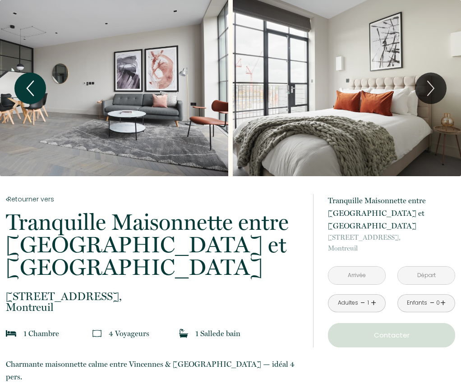
click at [29, 85] on icon "Previous" at bounding box center [30, 88] width 6 height 14
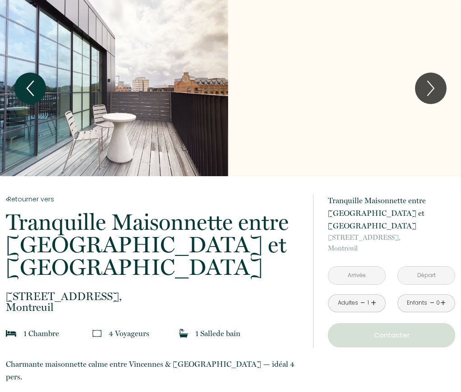
click at [29, 85] on icon "Previous" at bounding box center [30, 88] width 6 height 14
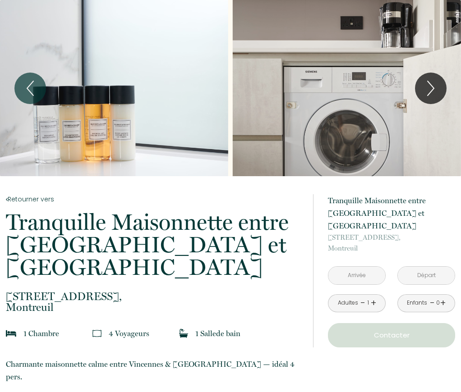
click at [111, 99] on div "Slideshow" at bounding box center [114, 88] width 228 height 176
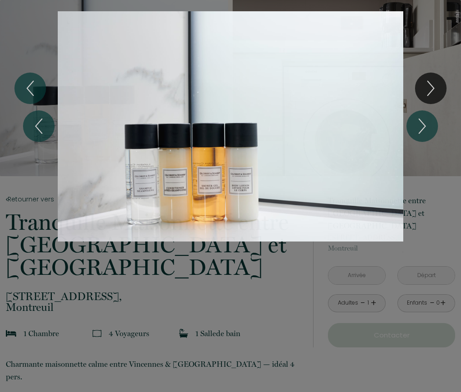
click at [214, 195] on div "Slideshow" at bounding box center [231, 126] width 346 height 252
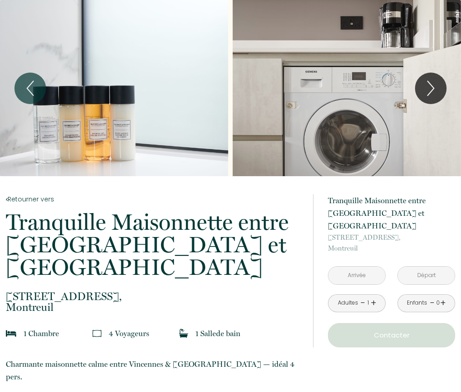
click at [94, 124] on div "Slideshow" at bounding box center [114, 88] width 228 height 176
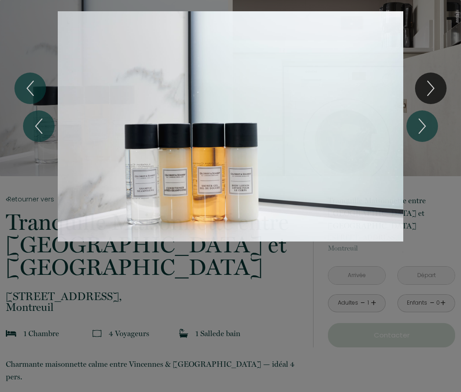
click at [389, 229] on div "Slideshow" at bounding box center [231, 126] width 346 height 252
